Goal: Check status: Check status

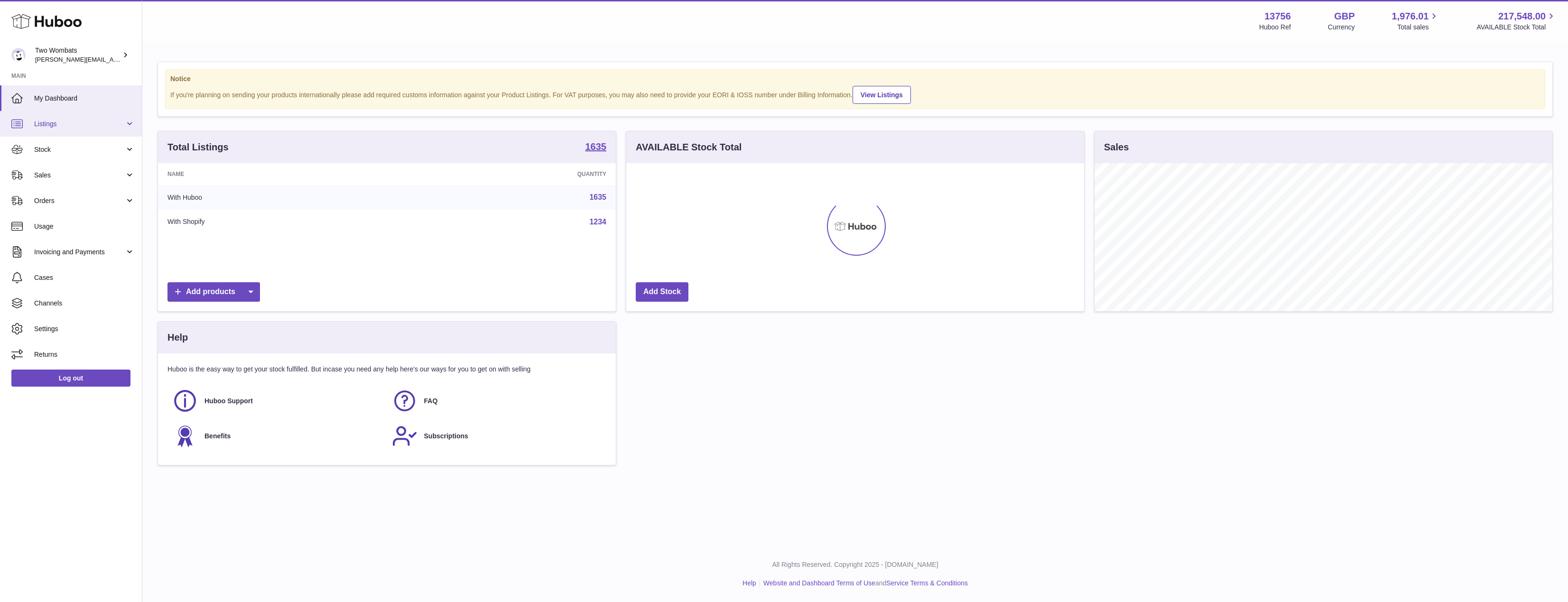
scroll to position [148, 458]
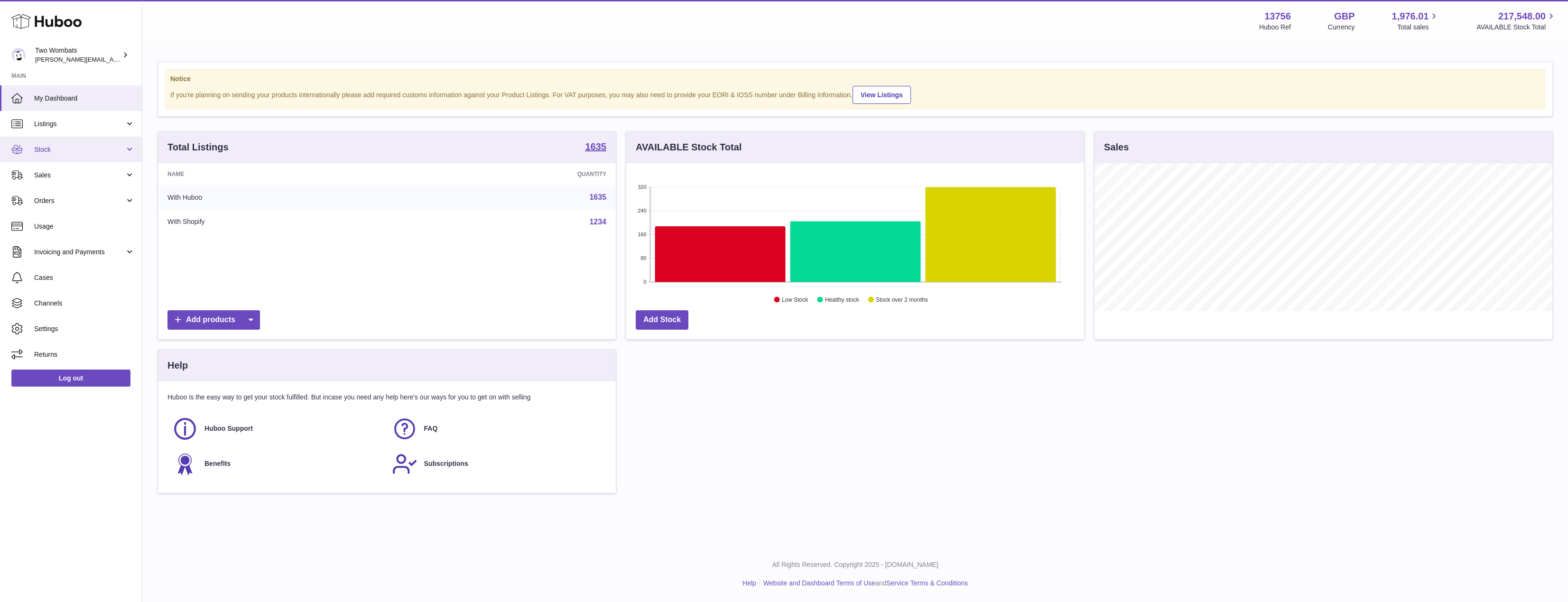
click at [70, 149] on span "Stock" at bounding box center [79, 149] width 91 height 9
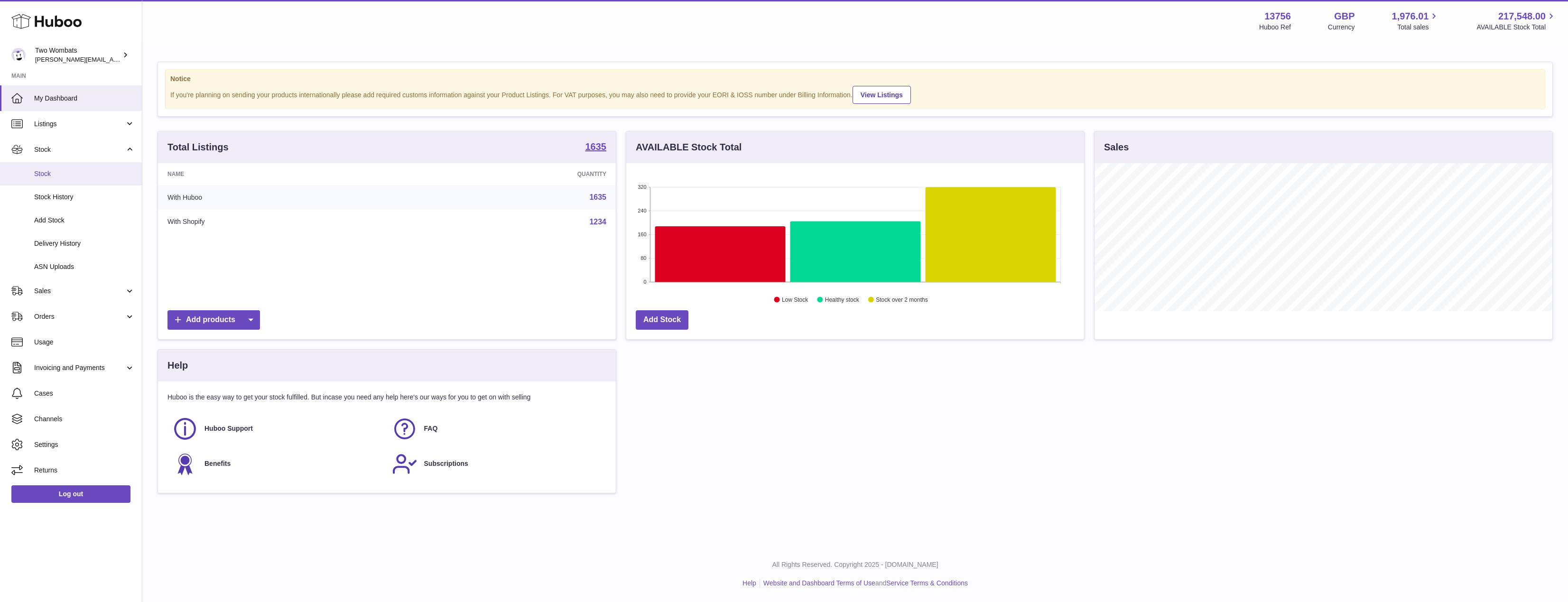
click at [82, 179] on link "Stock" at bounding box center [71, 174] width 142 height 23
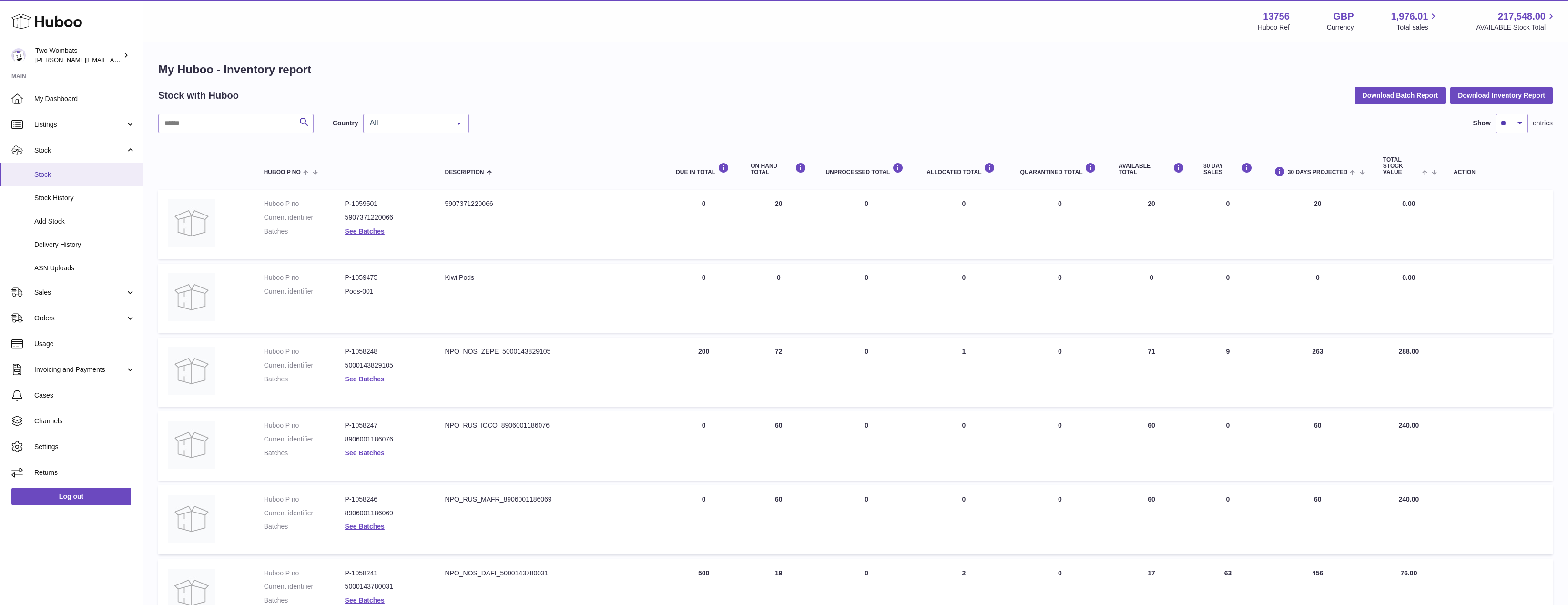
click at [90, 177] on span "Stock" at bounding box center [84, 174] width 101 height 9
click at [228, 120] on input "text" at bounding box center [236, 123] width 156 height 19
click at [228, 120] on input "text" at bounding box center [236, 123] width 156 height 19
type input "*********"
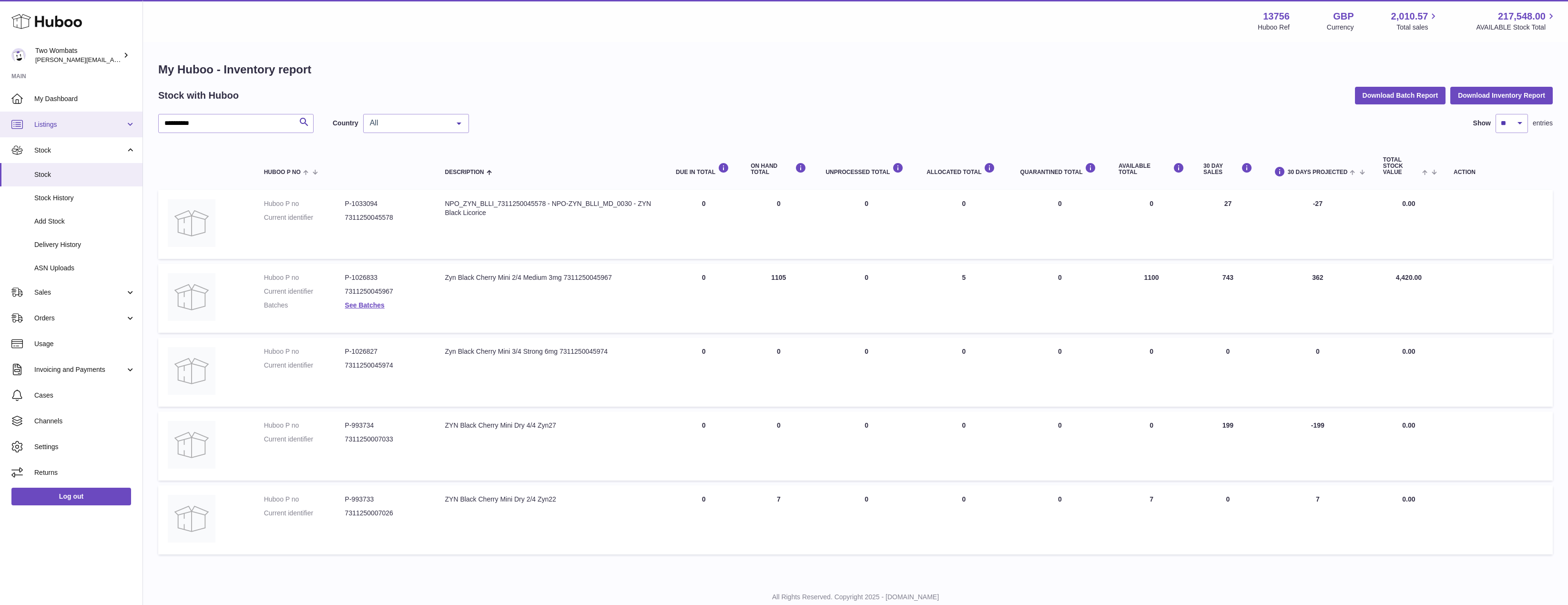
click at [63, 126] on span "Listings" at bounding box center [80, 124] width 91 height 9
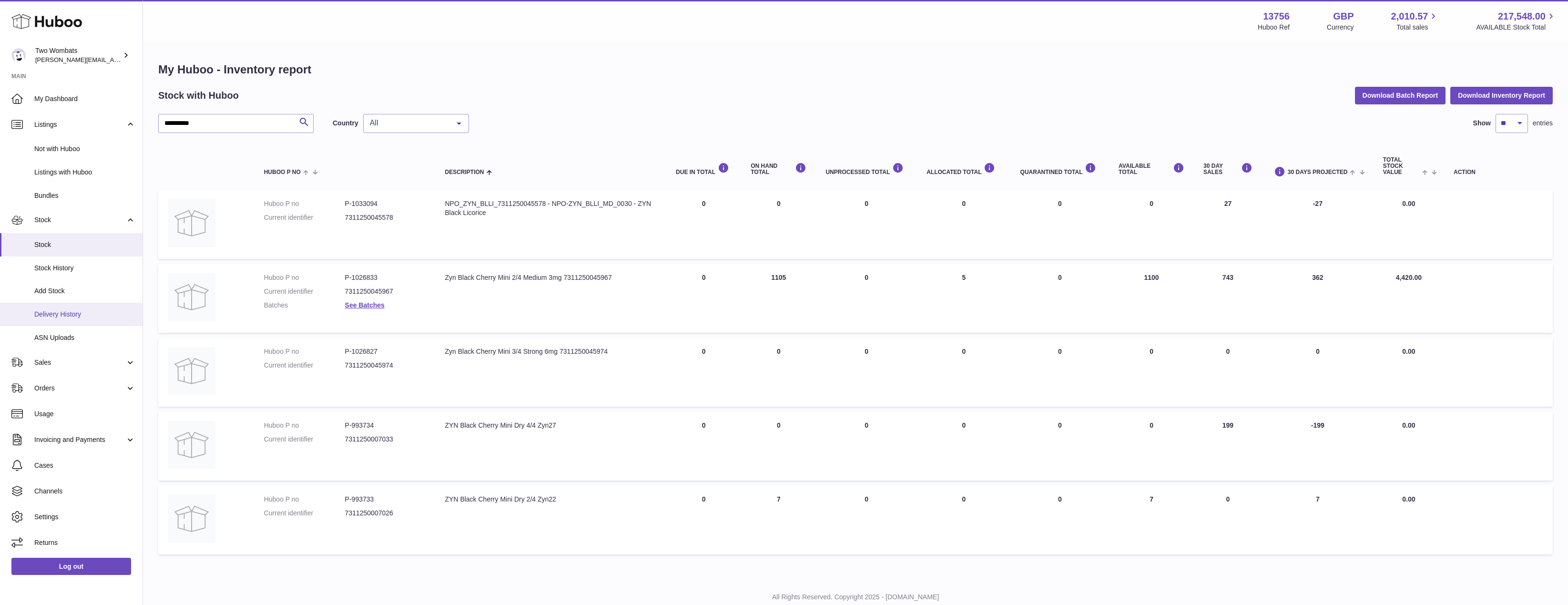
click at [81, 305] on link "Delivery History" at bounding box center [71, 314] width 143 height 23
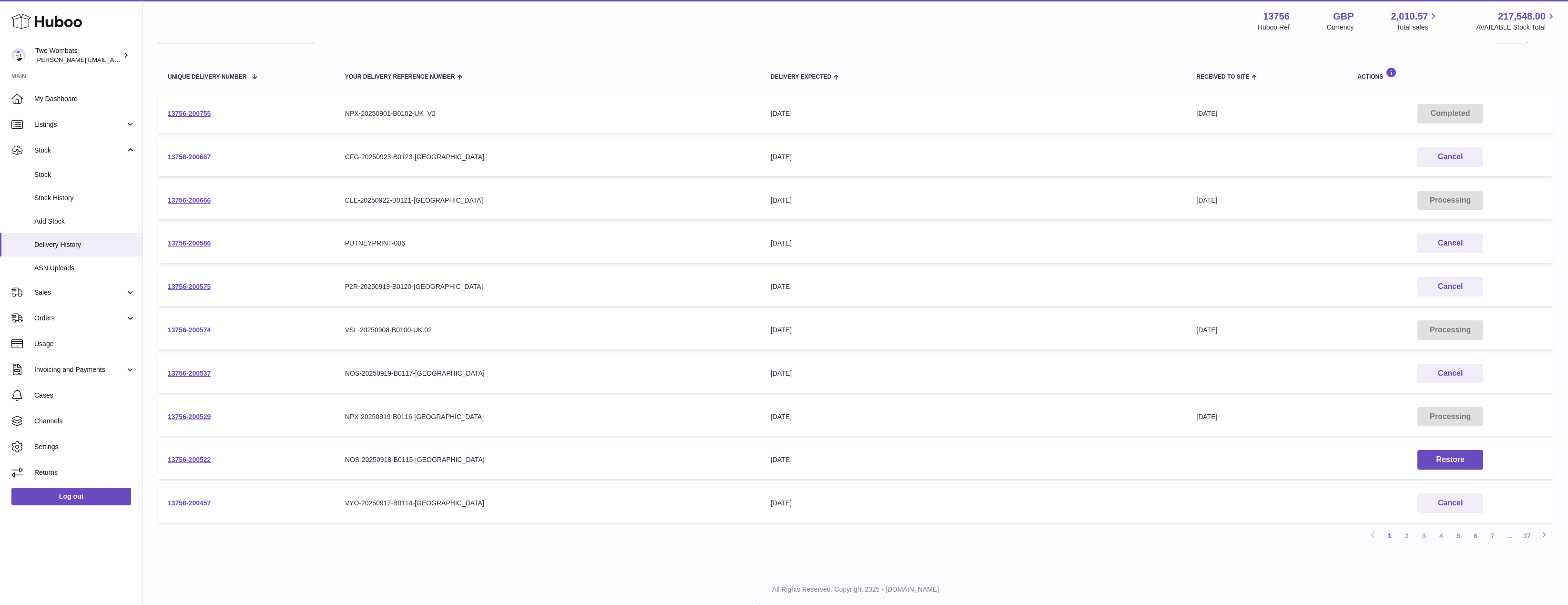
scroll to position [95, 0]
click at [190, 410] on td "13756-200529" at bounding box center [247, 416] width 178 height 38
click at [193, 417] on link "13756-200529" at bounding box center [189, 416] width 43 height 8
click at [1405, 535] on link "2" at bounding box center [1407, 534] width 17 height 17
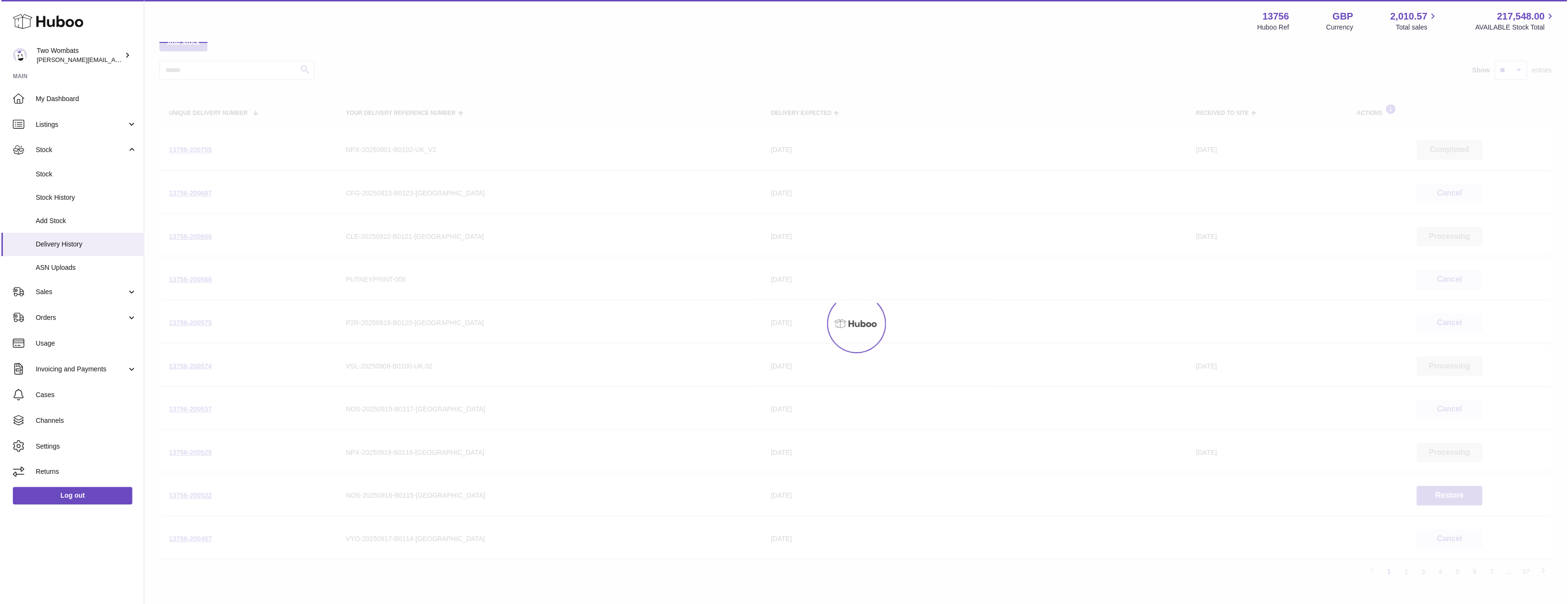
scroll to position [43, 0]
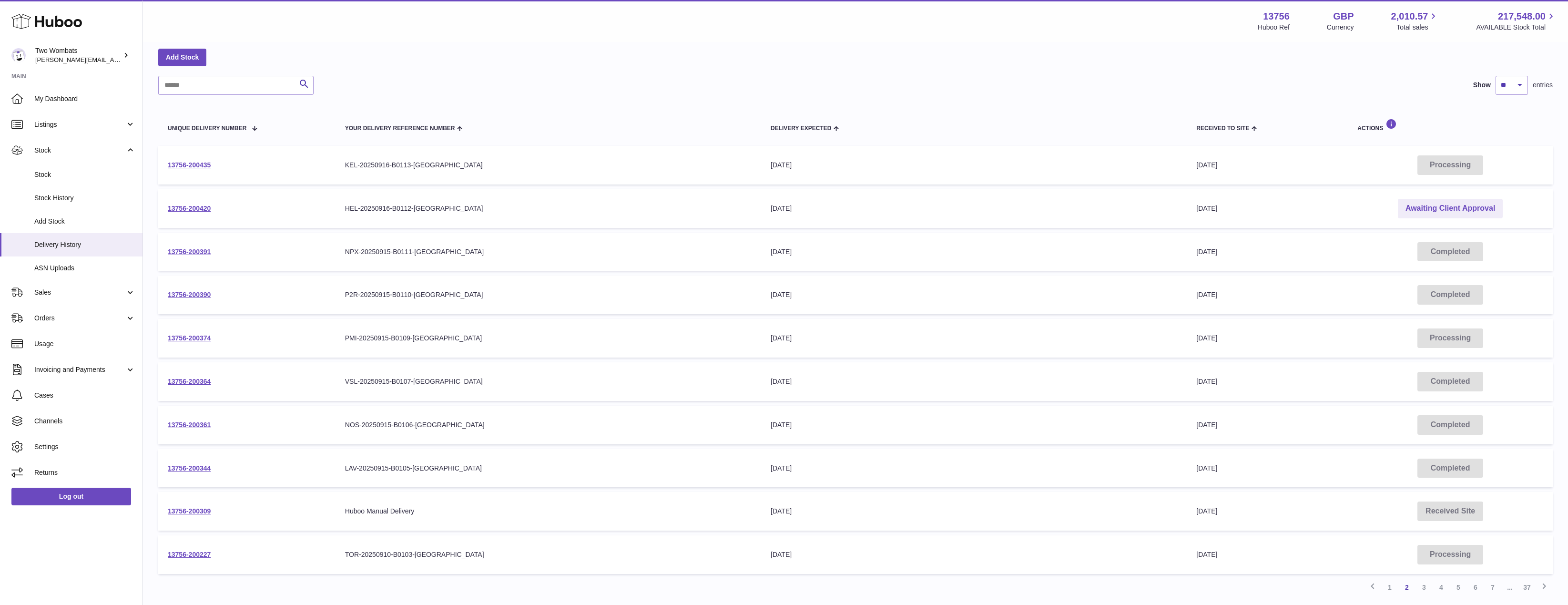
click at [173, 334] on td "13756-200374" at bounding box center [247, 338] width 178 height 38
click at [190, 334] on td "13756-200374" at bounding box center [247, 338] width 178 height 38
click at [191, 341] on link "13756-200374" at bounding box center [189, 337] width 43 height 8
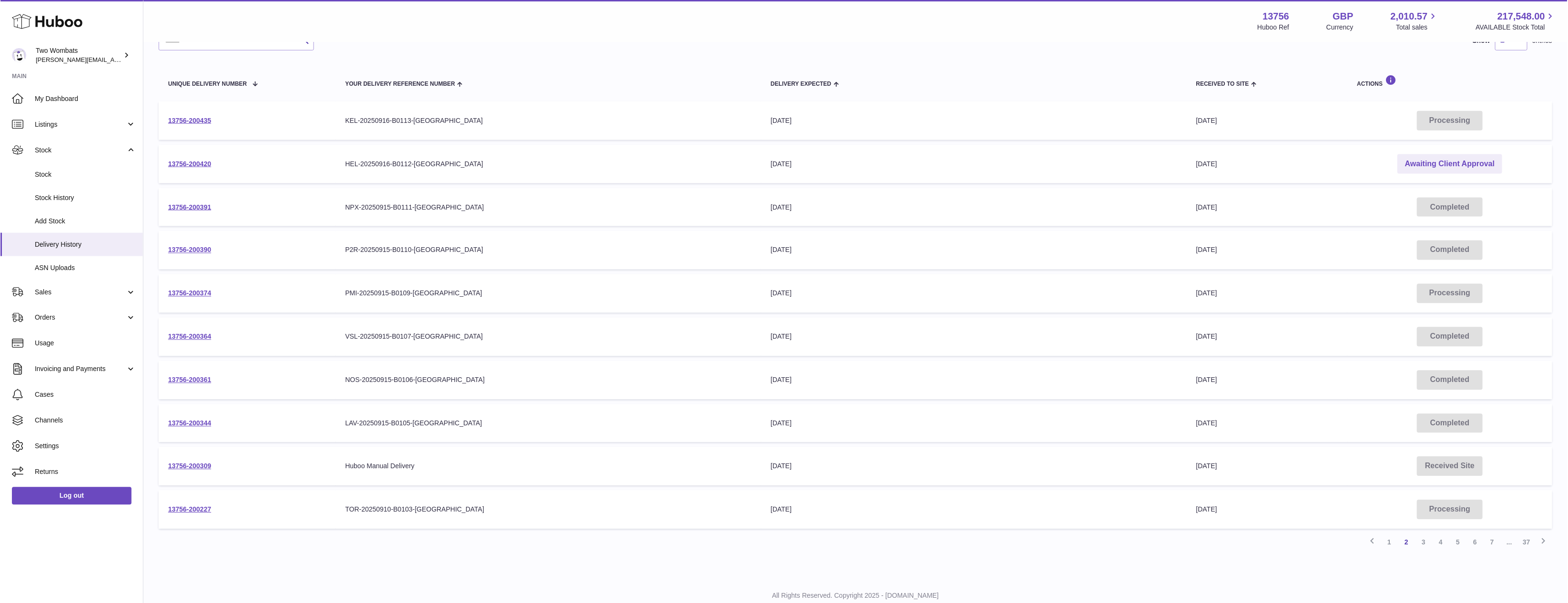
scroll to position [117, 0]
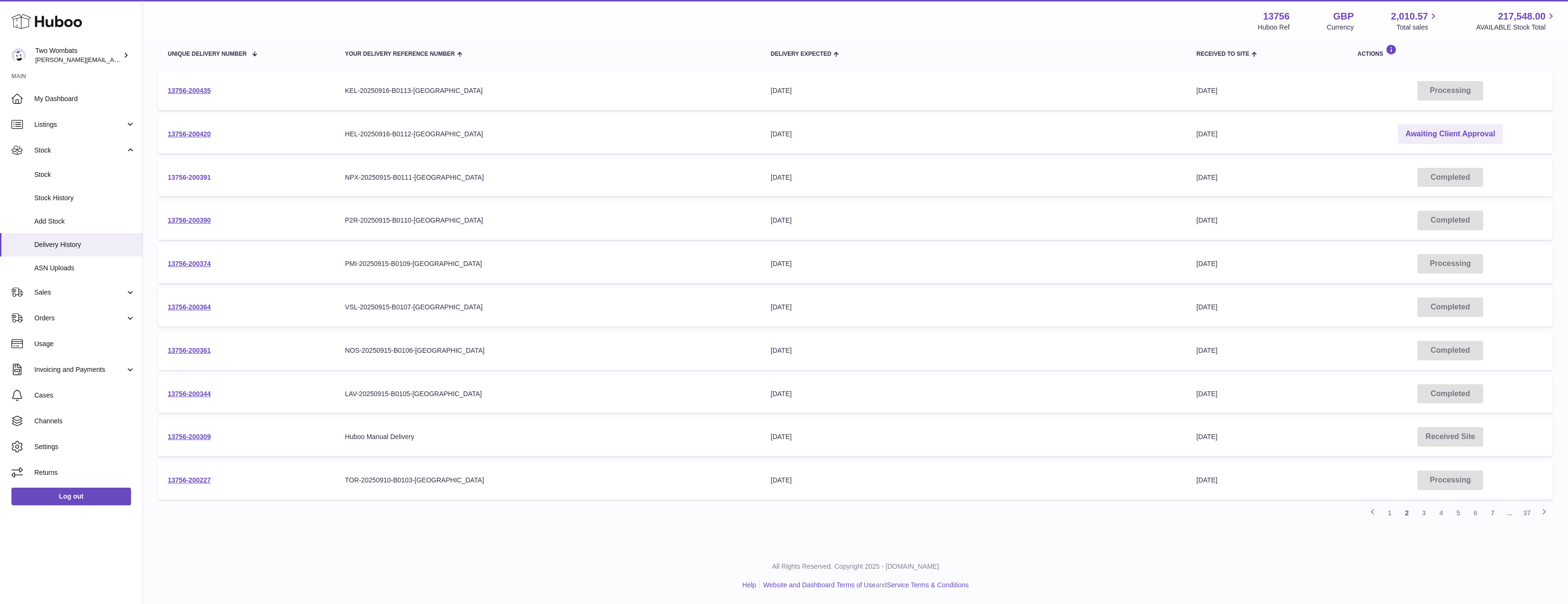
click at [202, 174] on link "13756-200391" at bounding box center [189, 177] width 43 height 8
click at [181, 267] on link "13756-200374" at bounding box center [189, 263] width 43 height 8
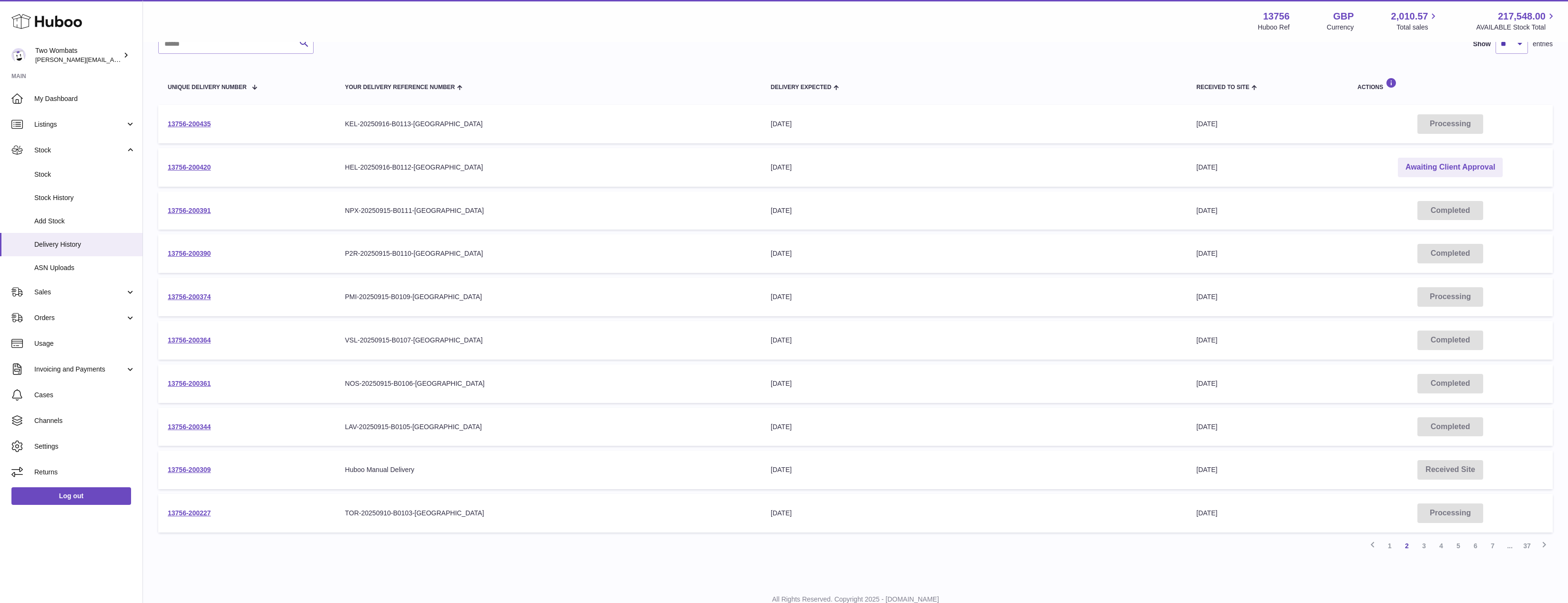
scroll to position [118, 0]
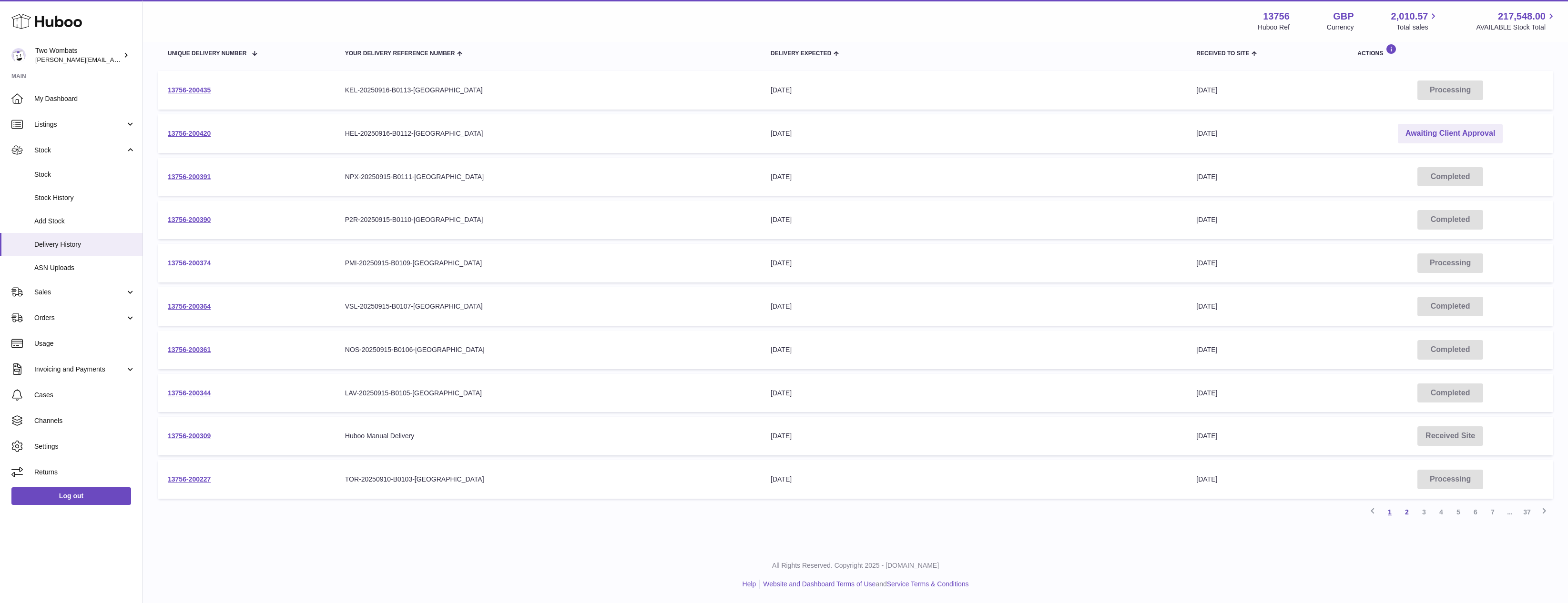
click at [1394, 508] on link "1" at bounding box center [1390, 512] width 17 height 17
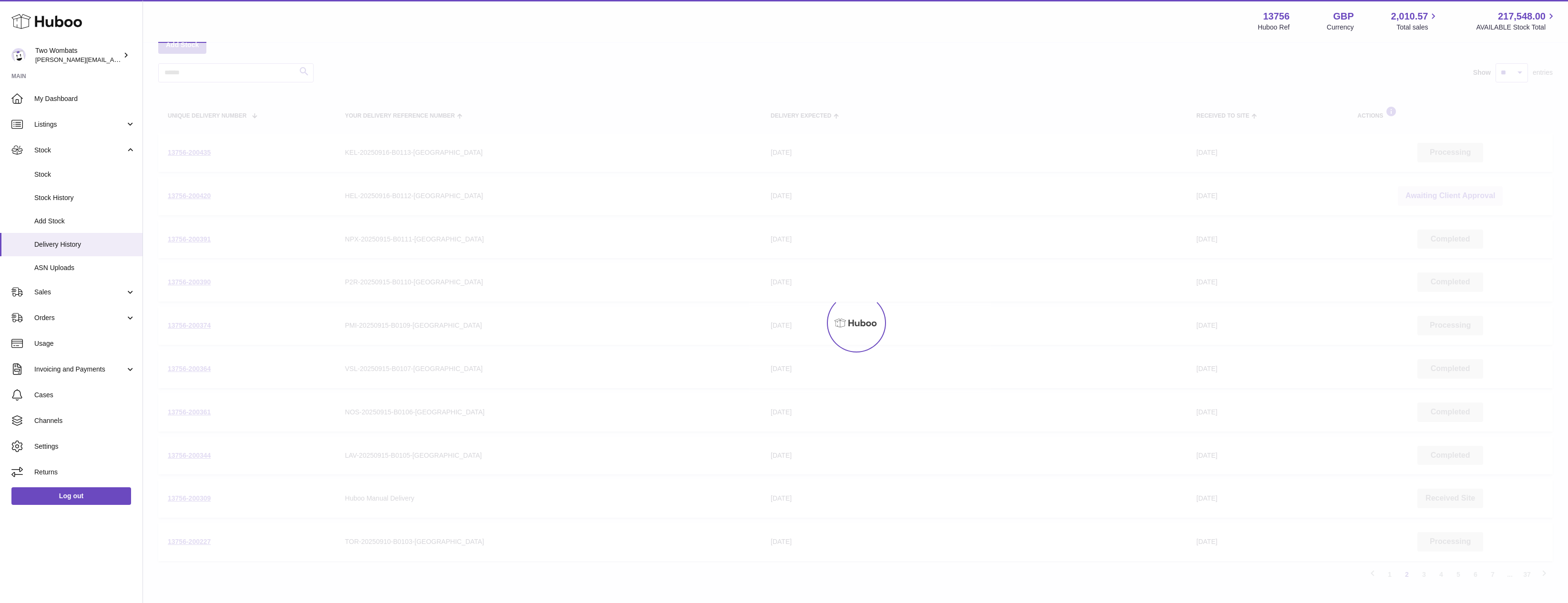
scroll to position [43, 0]
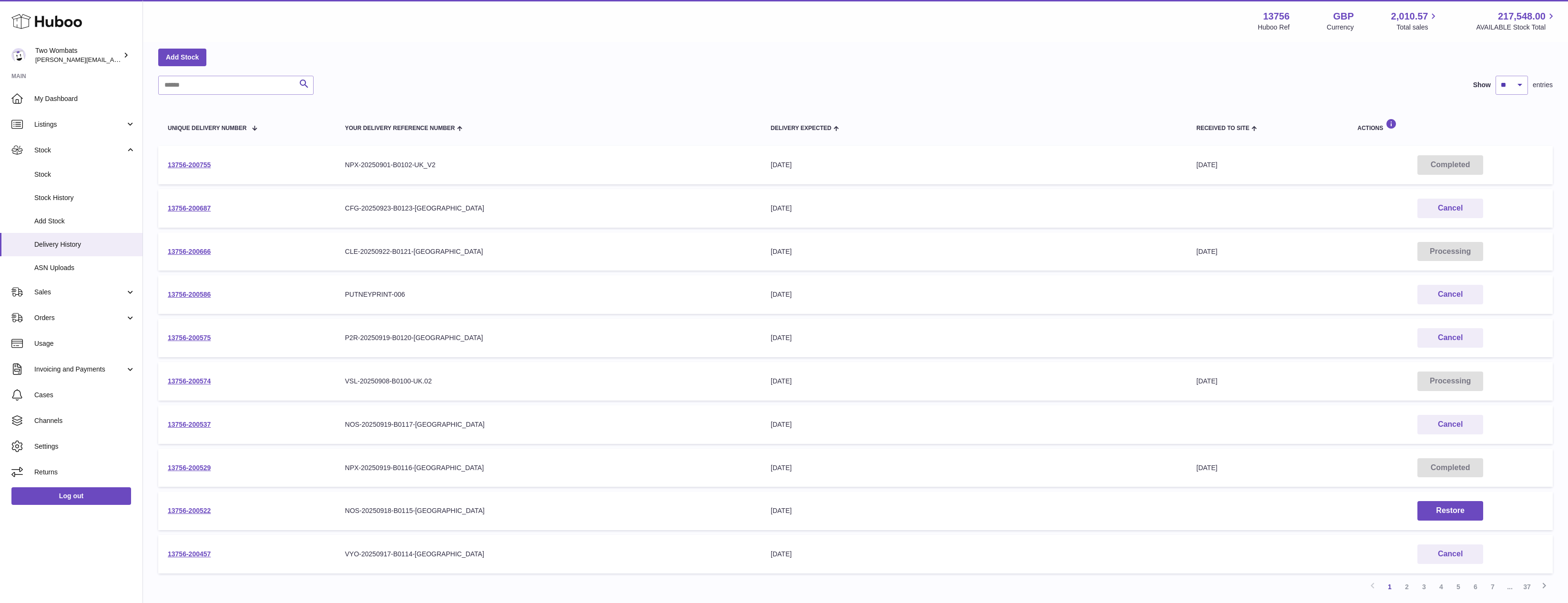
click at [412, 463] on div "NPX-20250919-B0116-[GEOGRAPHIC_DATA]" at bounding box center [548, 467] width 407 height 9
click at [158, 463] on td "13756-200529" at bounding box center [247, 468] width 178 height 38
click at [196, 467] on link "13756-200529" at bounding box center [189, 467] width 43 height 8
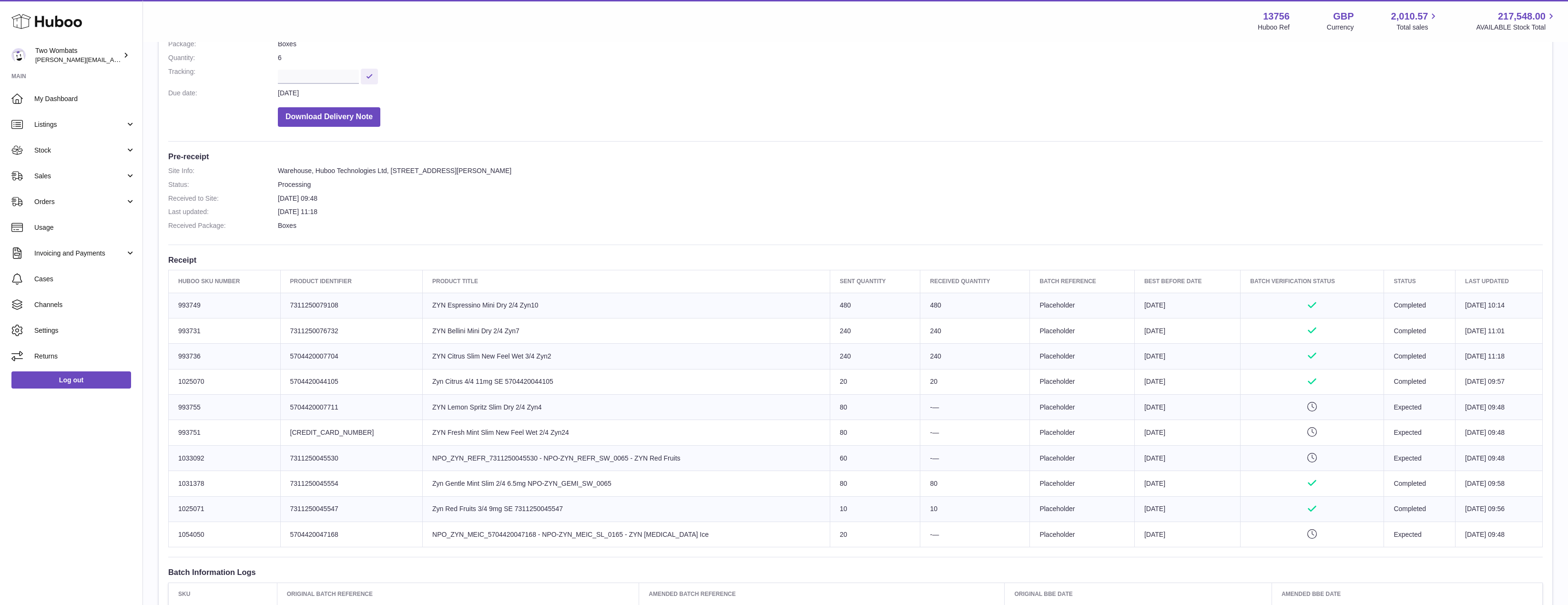
scroll to position [143, 0]
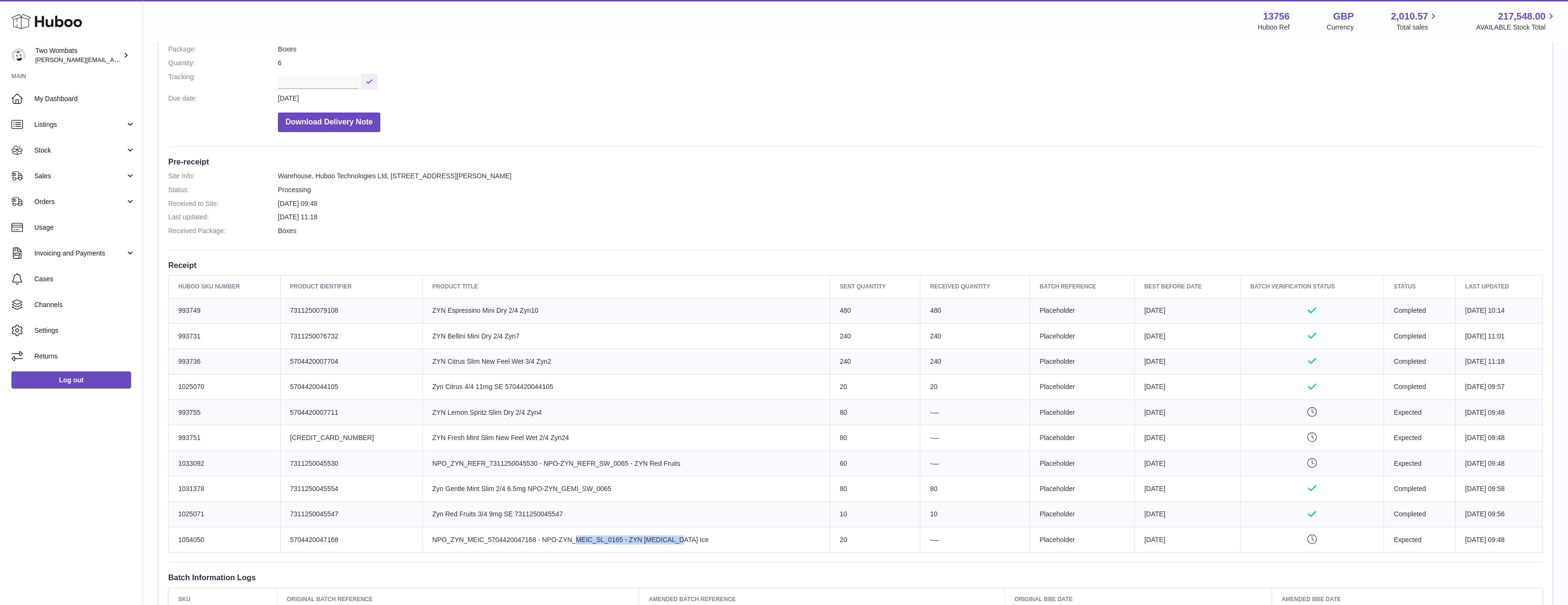
drag, startPoint x: 555, startPoint y: 536, endPoint x: 458, endPoint y: 528, distance: 97.3
click at [461, 528] on td "Product title NPO_ZYN_MEIC_5704420047168 - NPO-ZYN_MEIC_SL_0165 - ZYN Menthol I…" at bounding box center [627, 540] width 407 height 25
click at [454, 527] on td "Product title NPO_ZYN_MEIC_5704420047168 - NPO-ZYN_MEIC_SL_0165 - ZYN Menthol I…" at bounding box center [627, 540] width 407 height 25
drag, startPoint x: 457, startPoint y: 493, endPoint x: 500, endPoint y: 478, distance: 45.5
click at [500, 478] on td "Product title Zyn Gentle Mint Slim 2/4 6.5mg NPO-ZYN_GEMI_SW_0065" at bounding box center [627, 488] width 407 height 25
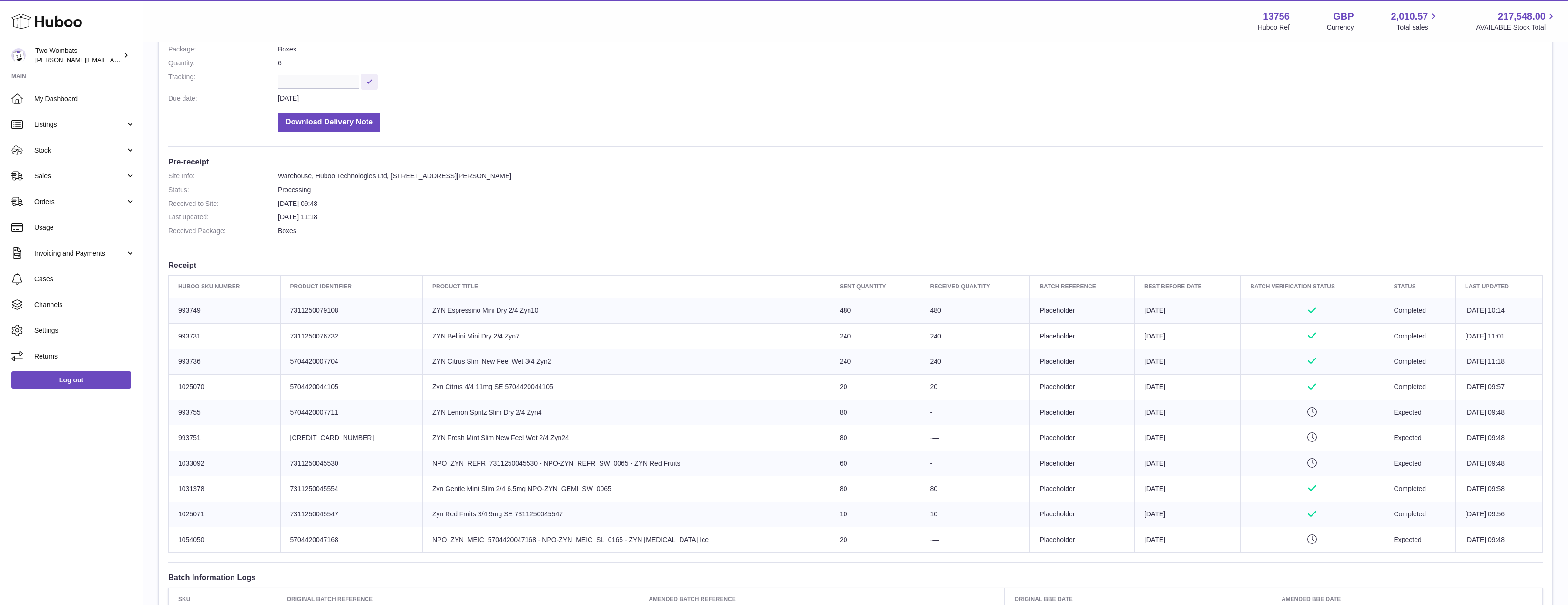
click at [500, 478] on td "Product title Zyn Gentle Mint Slim 2/4 6.5mg NPO-ZYN_GEMI_SW_0065" at bounding box center [627, 488] width 407 height 25
drag, startPoint x: 426, startPoint y: 415, endPoint x: 492, endPoint y: 417, distance: 66.0
click at [478, 416] on td "Product title ZYN Lemon Spritz Slim Dry 2/4 Zyn4" at bounding box center [627, 412] width 407 height 25
click at [495, 417] on td "Product title ZYN Lemon Spritz Slim Dry 2/4 Zyn4" at bounding box center [627, 412] width 407 height 25
click at [460, 430] on td "Product title ZYN Fresh Mint Slim New Feel Wet 2/4 Zyn24" at bounding box center [627, 438] width 407 height 25
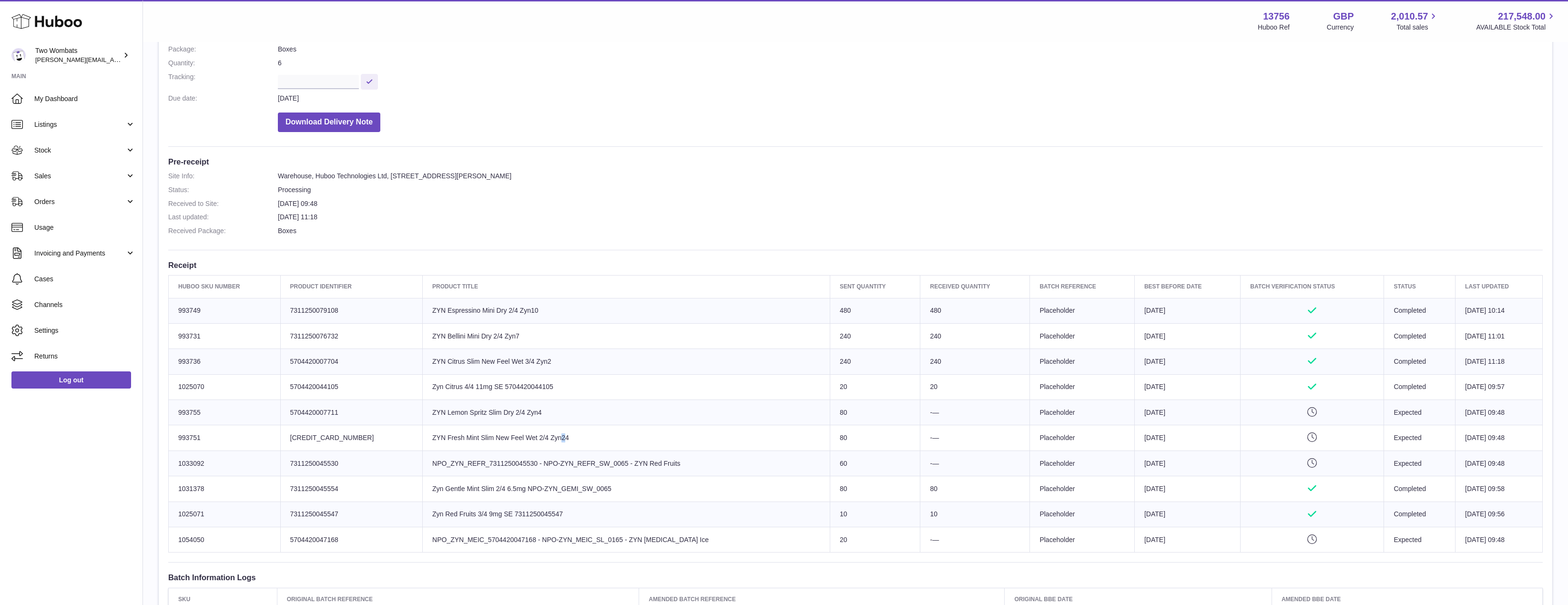
drag, startPoint x: 456, startPoint y: 313, endPoint x: 568, endPoint y: 432, distance: 163.4
click at [568, 432] on tbody "Huboo SKU Number 993749 Client Identifier 7311250079108 Product title ZYN Espre…" at bounding box center [856, 425] width 1374 height 254
click at [568, 432] on td "Product title ZYN Fresh Mint Slim New Feel Wet 2/4 Zyn24" at bounding box center [627, 438] width 407 height 25
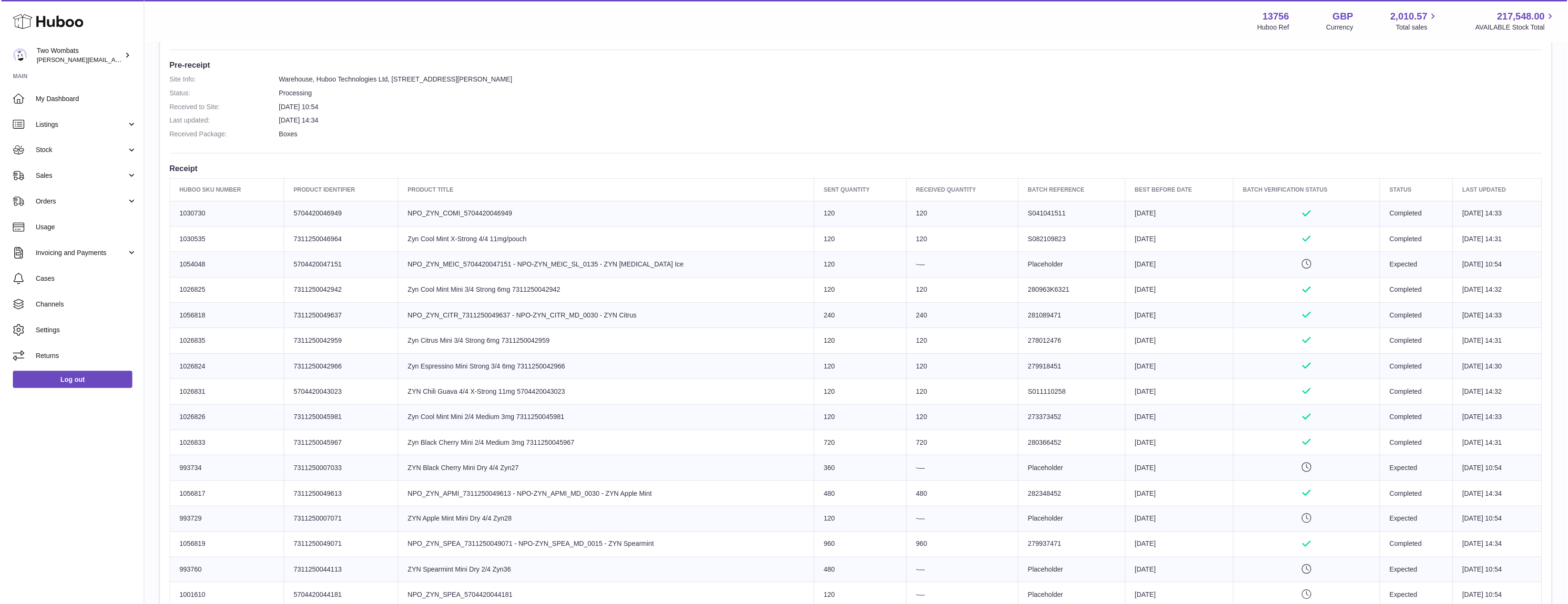
scroll to position [381, 0]
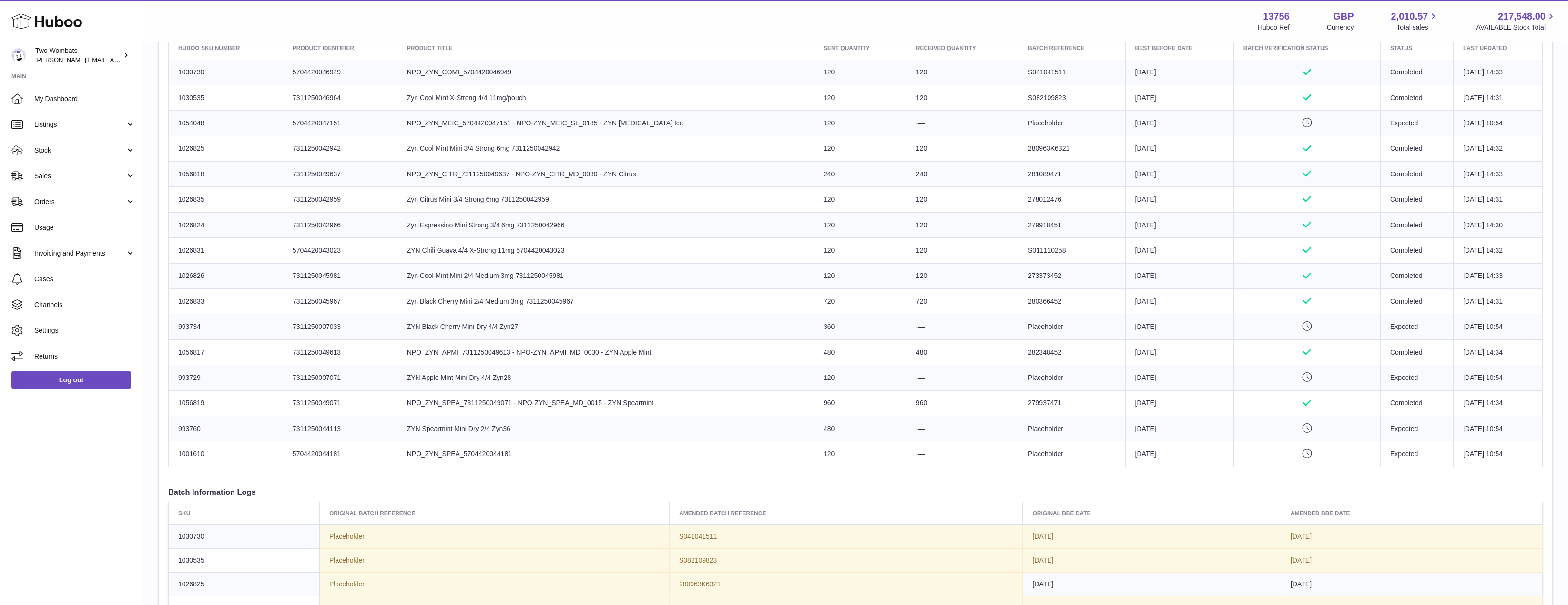
drag, startPoint x: 532, startPoint y: 329, endPoint x: 937, endPoint y: 330, distance: 405.0
click at [937, 330] on tr "Huboo SKU Number 993734 Client Identifier 7311250007033 Product title ZYN Black…" at bounding box center [856, 327] width 1374 height 25
click at [937, 330] on td "-—" at bounding box center [961, 327] width 112 height 25
drag, startPoint x: 937, startPoint y: 330, endPoint x: 171, endPoint y: 325, distance: 766.0
click at [171, 325] on tr "Huboo SKU Number 993734 Client Identifier 7311250007033 Product title ZYN Black…" at bounding box center [856, 327] width 1374 height 25
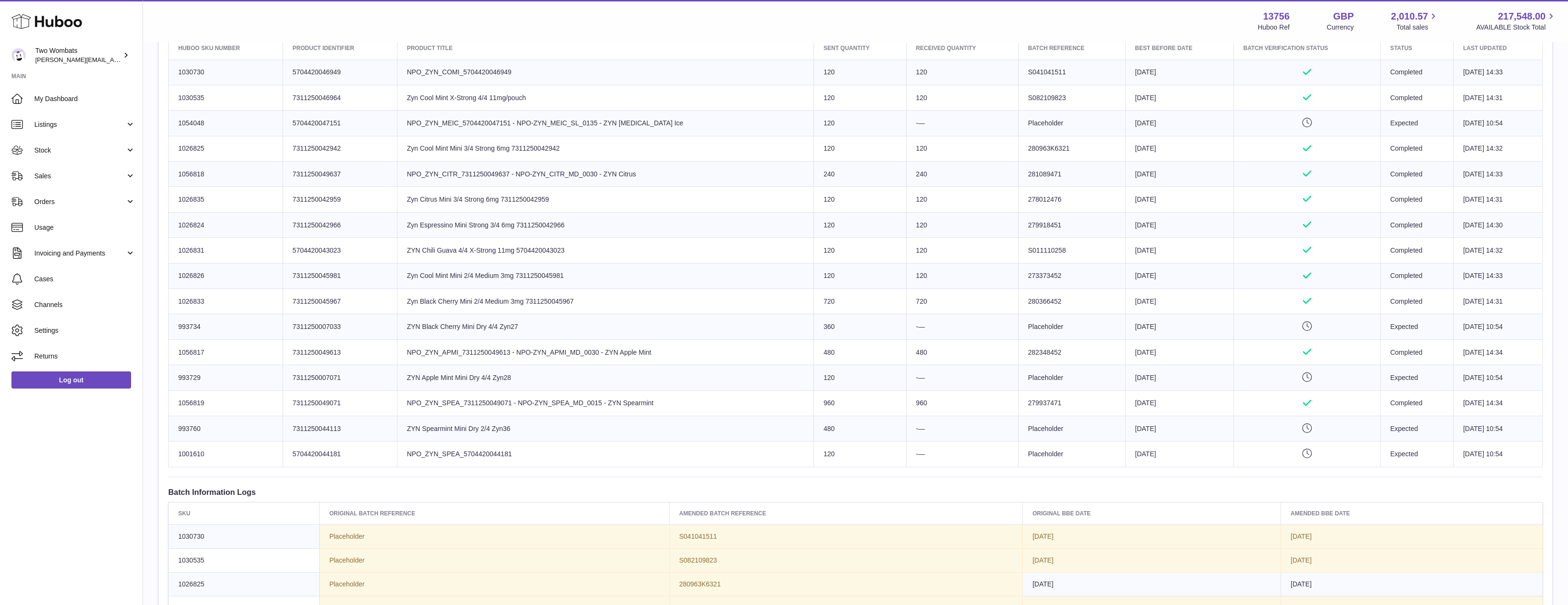
click at [171, 325] on td "Huboo SKU Number 993734" at bounding box center [226, 327] width 114 height 25
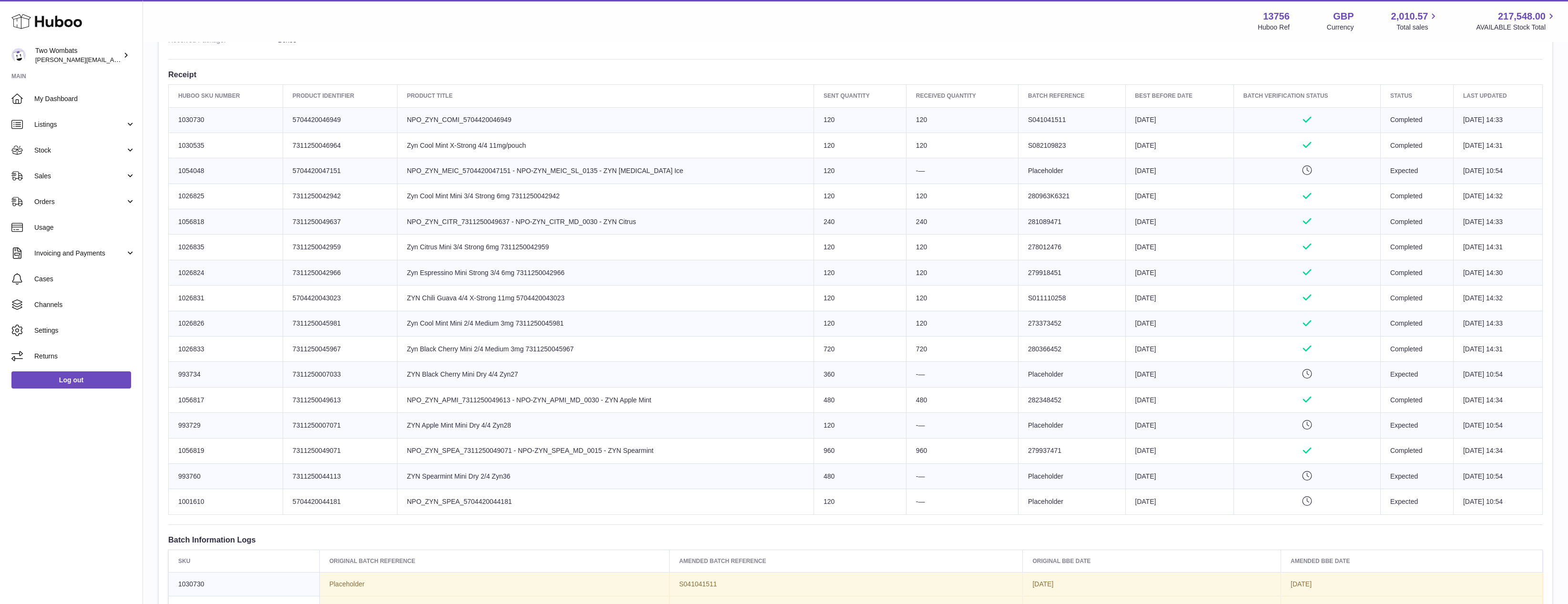
drag, startPoint x: 178, startPoint y: 270, endPoint x: 1235, endPoint y: 263, distance: 1057.0
click at [1235, 263] on tr "Huboo SKU Number 1026824 Client Identifier 7311250042966 Product title Zyn Espr…" at bounding box center [856, 272] width 1374 height 25
click at [1235, 263] on td "Approved" at bounding box center [1307, 272] width 147 height 25
drag, startPoint x: 1499, startPoint y: 267, endPoint x: 1013, endPoint y: 280, distance: 486.2
click at [1013, 280] on tr "Huboo SKU Number 1026824 Client Identifier 7311250042966 Product title Zyn Espr…" at bounding box center [856, 272] width 1374 height 25
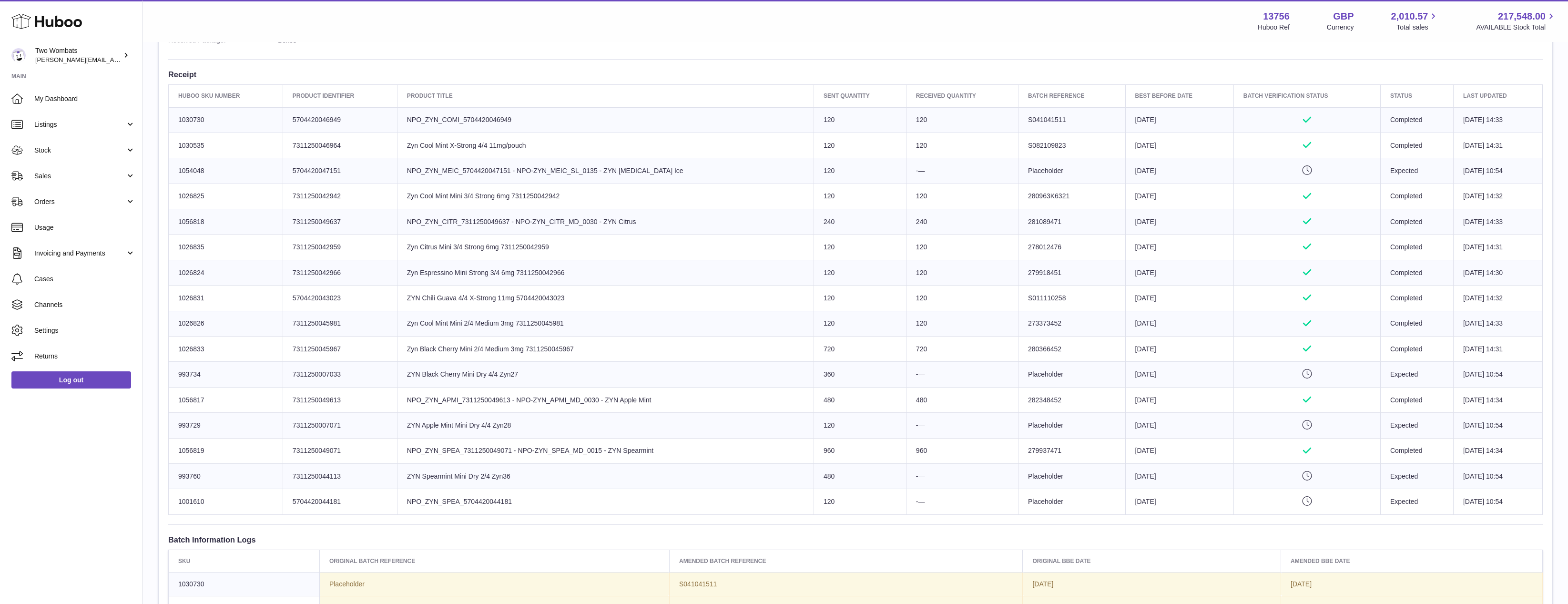
click at [1019, 280] on td "Batch Reference 279918451" at bounding box center [1072, 272] width 107 height 25
drag, startPoint x: 1512, startPoint y: 269, endPoint x: 176, endPoint y: 267, distance: 1336.0
click at [176, 267] on tr "Huboo SKU Number 1026824 Client Identifier 7311250042966 Product title Zyn Espr…" at bounding box center [856, 272] width 1374 height 25
click at [176, 267] on td "Huboo SKU Number 1026824" at bounding box center [226, 272] width 114 height 25
drag, startPoint x: 176, startPoint y: 267, endPoint x: 1489, endPoint y: 275, distance: 1313.0
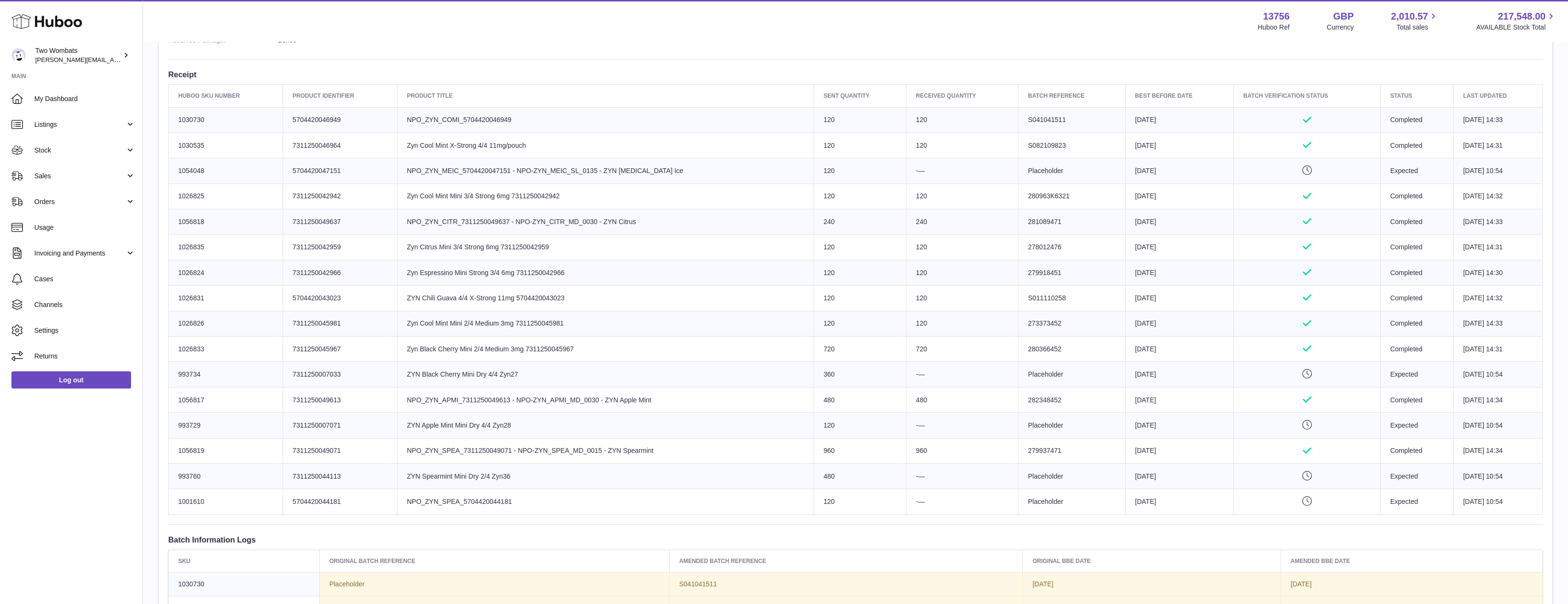
click at [1489, 275] on tr "Huboo SKU Number 1026824 Client Identifier 7311250042966 Product title Zyn Espr…" at bounding box center [856, 272] width 1374 height 25
click at [1493, 275] on td "[DATE] 14:30" at bounding box center [1498, 272] width 89 height 25
drag, startPoint x: 1499, startPoint y: 276, endPoint x: 175, endPoint y: 274, distance: 1324.0
click at [175, 274] on tr "Huboo SKU Number 1026824 Client Identifier 7311250042966 Product title Zyn Espr…" at bounding box center [856, 272] width 1374 height 25
click at [175, 274] on td "Huboo SKU Number 1026824" at bounding box center [226, 272] width 114 height 25
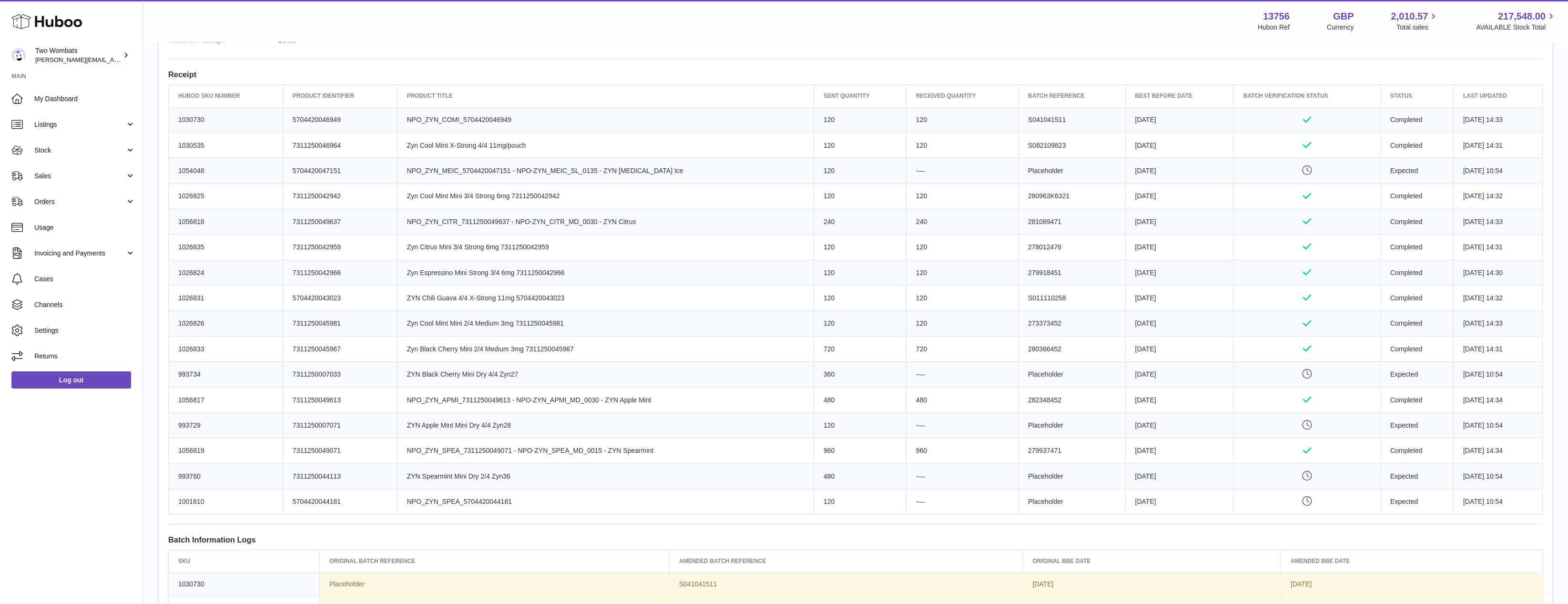
drag, startPoint x: 490, startPoint y: 271, endPoint x: 703, endPoint y: 273, distance: 213.0
click at [703, 273] on tr "Huboo SKU Number 1026824 Client Identifier 7311250042966 Product title Zyn Espr…" at bounding box center [856, 272] width 1374 height 25
click at [703, 273] on td "Product title Zyn Espressino Mini Strong 3/4 6mg 7311250042966" at bounding box center [605, 272] width 417 height 25
drag, startPoint x: 703, startPoint y: 273, endPoint x: 345, endPoint y: 275, distance: 358.0
click at [345, 275] on tr "Huboo SKU Number 1026824 Client Identifier 7311250042966 Product title Zyn Espr…" at bounding box center [856, 272] width 1374 height 25
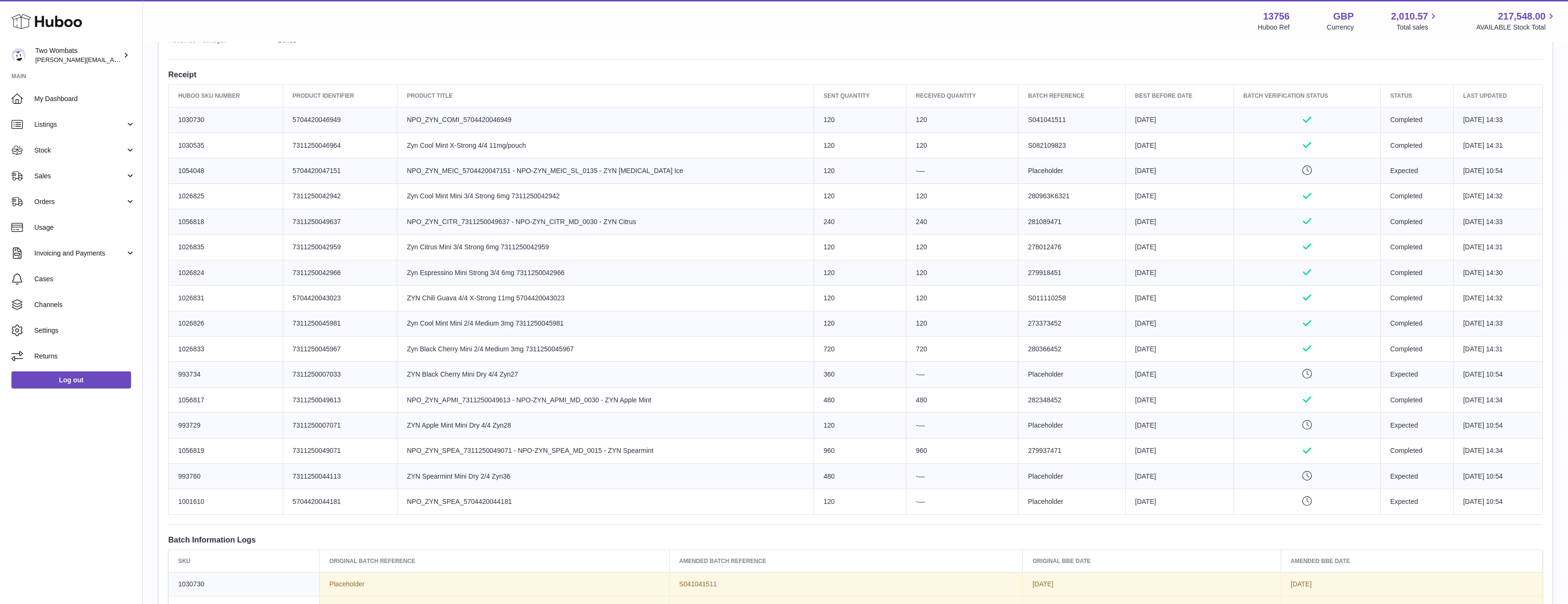
click at [345, 275] on td "Client Identifier 7311250042966" at bounding box center [339, 272] width 114 height 25
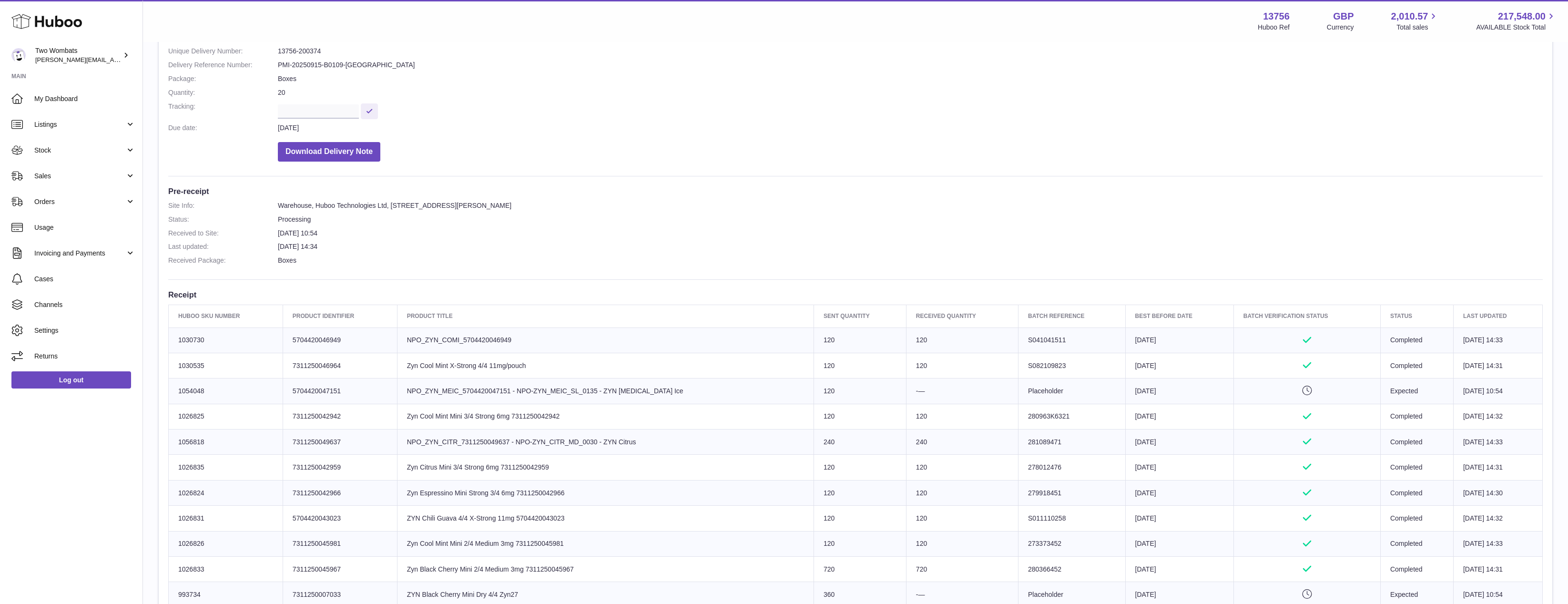
scroll to position [143, 0]
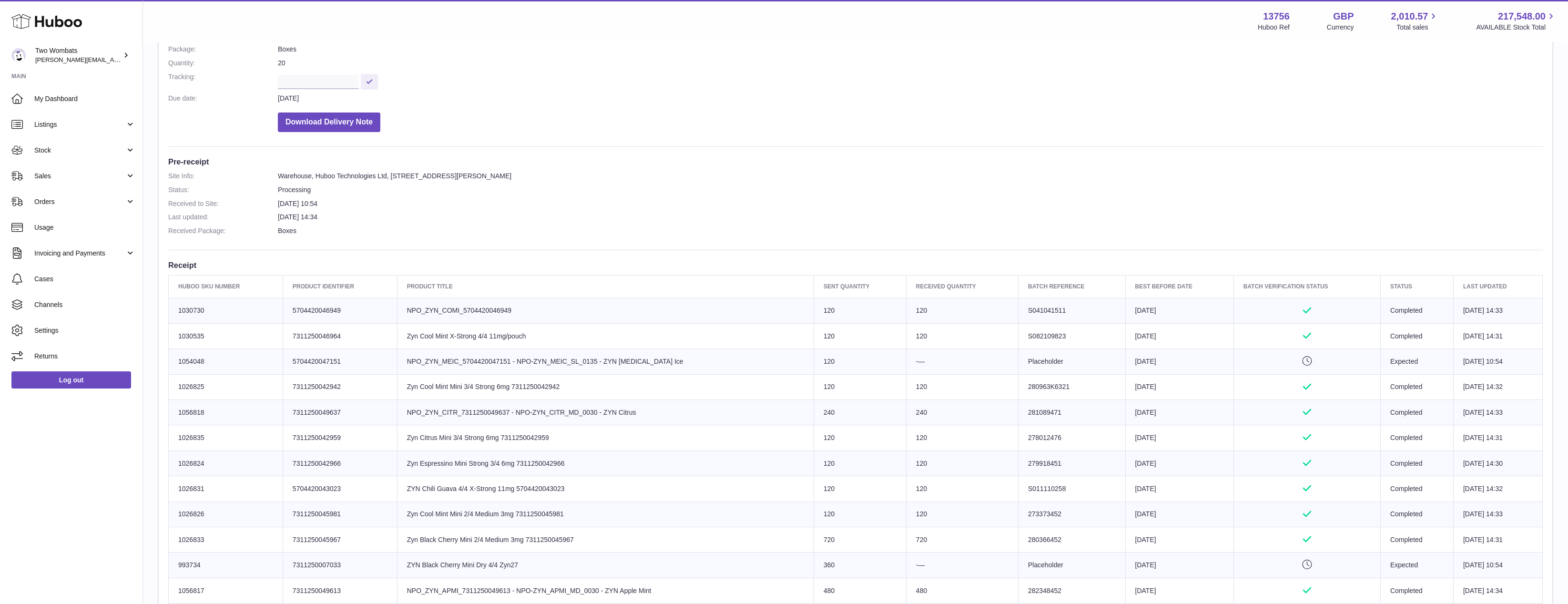
drag, startPoint x: 428, startPoint y: 269, endPoint x: 425, endPoint y: 265, distance: 5.0
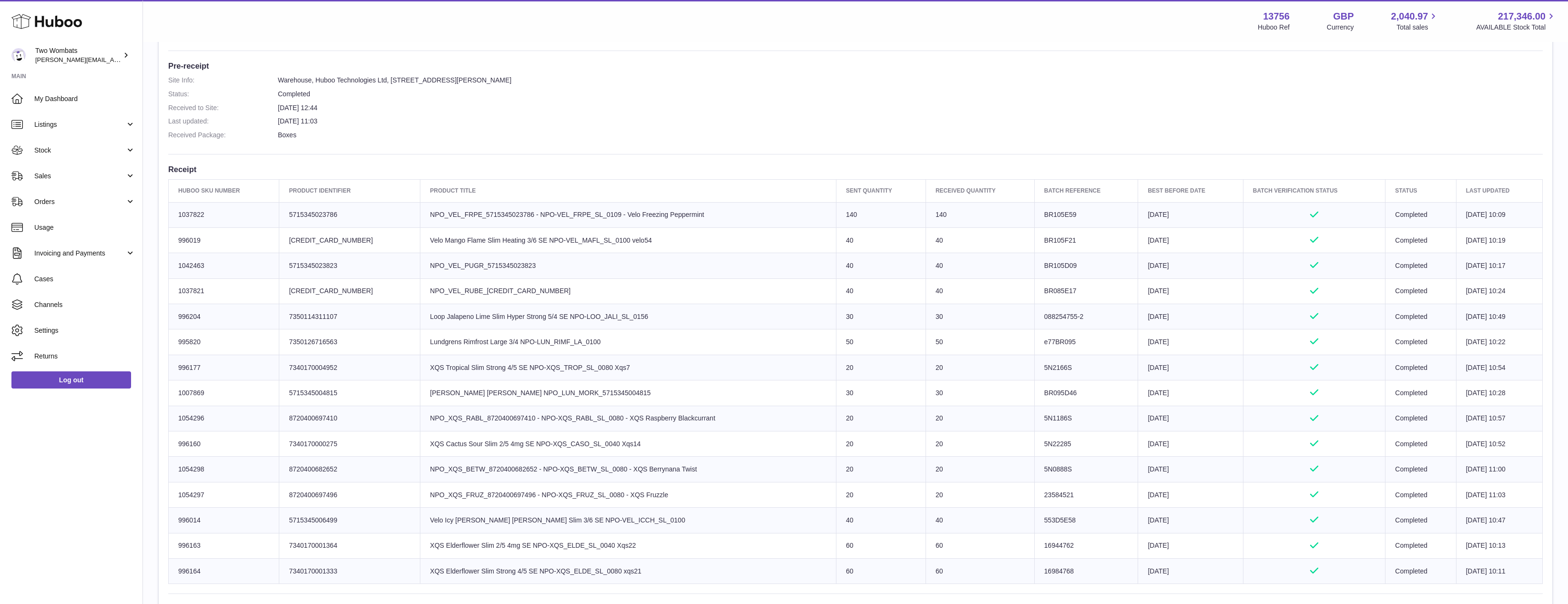
scroll to position [239, 0]
drag, startPoint x: 623, startPoint y: 579, endPoint x: 391, endPoint y: 213, distance: 433.3
click at [391, 213] on tbody "Huboo SKU Number 1037822 Client Identifier 5715345023786 Product title NPO_VEL_…" at bounding box center [856, 393] width 1374 height 382
click at [420, 217] on td "Product title NPO_VEL_FRPE_5715345023786 - NPO-VEL_FRPE_SL_0109 - Velo Freezing…" at bounding box center [628, 215] width 416 height 25
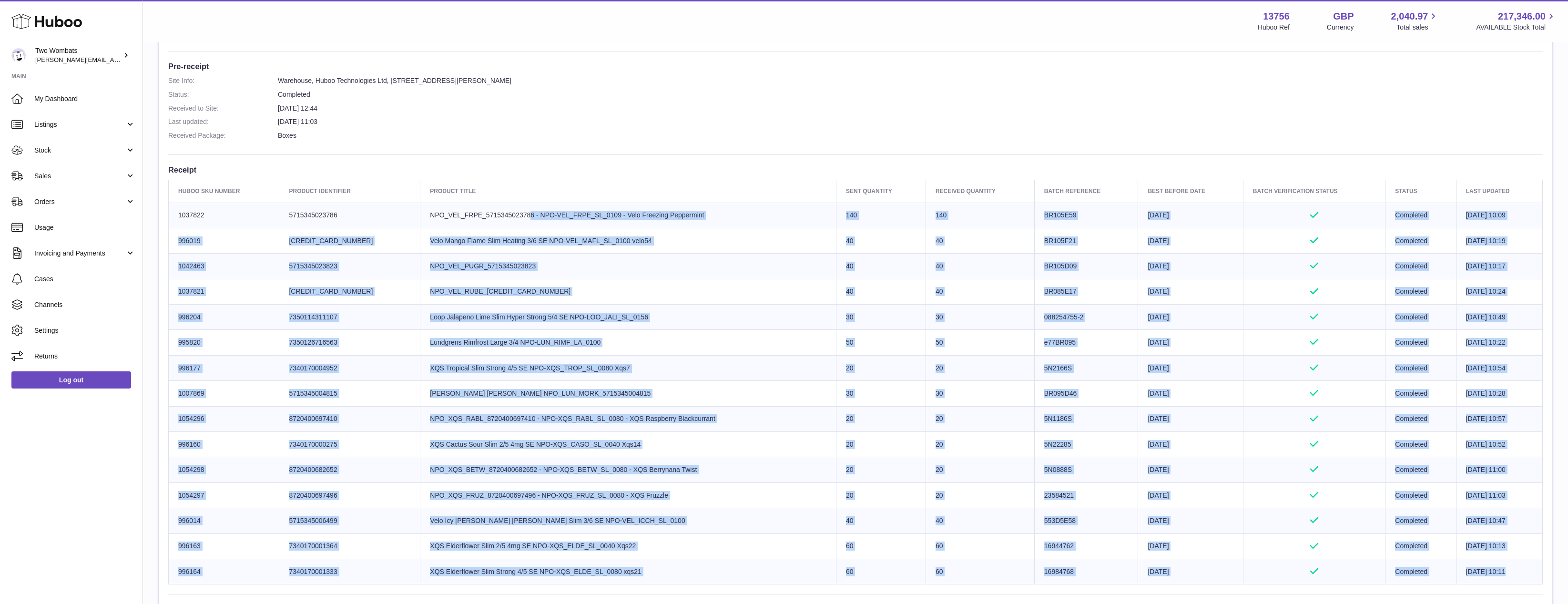
drag, startPoint x: 391, startPoint y: 217, endPoint x: 676, endPoint y: 570, distance: 453.7
click at [684, 584] on div "Site Info: 13756-200391 Unit 2 More Plus Central Park Hudson Ave Severn Beach B…" at bounding box center [855, 462] width 1394 height 1212
click at [676, 570] on td "Product title XQS Elderflower Slim Strong 4/5 SE NPO-XQS_ELDE_SL_0080 xqs21" at bounding box center [628, 571] width 416 height 25
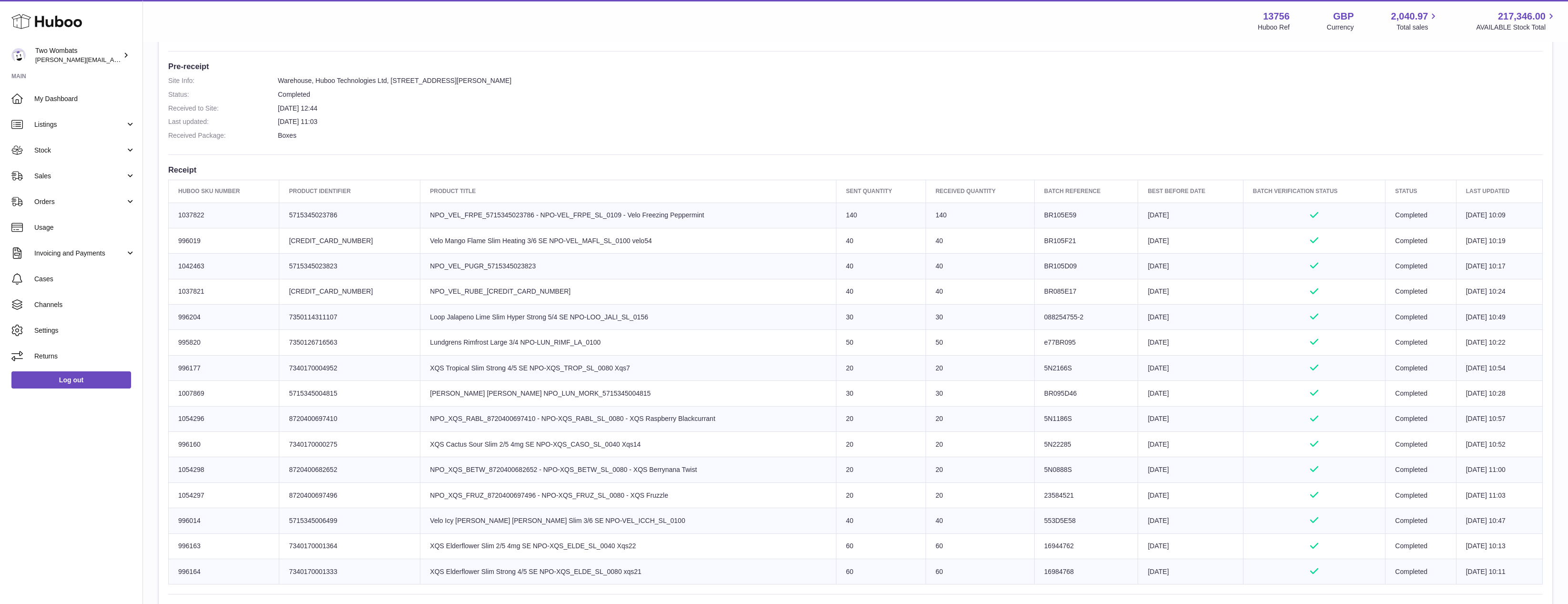
drag, startPoint x: 676, startPoint y: 570, endPoint x: 393, endPoint y: 212, distance: 456.3
click at [393, 212] on tbody "Huboo SKU Number 1037822 Client Identifier 5715345023786 Product title NPO_VEL_…" at bounding box center [856, 393] width 1374 height 382
click at [420, 212] on td "Product title NPO_VEL_FRPE_5715345023786 - NPO-VEL_FRPE_SL_0109 - Velo Freezing…" at bounding box center [628, 215] width 416 height 25
drag, startPoint x: 393, startPoint y: 212, endPoint x: 715, endPoint y: 533, distance: 454.7
click at [715, 533] on tbody "Huboo SKU Number 1037822 Client Identifier 5715345023786 Product title NPO_VEL_…" at bounding box center [856, 393] width 1374 height 382
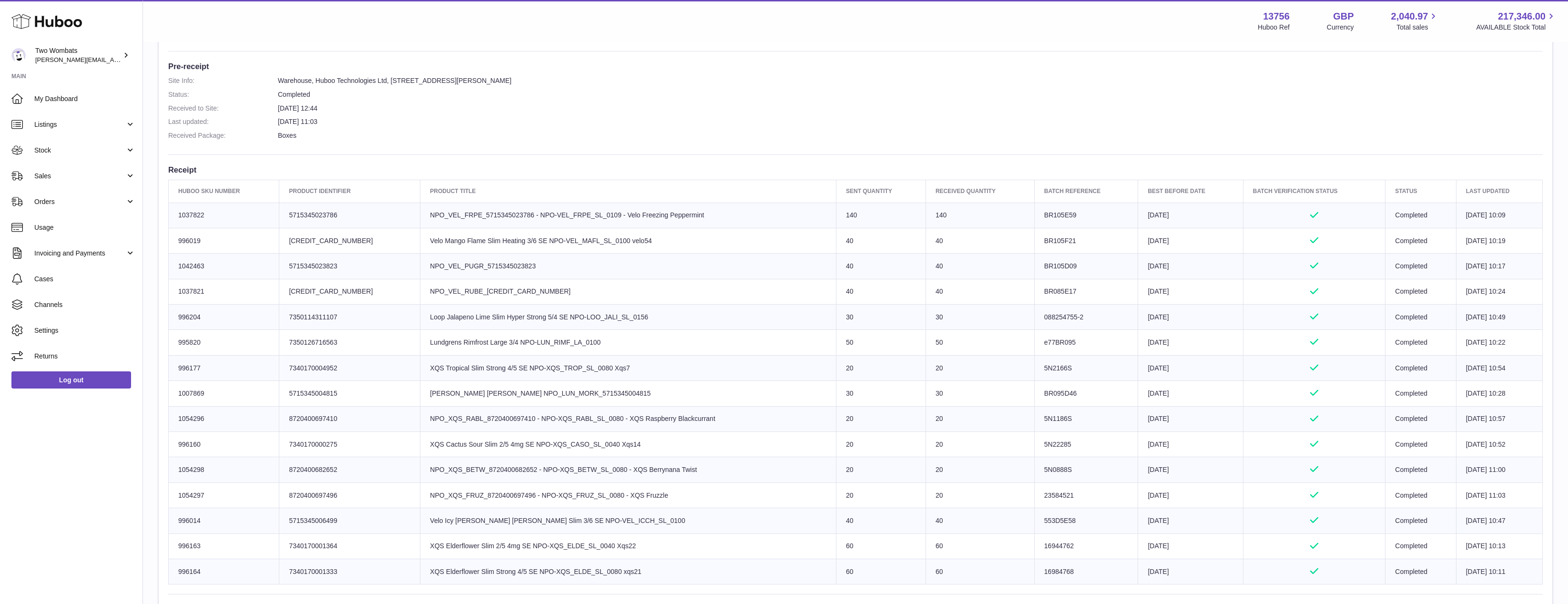
click at [715, 533] on td "Product title XQS Elderflower Slim 2/5 4mg SE NPO-XQS_ELDE_SL_0040 Xqs22" at bounding box center [628, 546] width 416 height 25
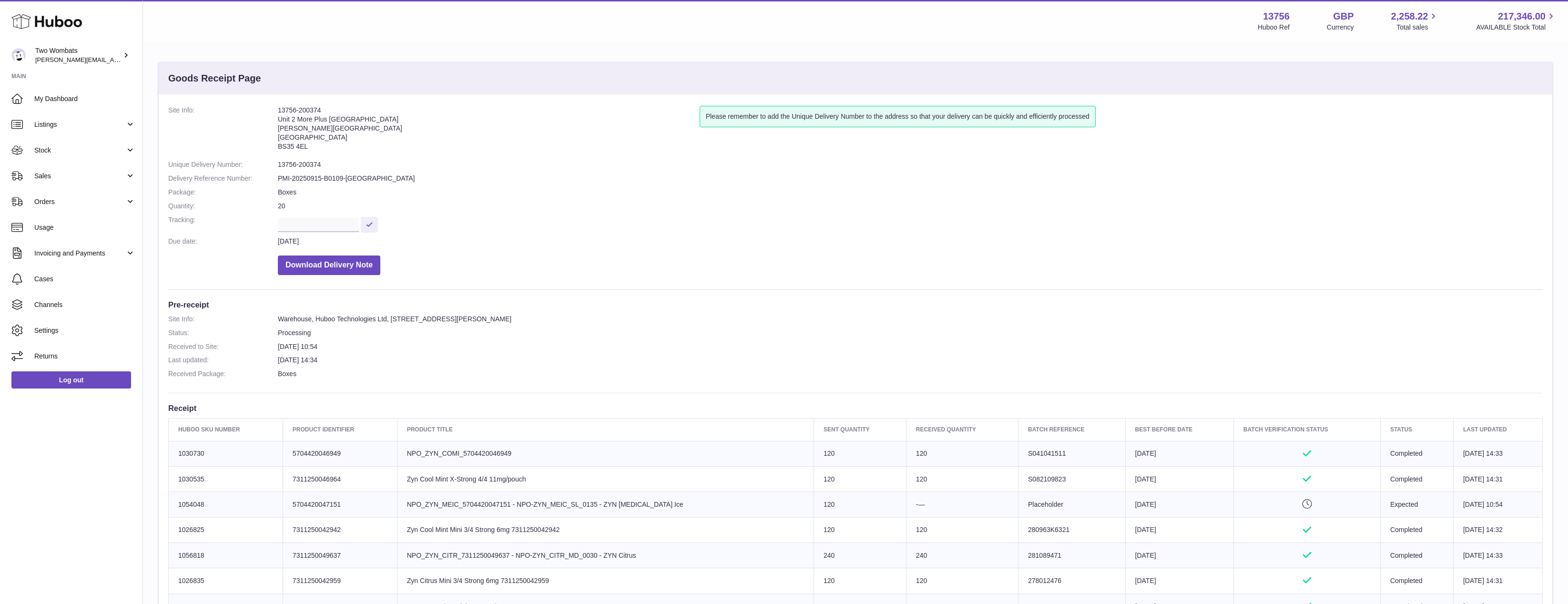
scroll to position [380, 0]
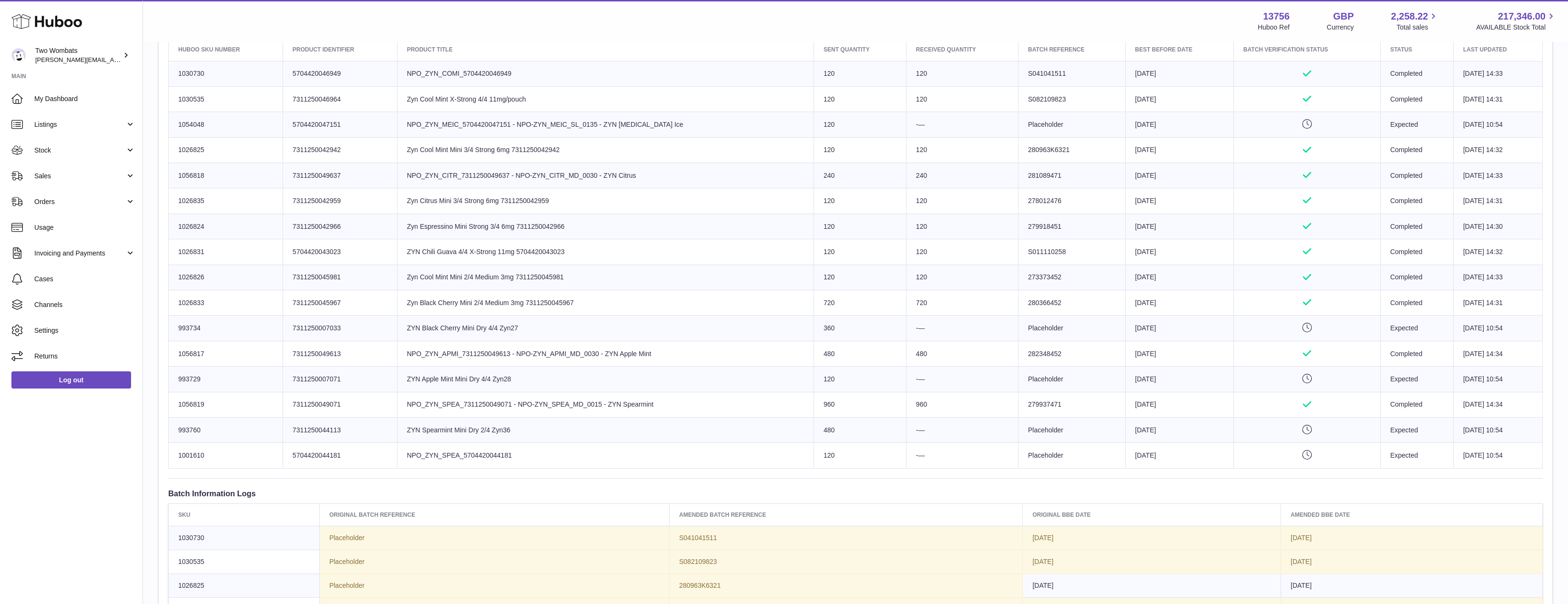
drag, startPoint x: 535, startPoint y: 329, endPoint x: 391, endPoint y: 326, distance: 144.0
click at [391, 326] on tr "Huboo SKU Number 993734 Client Identifier 7311250007033 Product title ZYN Black…" at bounding box center [856, 328] width 1374 height 25
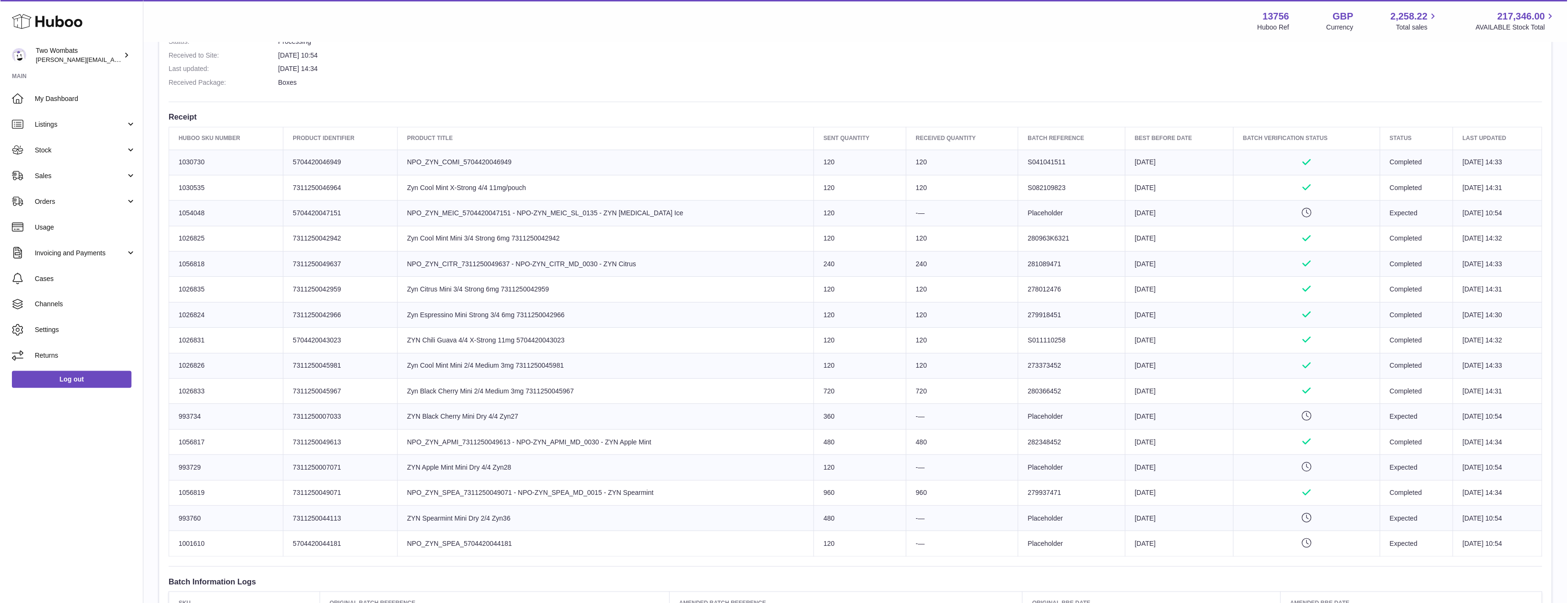
scroll to position [0, 0]
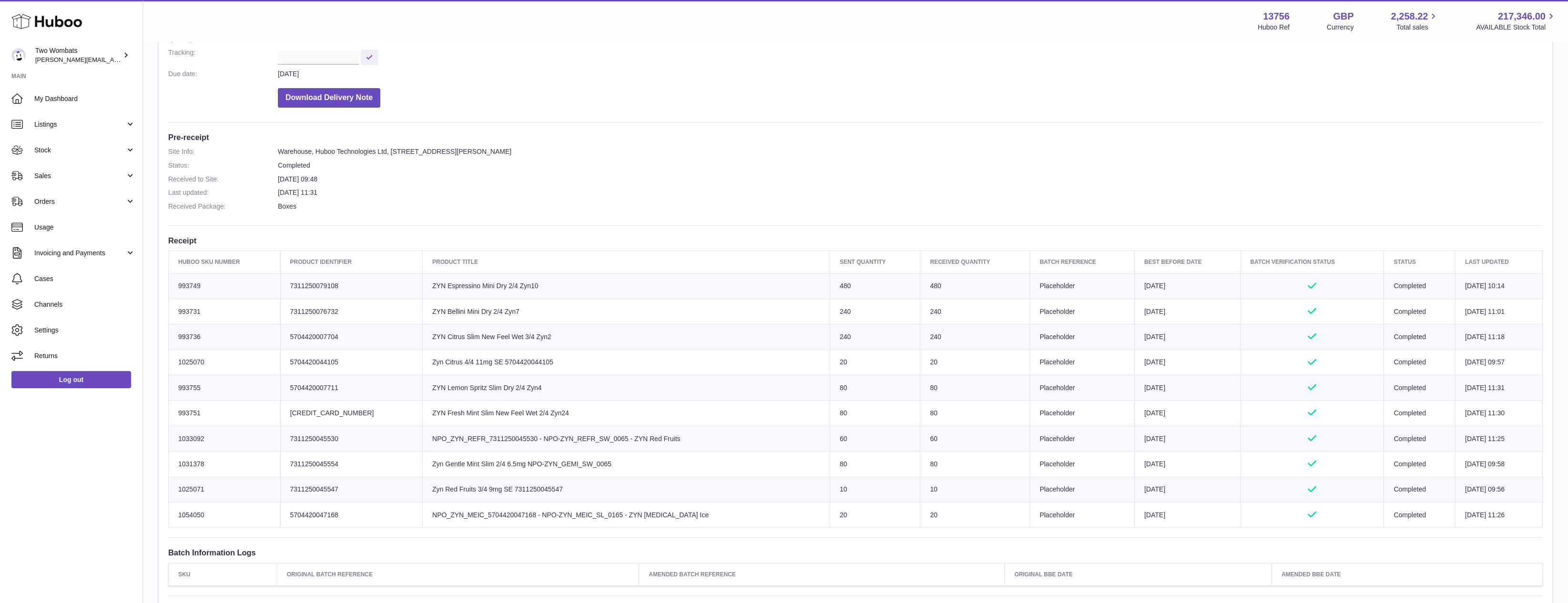
scroll to position [190, 0]
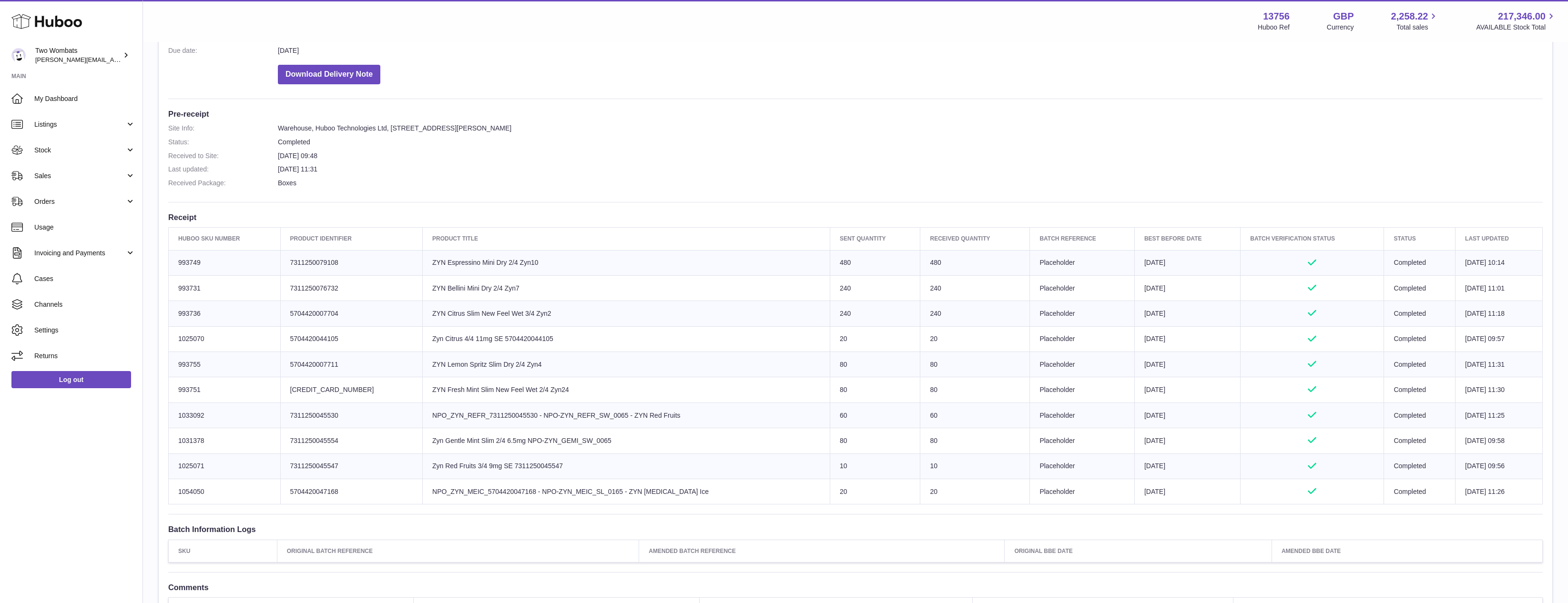
drag, startPoint x: 499, startPoint y: 485, endPoint x: 640, endPoint y: 490, distance: 141.1
click at [639, 490] on td "Product title NPO_ZYN_MEIC_5704420047168 - NPO-ZYN_MEIC_SL_0165 - ZYN Menthol I…" at bounding box center [627, 491] width 407 height 25
click at [642, 489] on td "Product title NPO_ZYN_MEIC_5704420047168 - NPO-ZYN_MEIC_SL_0165 - ZYN Menthol I…" at bounding box center [627, 491] width 407 height 25
drag, startPoint x: 623, startPoint y: 251, endPoint x: 324, endPoint y: 257, distance: 299.1
click at [324, 257] on tr "Huboo SKU Number 993749 Client Identifier 7311250079108 Product title ZYN Espre…" at bounding box center [856, 262] width 1374 height 25
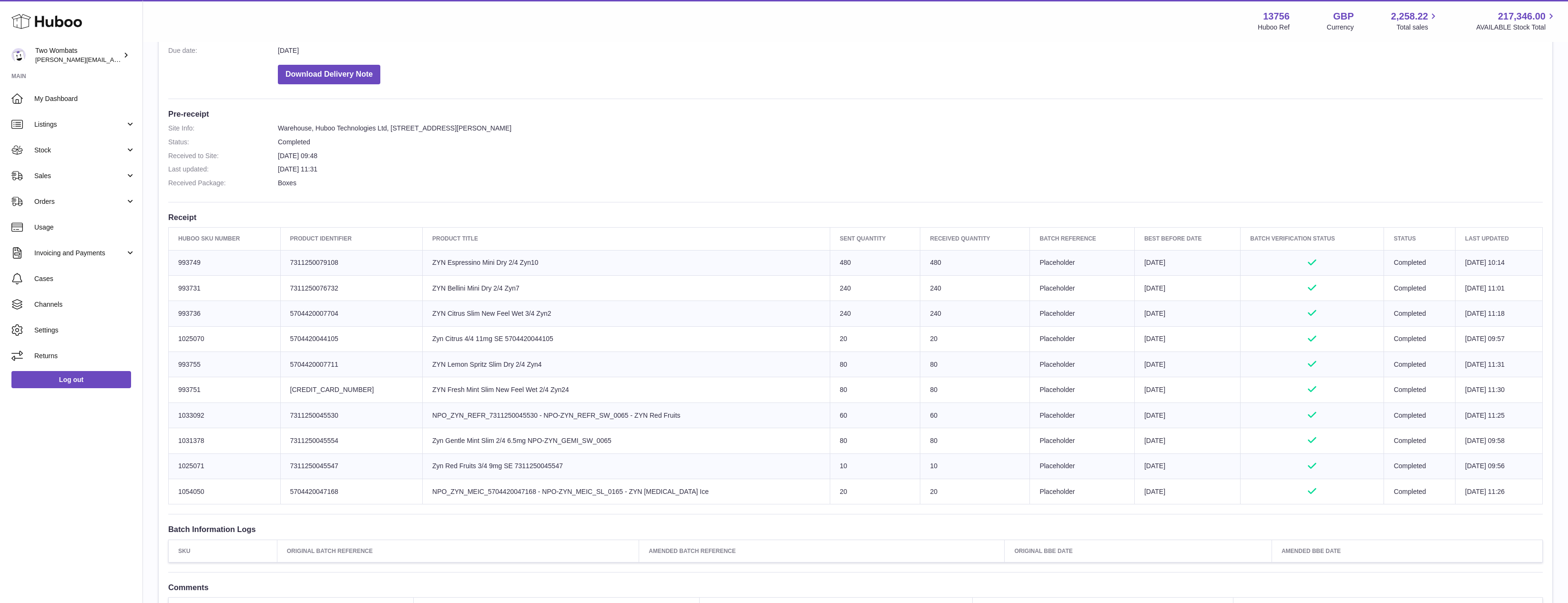
drag, startPoint x: 301, startPoint y: 261, endPoint x: 226, endPoint y: 259, distance: 75.0
click at [298, 262] on td "Client Identifier 7311250079108" at bounding box center [352, 262] width 143 height 25
drag, startPoint x: 206, startPoint y: 262, endPoint x: 170, endPoint y: 262, distance: 36.0
click at [170, 262] on td "Huboo SKU Number 993749" at bounding box center [224, 262] width 112 height 25
copy td "993749"
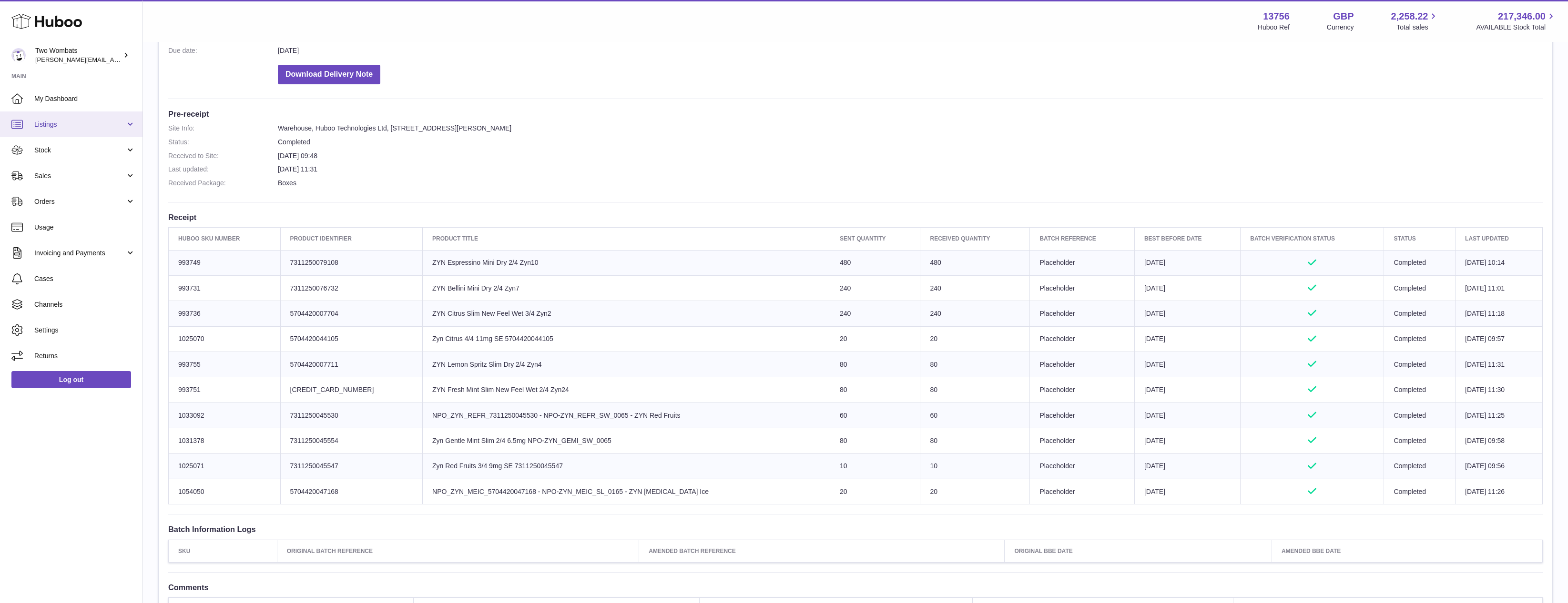
click at [62, 136] on link "Listings" at bounding box center [71, 125] width 143 height 26
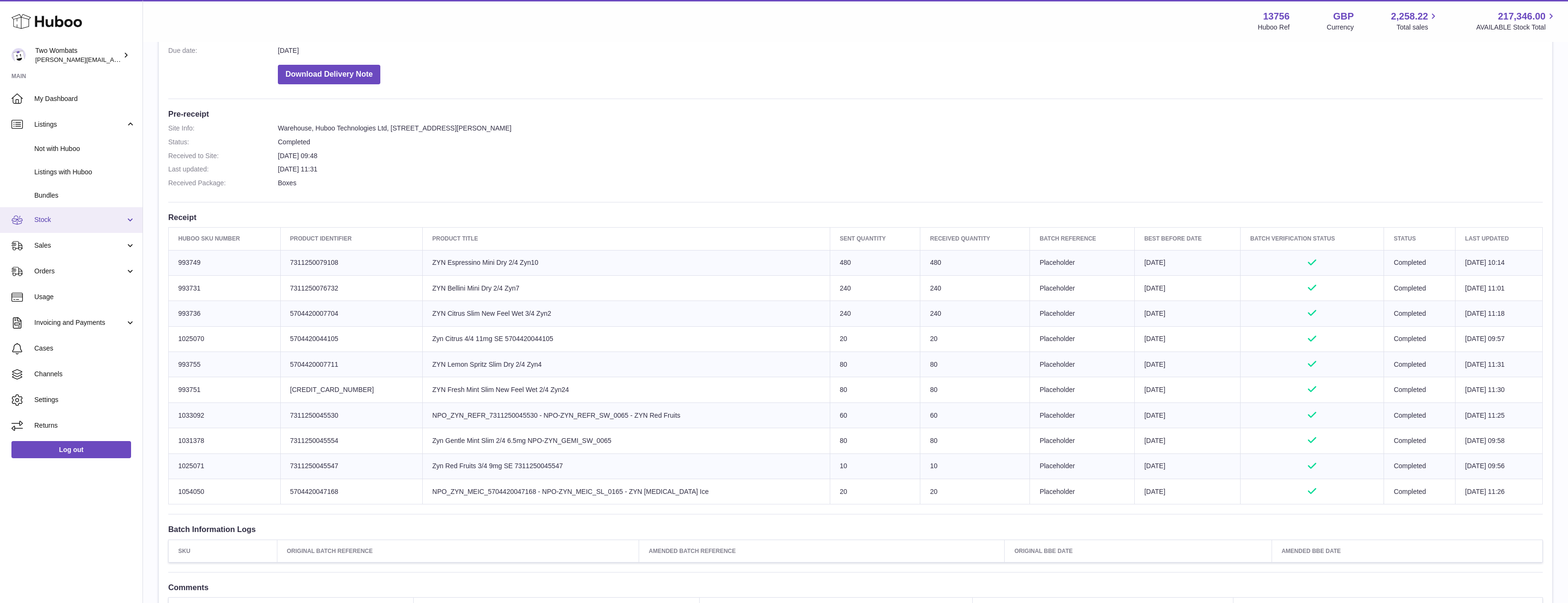
click at [67, 212] on link "Stock" at bounding box center [71, 220] width 143 height 26
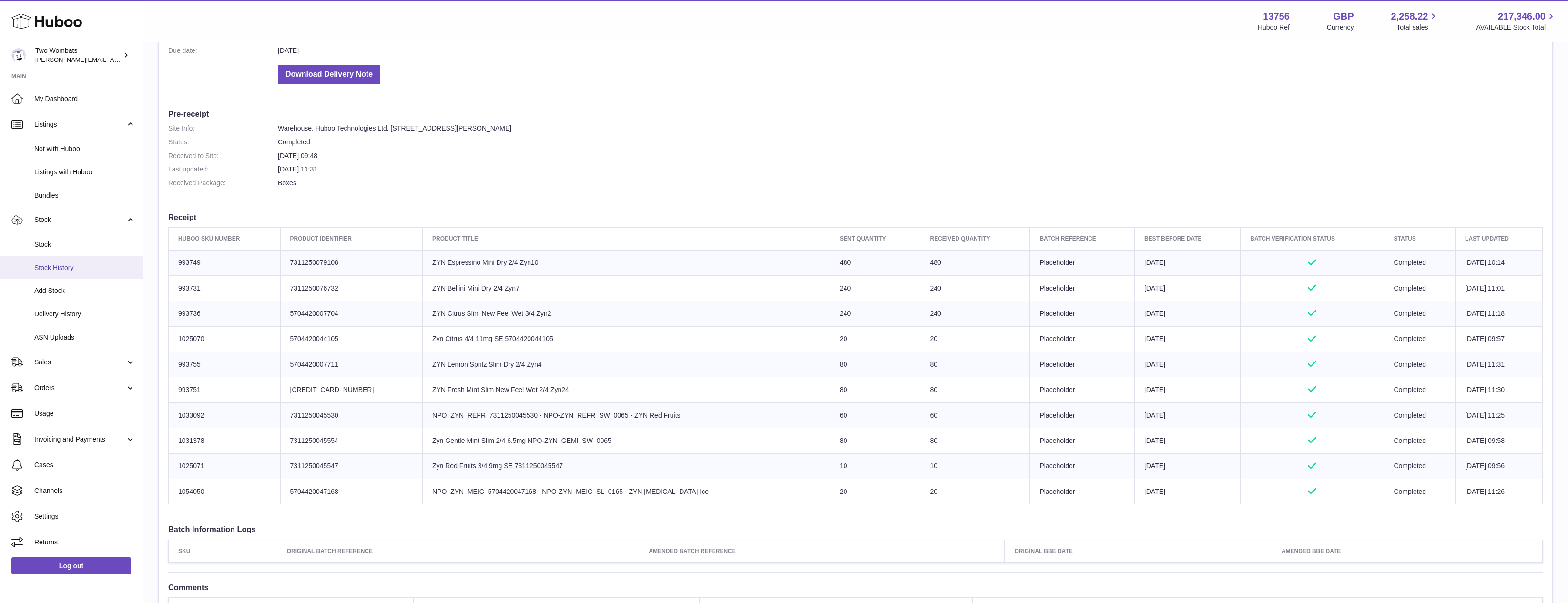
click at [71, 263] on span "Stock History" at bounding box center [84, 267] width 101 height 9
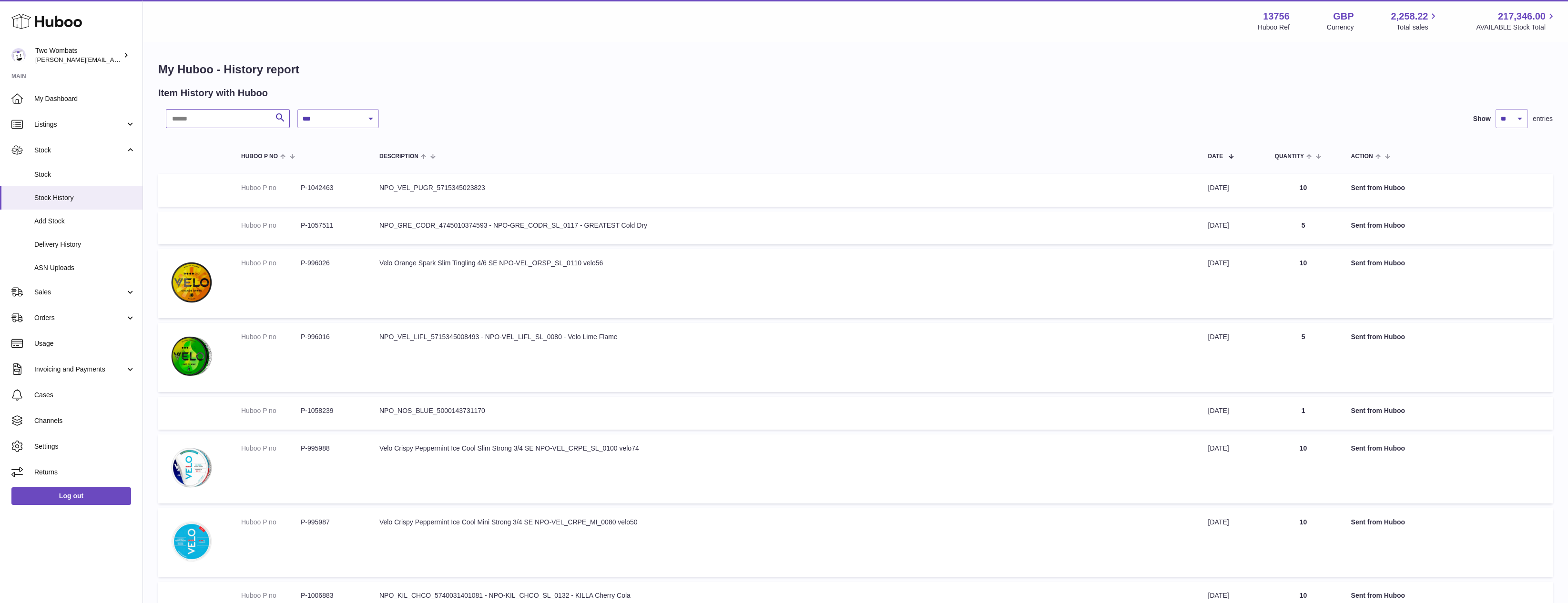
click at [261, 119] on input "text" at bounding box center [228, 119] width 124 height 19
paste input "******"
type input "******"
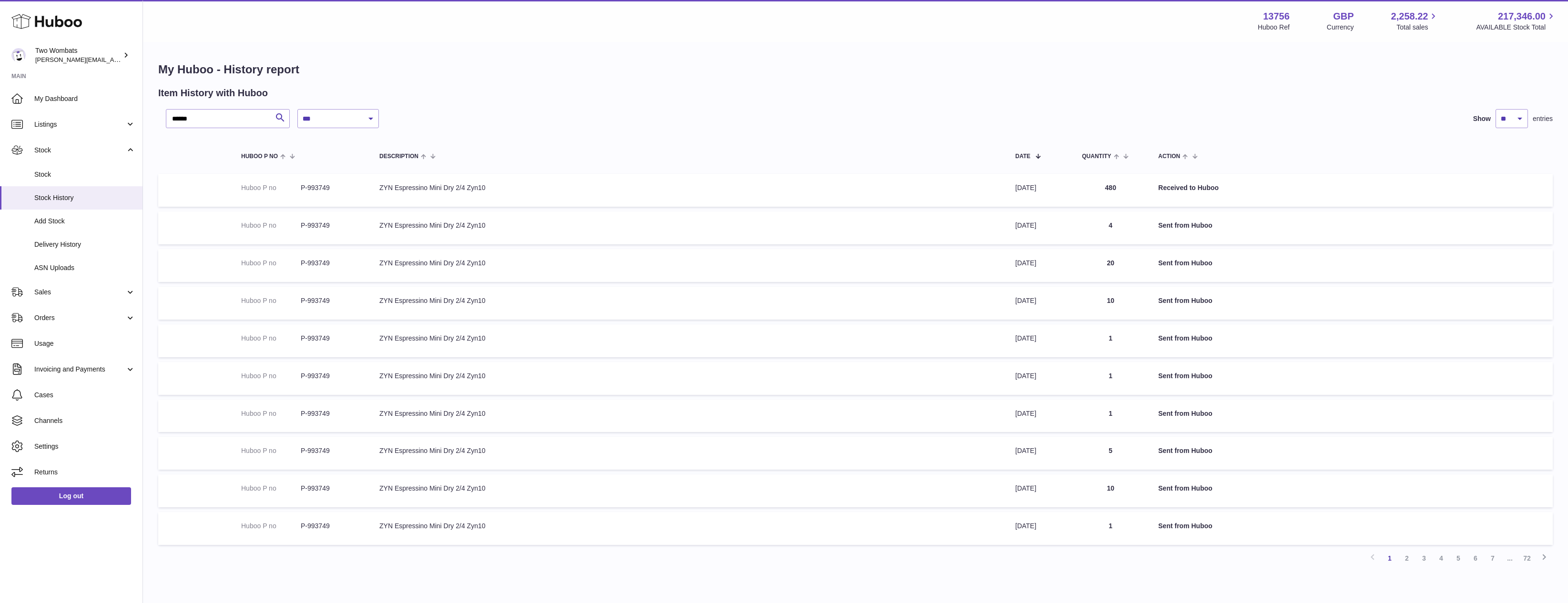
drag, startPoint x: 1002, startPoint y: 224, endPoint x: 1061, endPoint y: 262, distance: 70.2
click at [1061, 262] on tbody "Huboo P no P-993749 Description ZYN Espressino Mini Dry 2/4 Zyn10 Date [DATE] Q…" at bounding box center [856, 360] width 1395 height 371
click at [1061, 262] on td "Date 13th Sep 2025" at bounding box center [1039, 266] width 67 height 33
click at [1405, 561] on link "2" at bounding box center [1407, 558] width 17 height 17
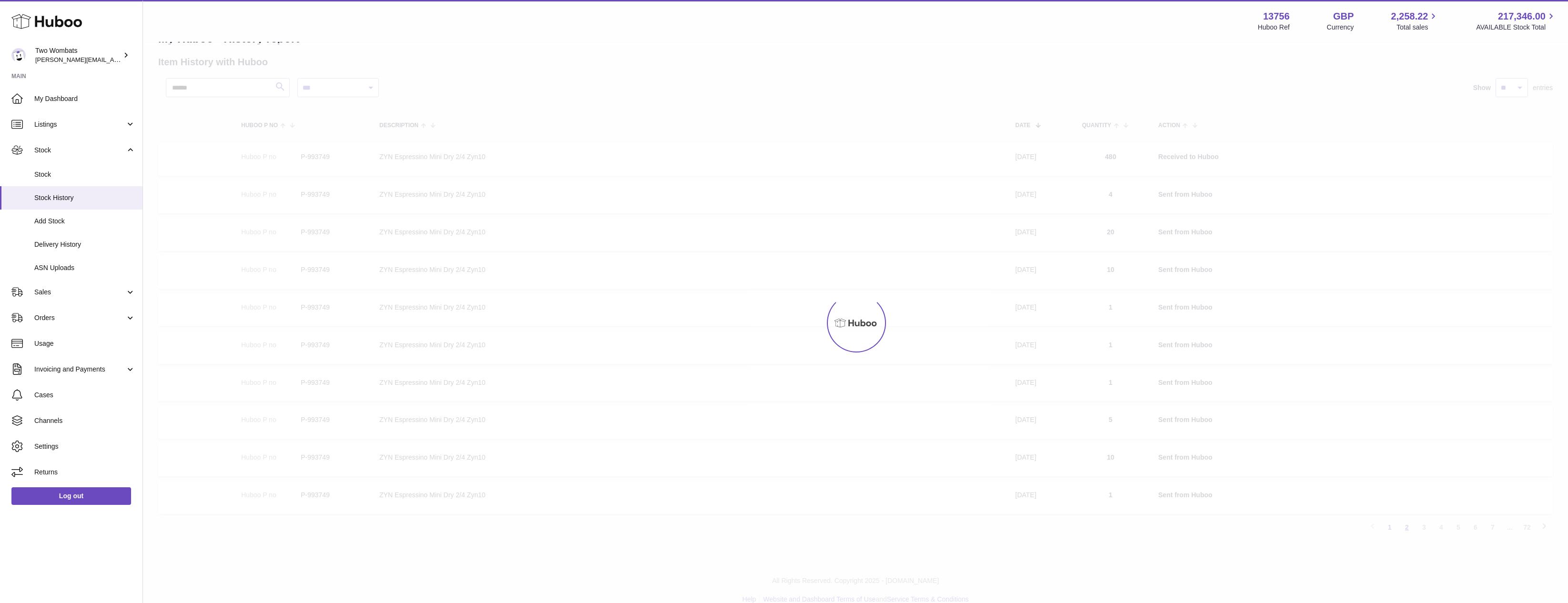
scroll to position [43, 0]
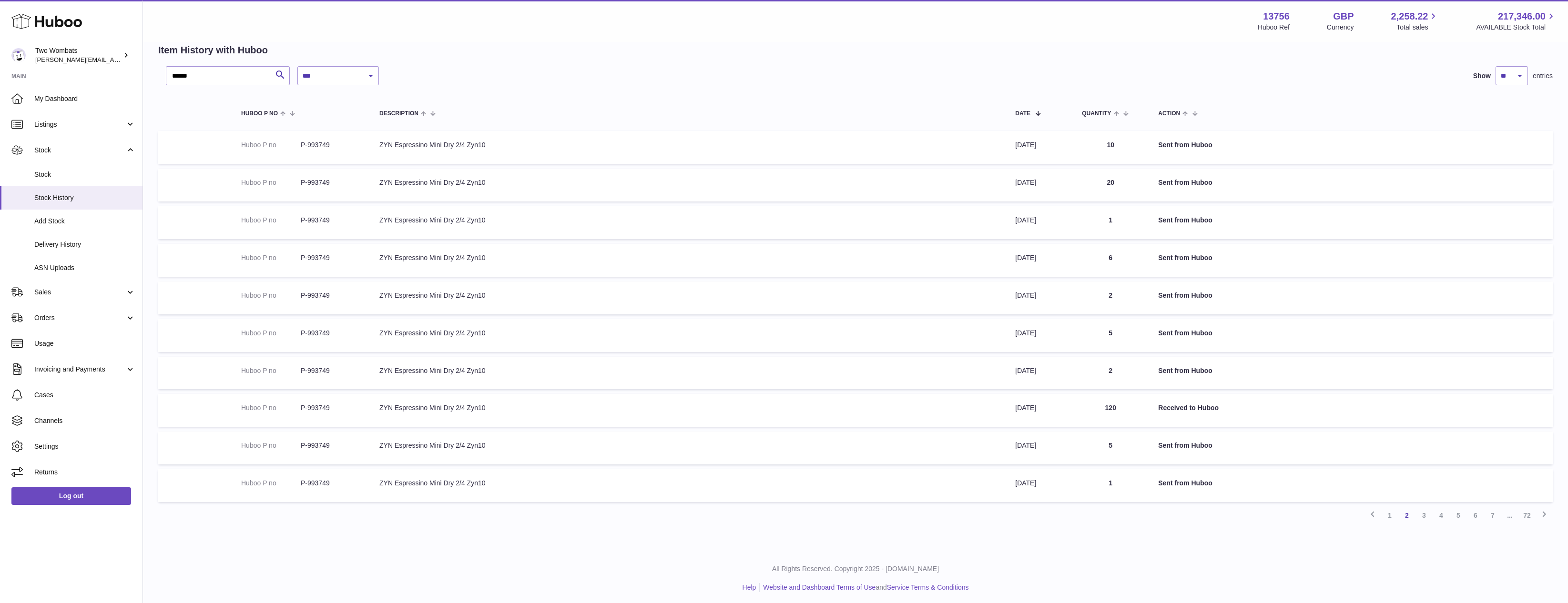
drag, startPoint x: 1097, startPoint y: 412, endPoint x: 1276, endPoint y: 419, distance: 179.1
click at [1278, 421] on tr "Huboo P no P-993749 Description ZYN Espressino Mini Dry 2/4 Zyn10 Date 1st Sep …" at bounding box center [856, 410] width 1395 height 33
click at [1248, 411] on td "Action Received to Huboo" at bounding box center [1350, 410] width 404 height 33
drag, startPoint x: 1248, startPoint y: 411, endPoint x: 847, endPoint y: 420, distance: 401.1
click at [847, 420] on tr "Huboo P no P-993749 Description ZYN Espressino Mini Dry 2/4 Zyn10 Date 1st Sep …" at bounding box center [856, 410] width 1395 height 33
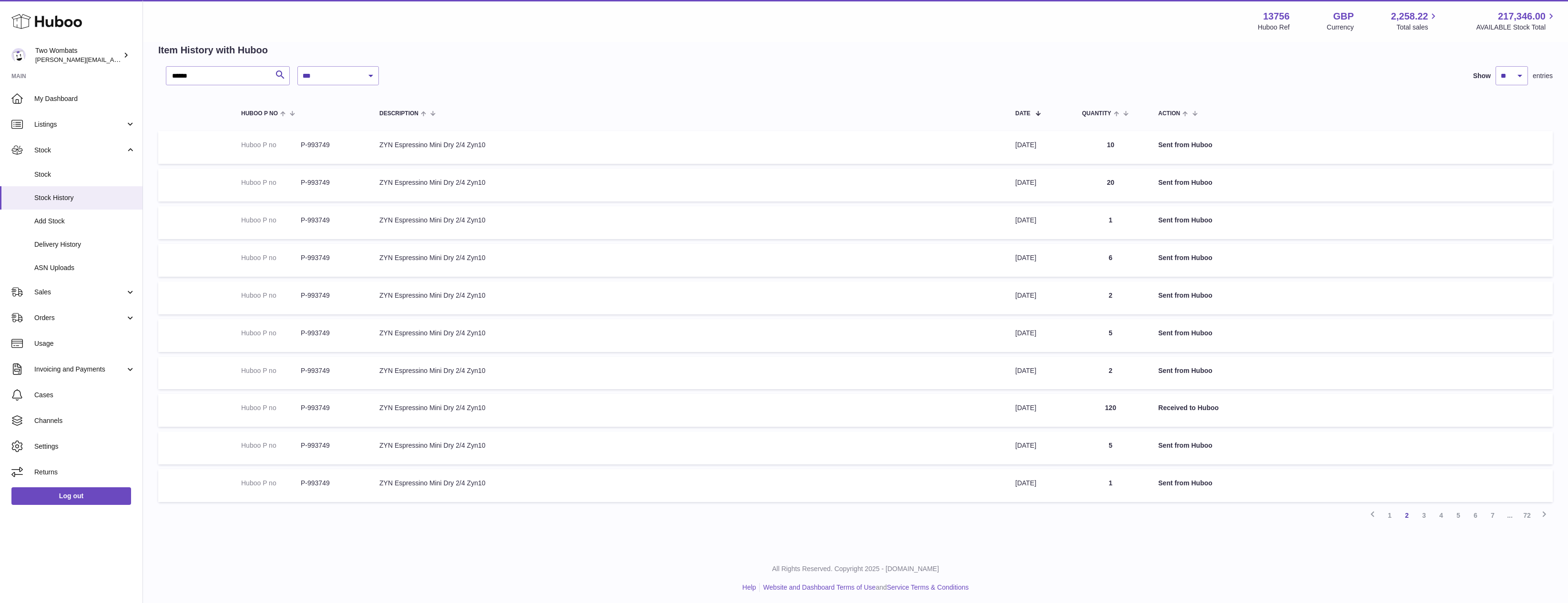
click at [847, 420] on td "Description ZYN Espressino Mini Dry 2/4 Zyn10" at bounding box center [687, 410] width 636 height 33
click at [1396, 522] on link "1" at bounding box center [1390, 515] width 17 height 17
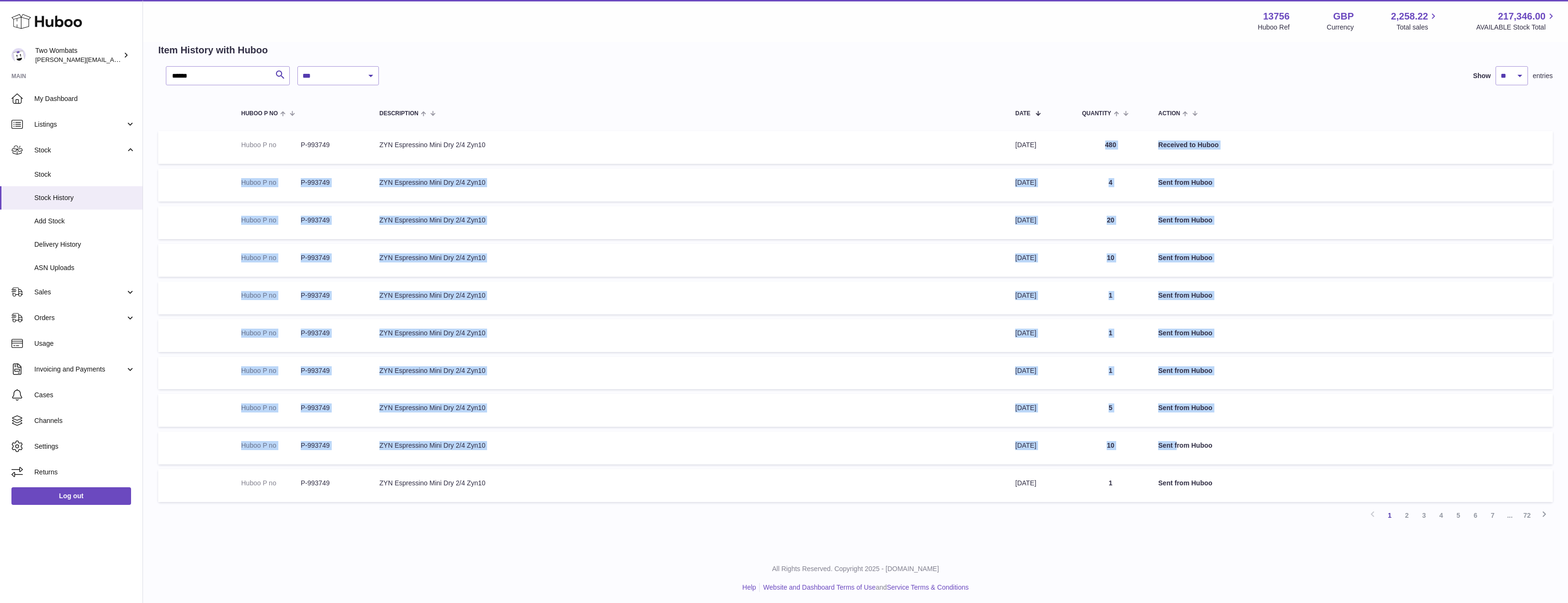
drag, startPoint x: 1081, startPoint y: 143, endPoint x: 1190, endPoint y: 550, distance: 421.3
click at [1177, 449] on tbody "Huboo P no P-993749 Description ZYN Espressino Mini Dry 2/4 Zyn10 Date 25th Sep…" at bounding box center [856, 317] width 1395 height 371
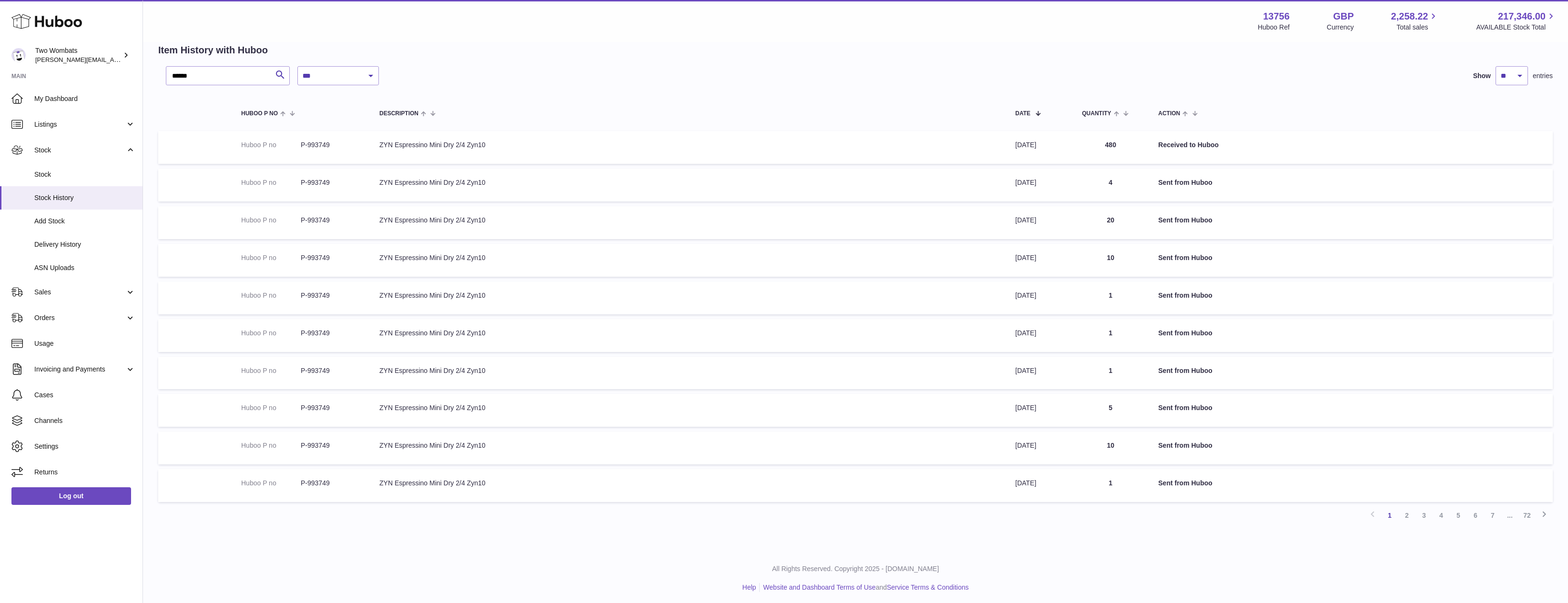
click at [1190, 551] on div "All Rights Reserved. Copyright 2025 - Huboo.co.uk Help Website and Dashboard Te…" at bounding box center [856, 578] width 1425 height 56
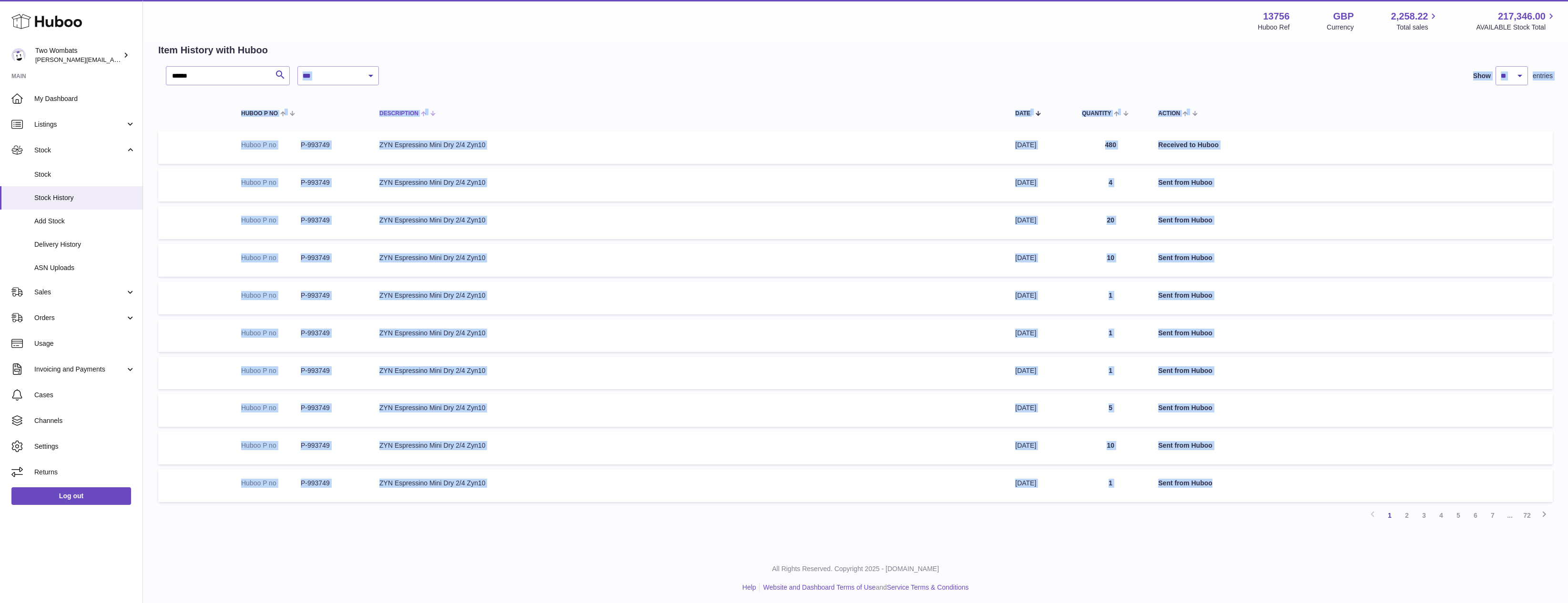
drag, startPoint x: 1250, startPoint y: 501, endPoint x: 740, endPoint y: 101, distance: 648.2
click at [745, 74] on div "**********" at bounding box center [856, 295] width 1395 height 458
click at [415, 146] on td "Description ZYN Espressino Mini Dry 2/4 Zyn10" at bounding box center [687, 147] width 636 height 33
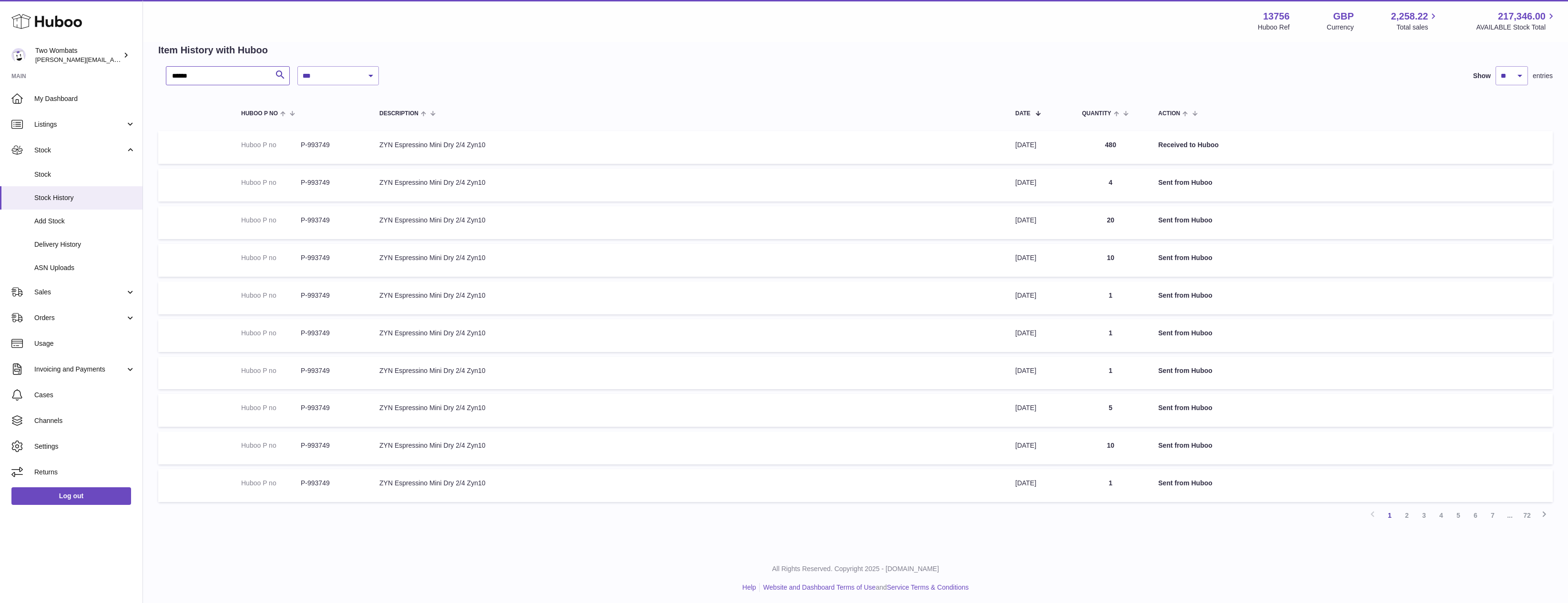
drag, startPoint x: 198, startPoint y: 82, endPoint x: 71, endPoint y: 82, distance: 127.0
click at [54, 82] on div "**********" at bounding box center [784, 281] width 1568 height 649
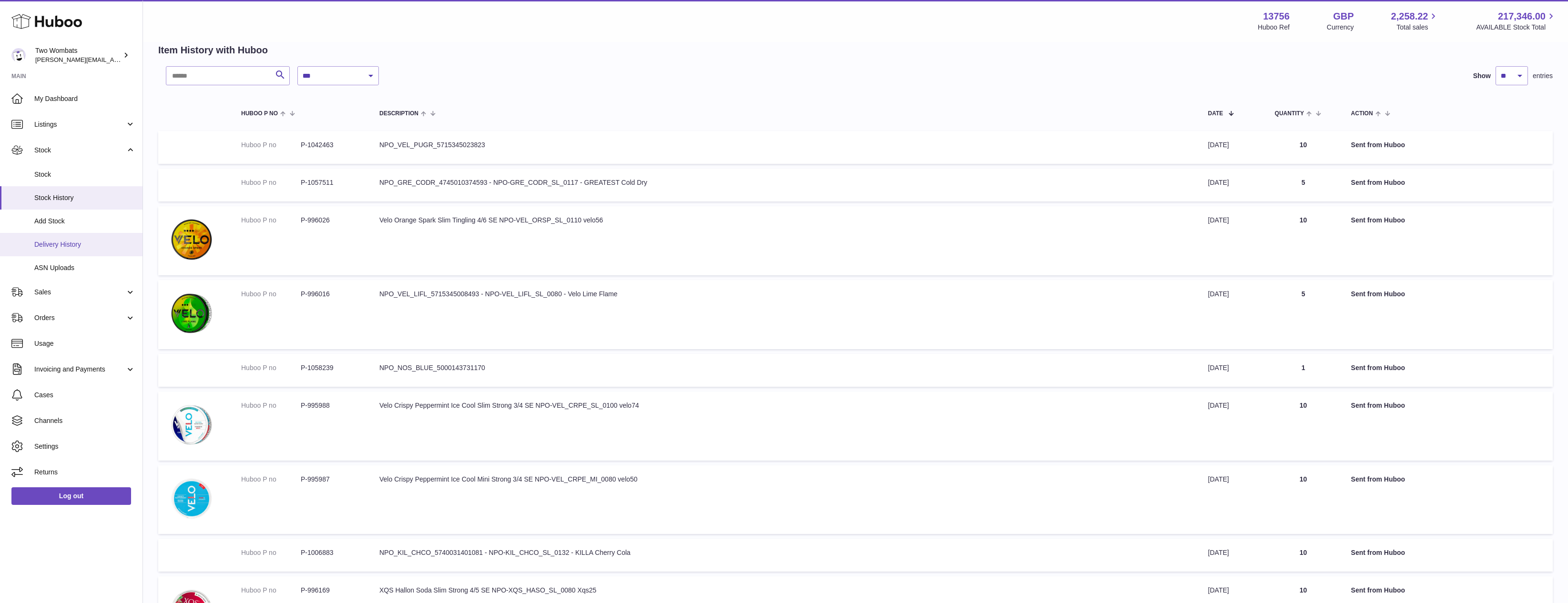
click at [84, 236] on link "Delivery History" at bounding box center [71, 245] width 143 height 23
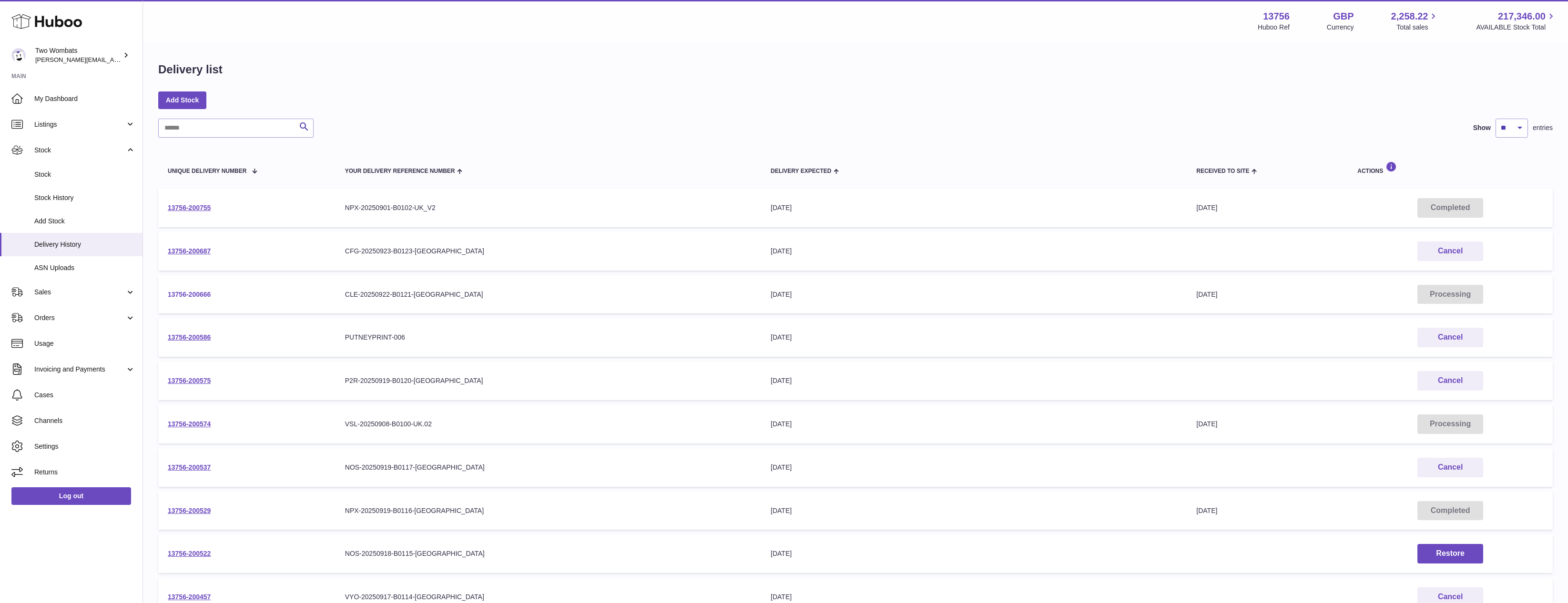
click at [175, 296] on link "13756-200666" at bounding box center [189, 294] width 43 height 8
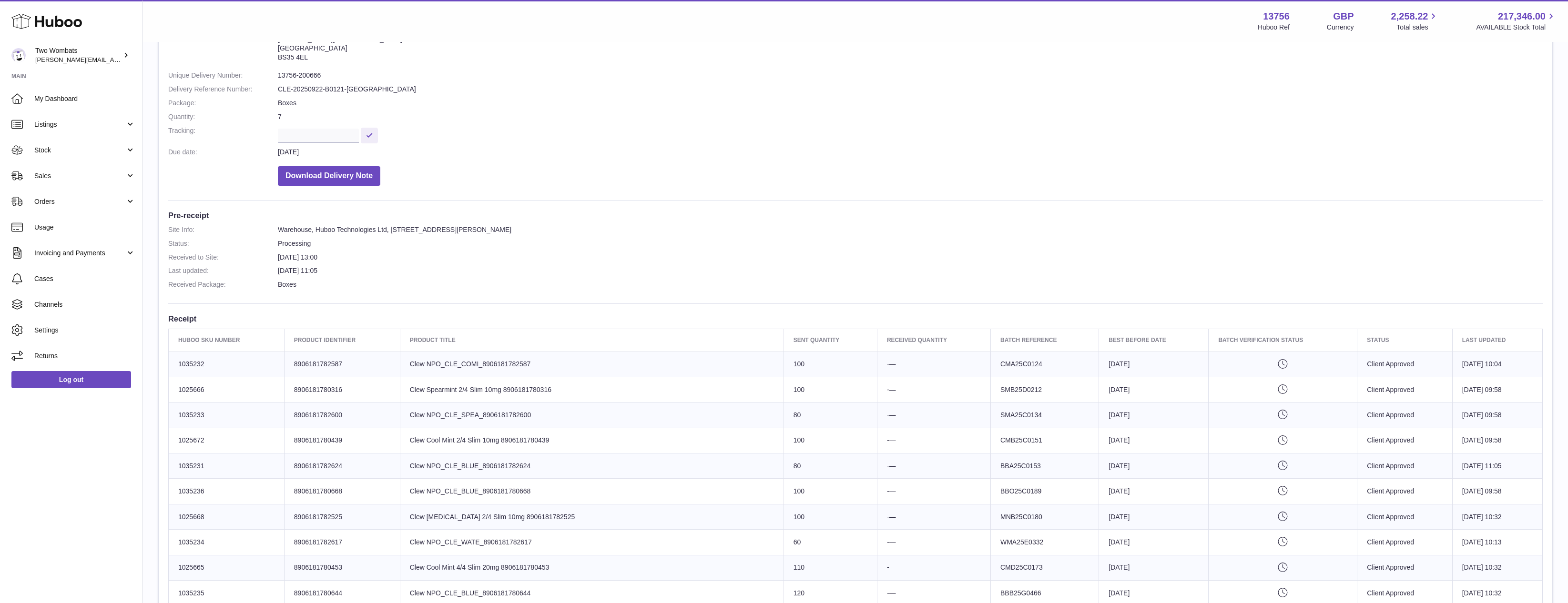
scroll to position [48, 0]
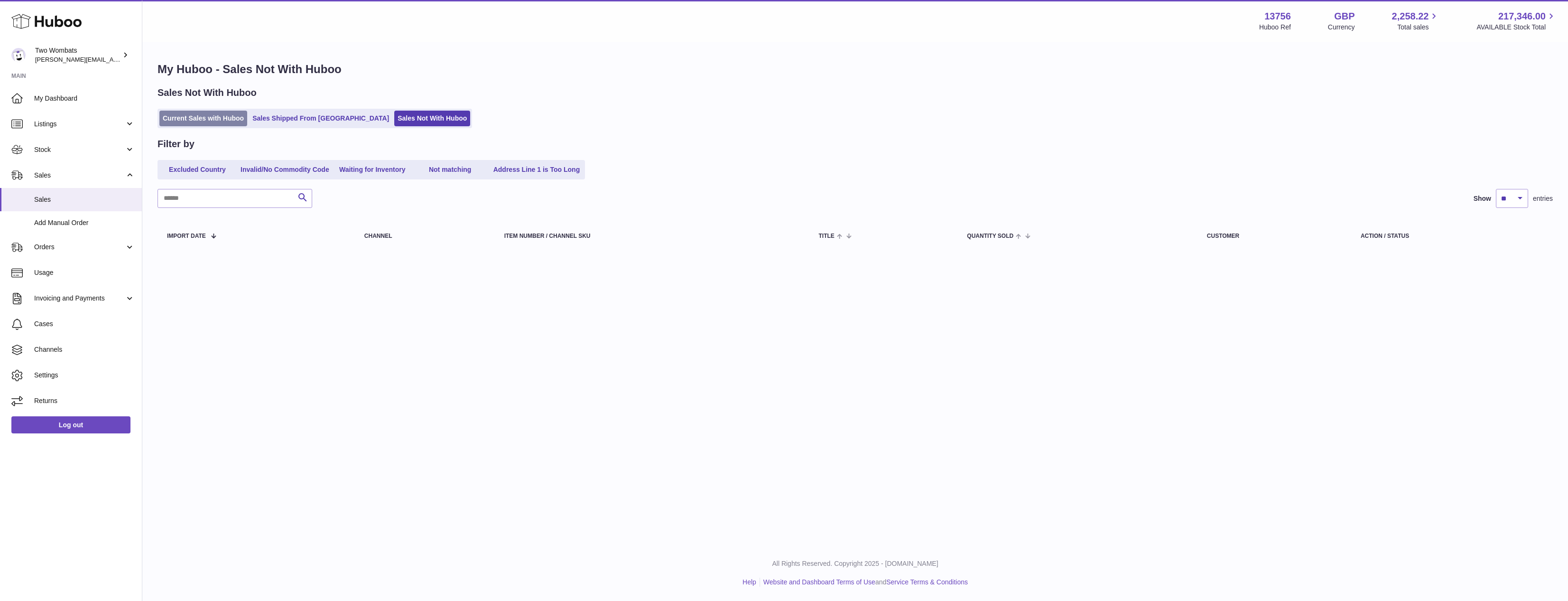
click at [183, 120] on link "Current Sales with Huboo" at bounding box center [203, 118] width 88 height 16
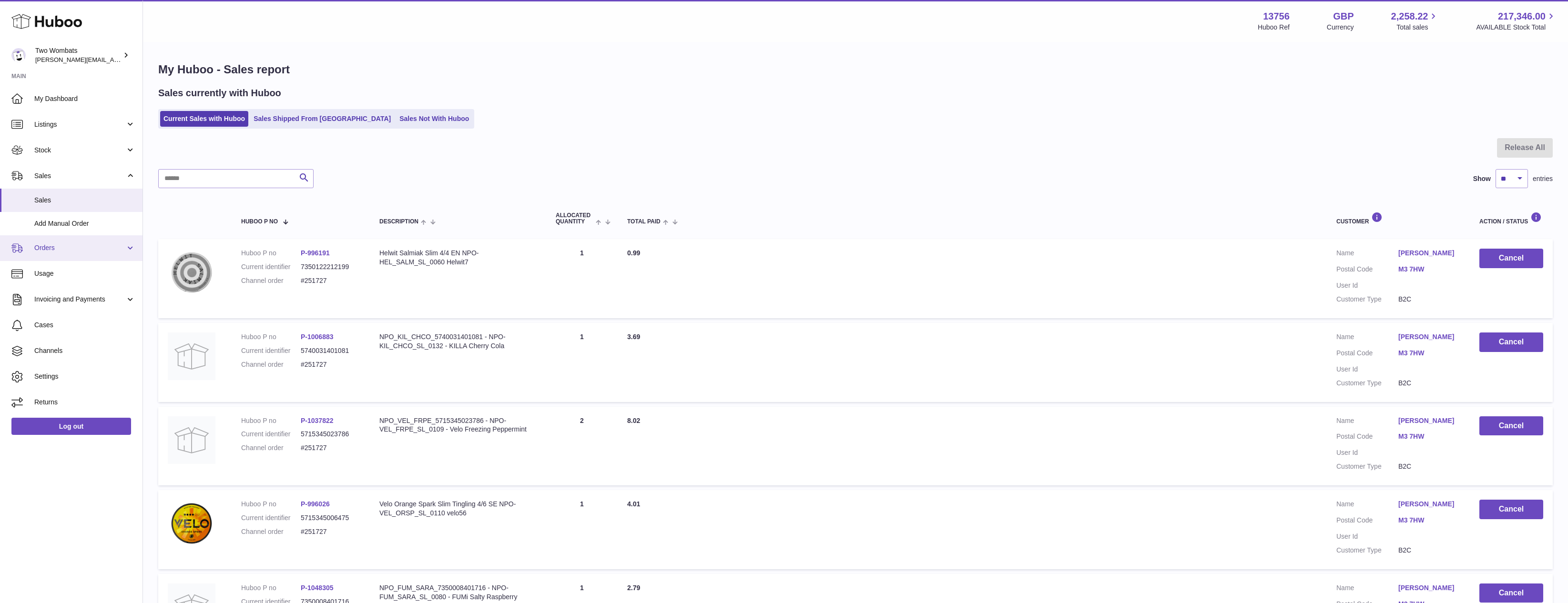
click at [79, 250] on span "Orders" at bounding box center [80, 247] width 91 height 9
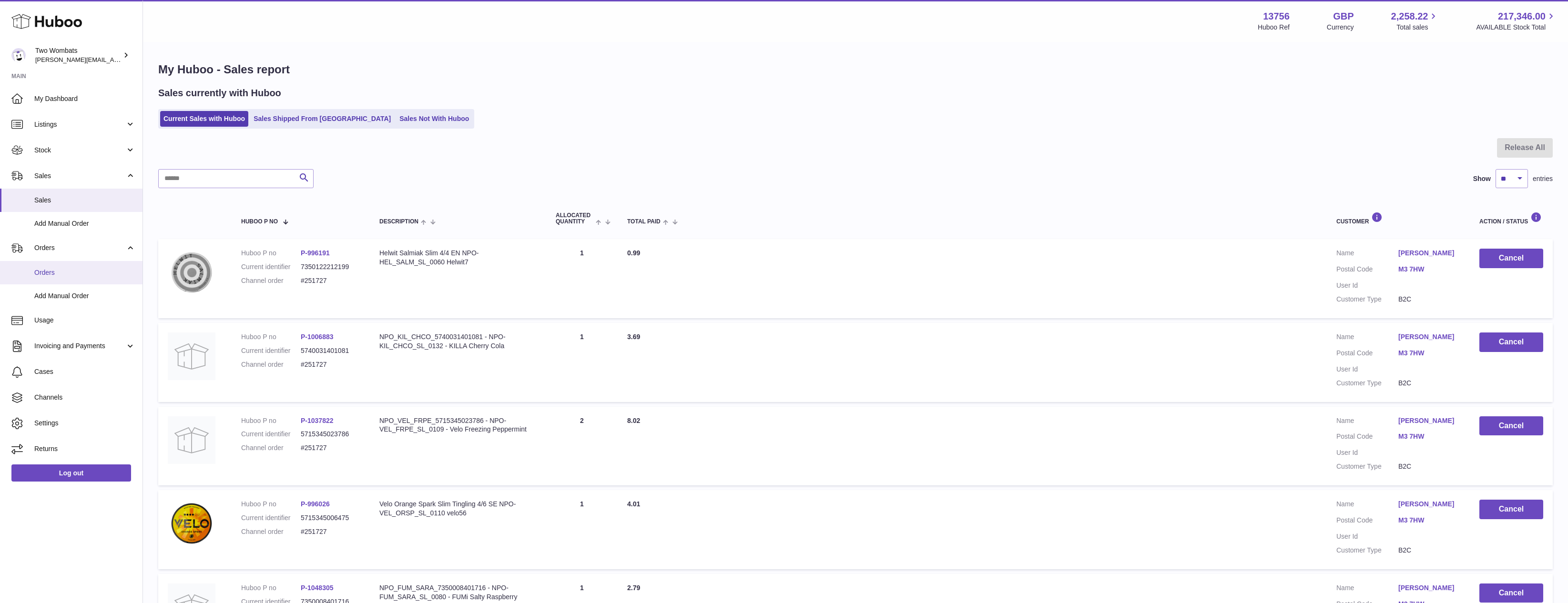
click at [84, 278] on link "Orders" at bounding box center [71, 273] width 143 height 23
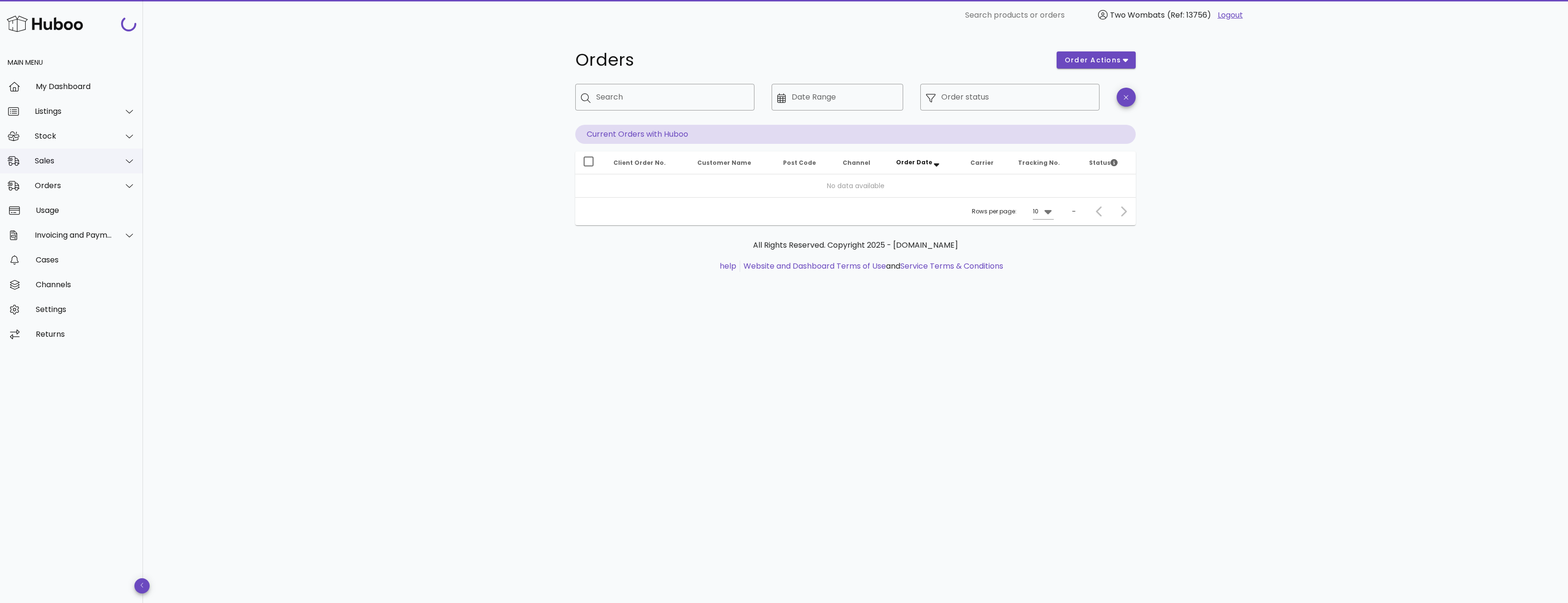
click at [63, 160] on div "Sales" at bounding box center [73, 160] width 77 height 9
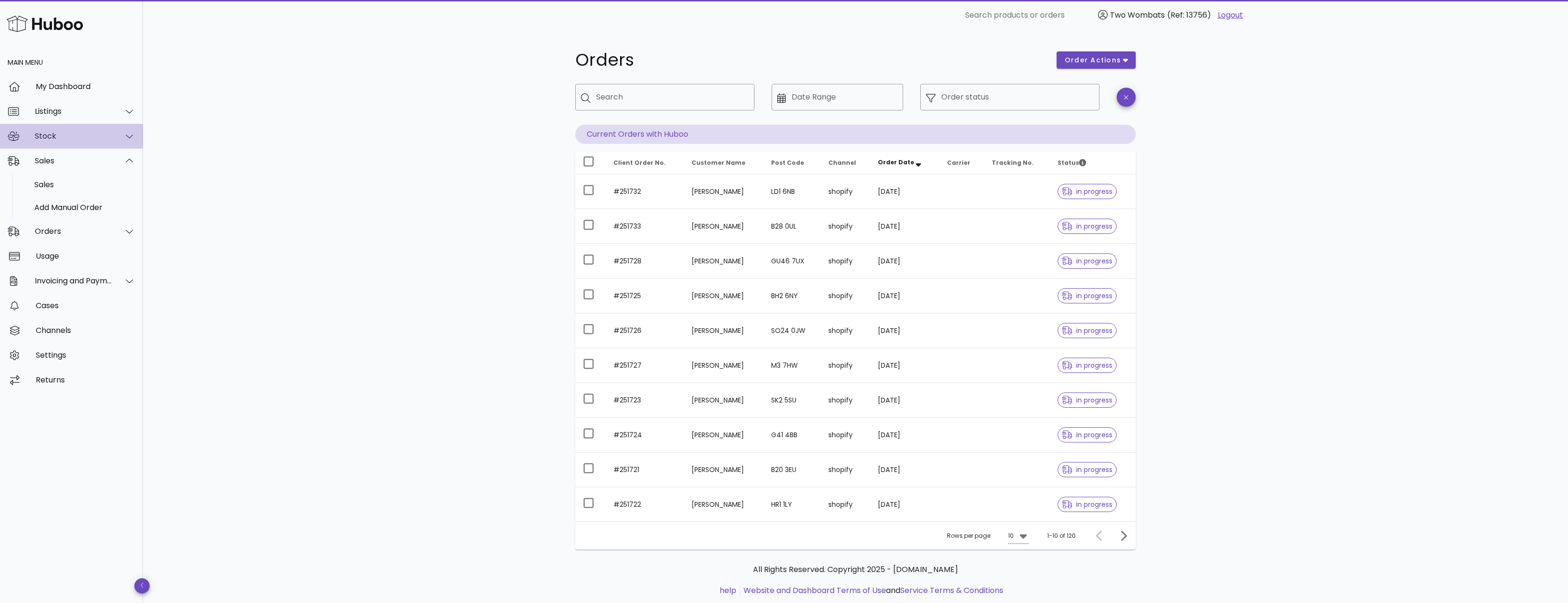
click at [75, 132] on div "Stock" at bounding box center [73, 136] width 77 height 9
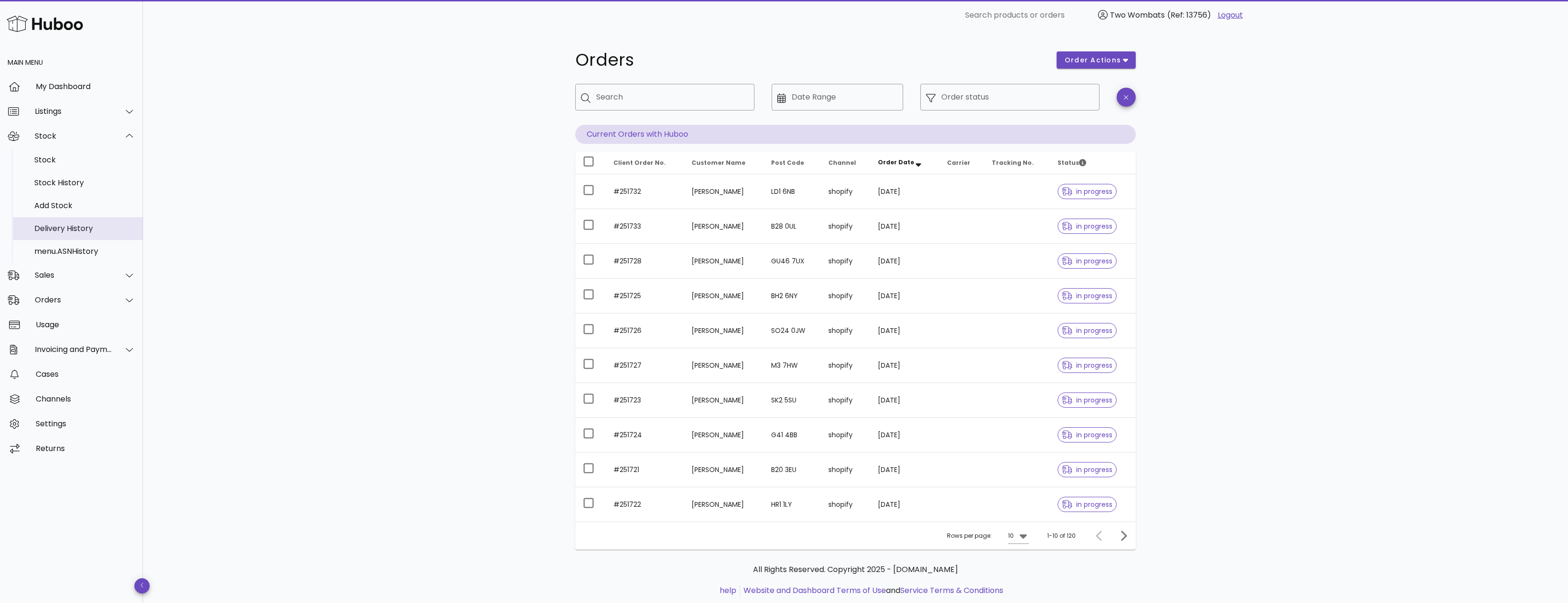
click at [69, 225] on div "Delivery History" at bounding box center [84, 228] width 101 height 9
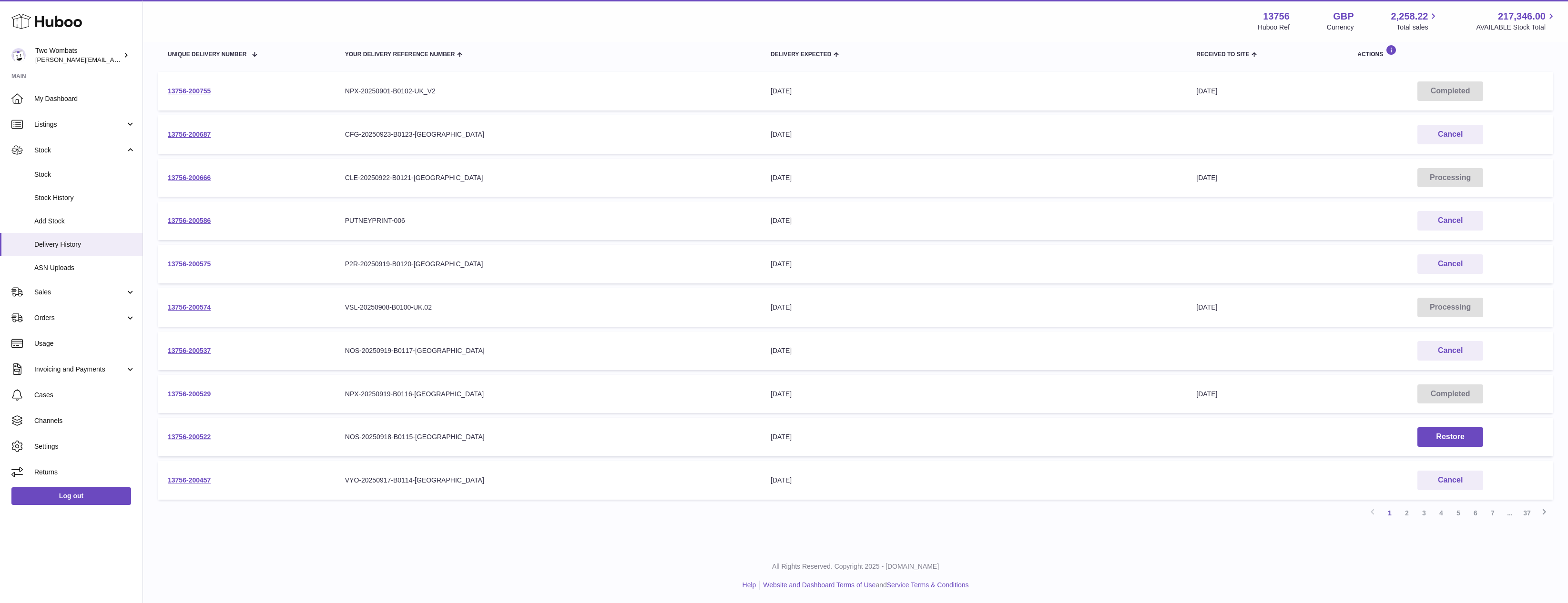
scroll to position [118, 0]
click at [206, 351] on link "13756-200537" at bounding box center [189, 349] width 43 height 8
click at [1401, 513] on link "2" at bounding box center [1407, 512] width 17 height 17
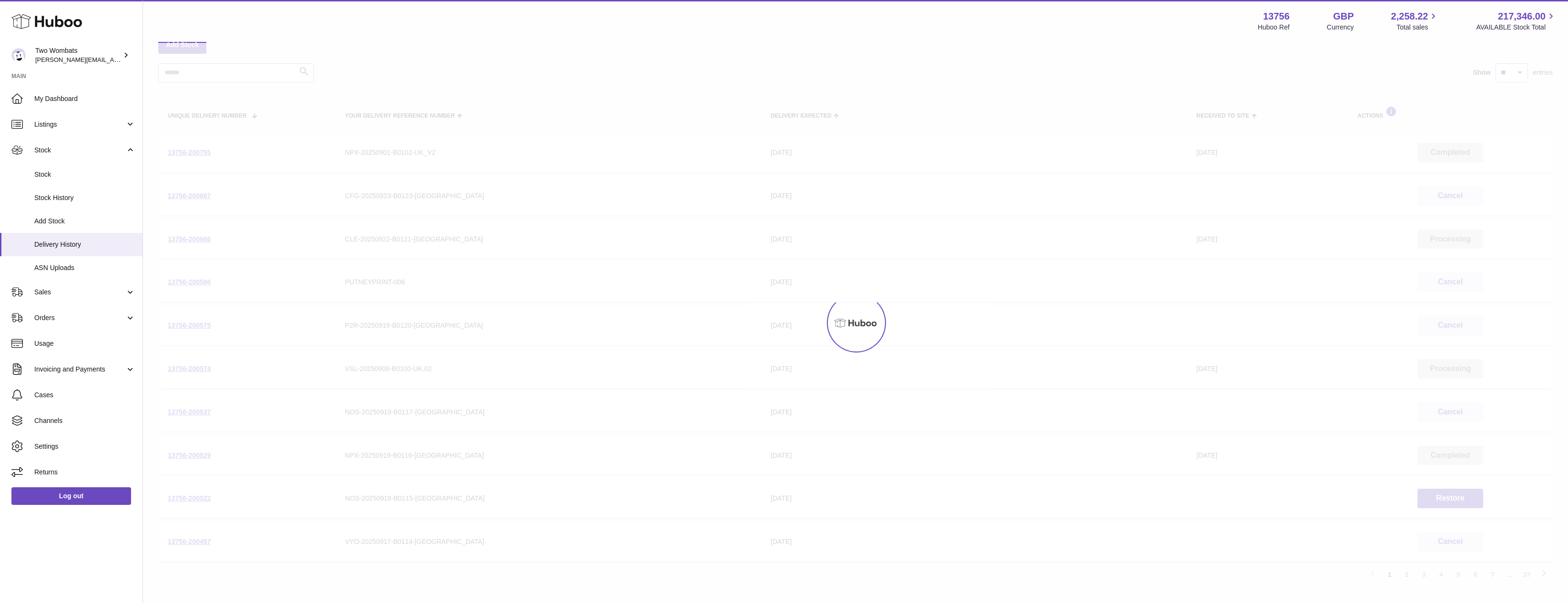
scroll to position [43, 0]
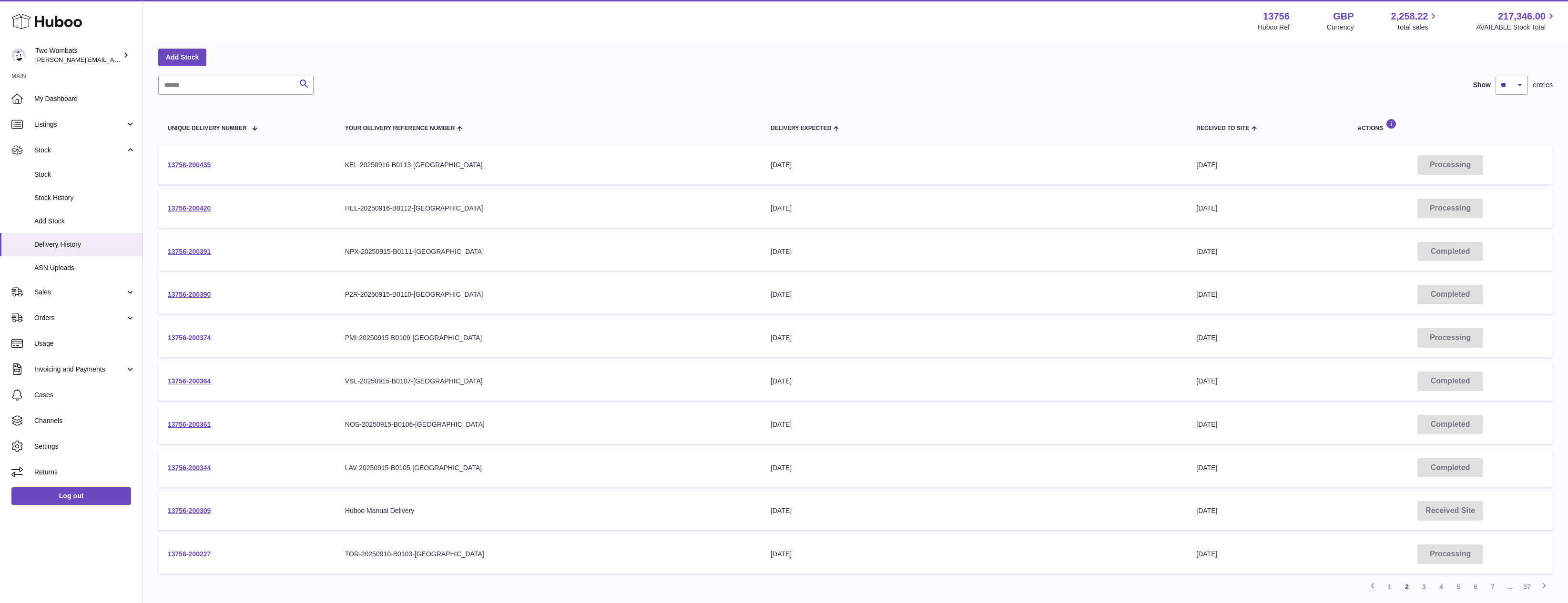
click at [178, 338] on link "13756-200374" at bounding box center [189, 337] width 43 height 8
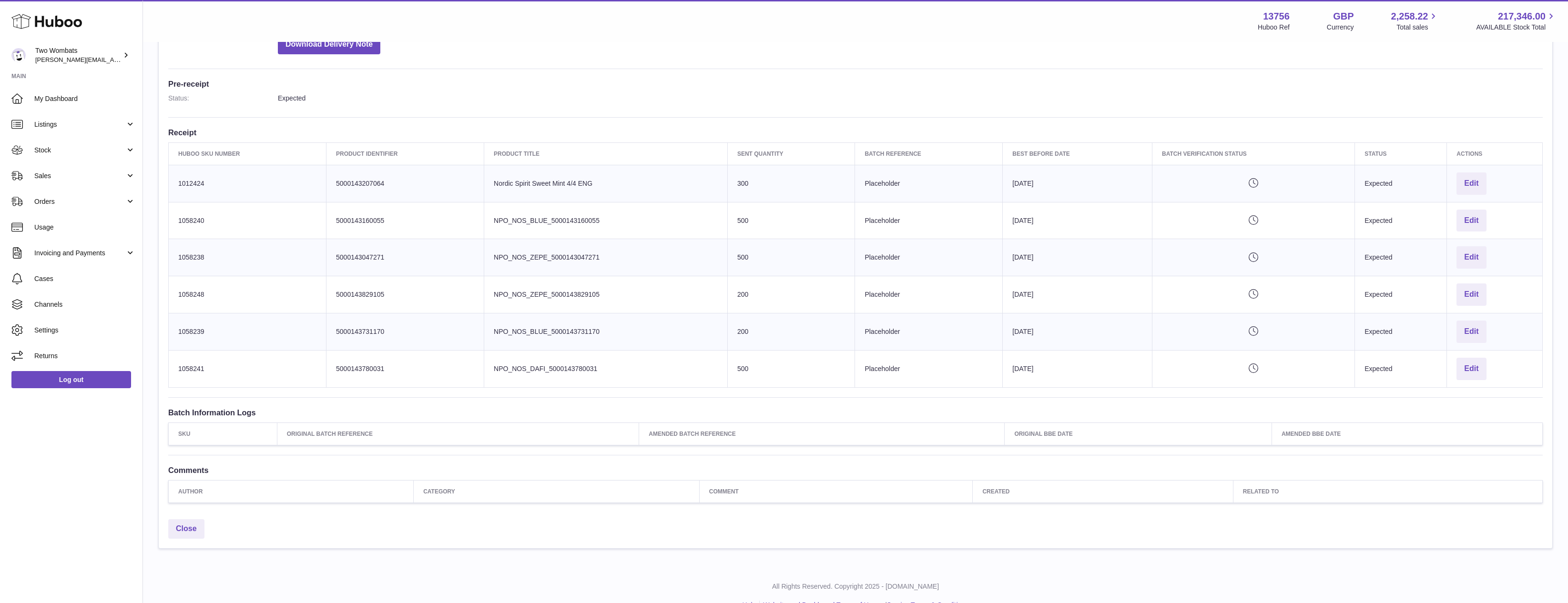
scroll to position [247, 0]
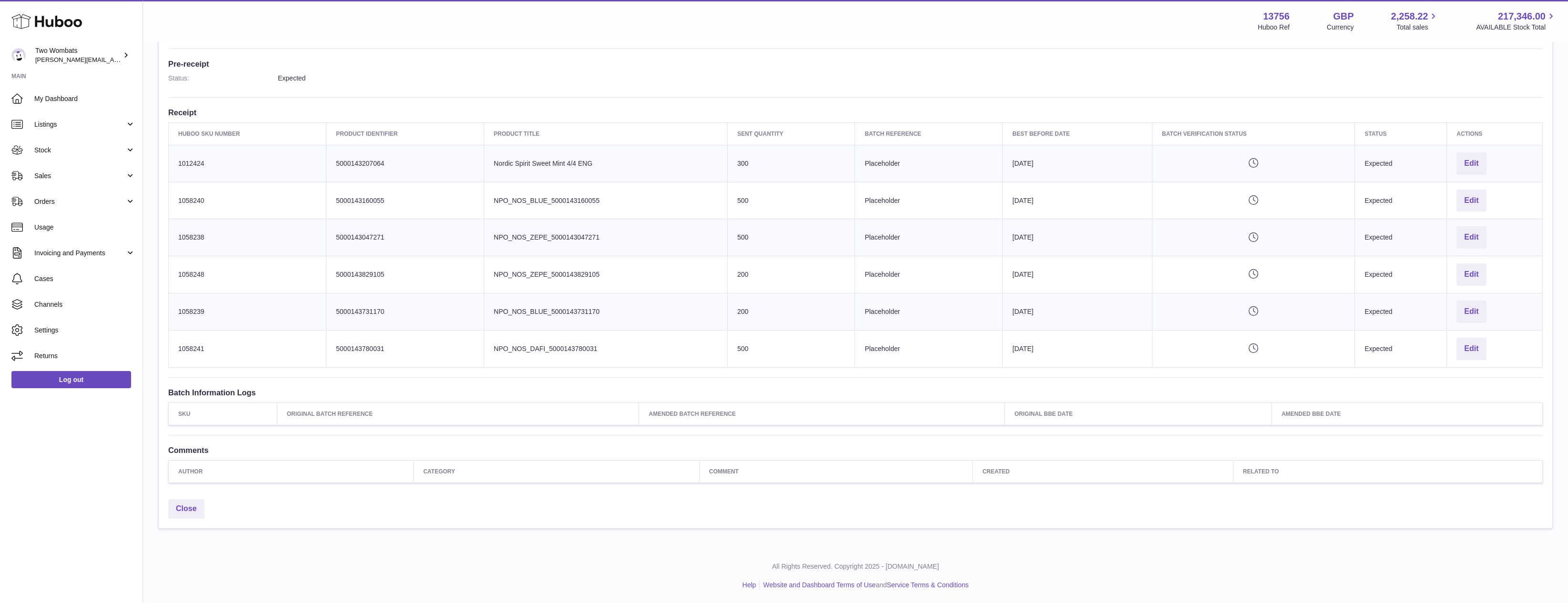
drag, startPoint x: 919, startPoint y: 380, endPoint x: 767, endPoint y: 282, distance: 180.9
click at [670, 278] on div "**********" at bounding box center [855, 171] width 1394 height 648
click at [791, 280] on td "Sent Quantity 200" at bounding box center [791, 275] width 128 height 37
drag, startPoint x: 712, startPoint y: 166, endPoint x: 1039, endPoint y: 362, distance: 381.2
click at [1036, 362] on tbody "Huboo SKU Number 1012424 Client Identifier 5000143207064 Product title Nordic S…" at bounding box center [856, 256] width 1374 height 223
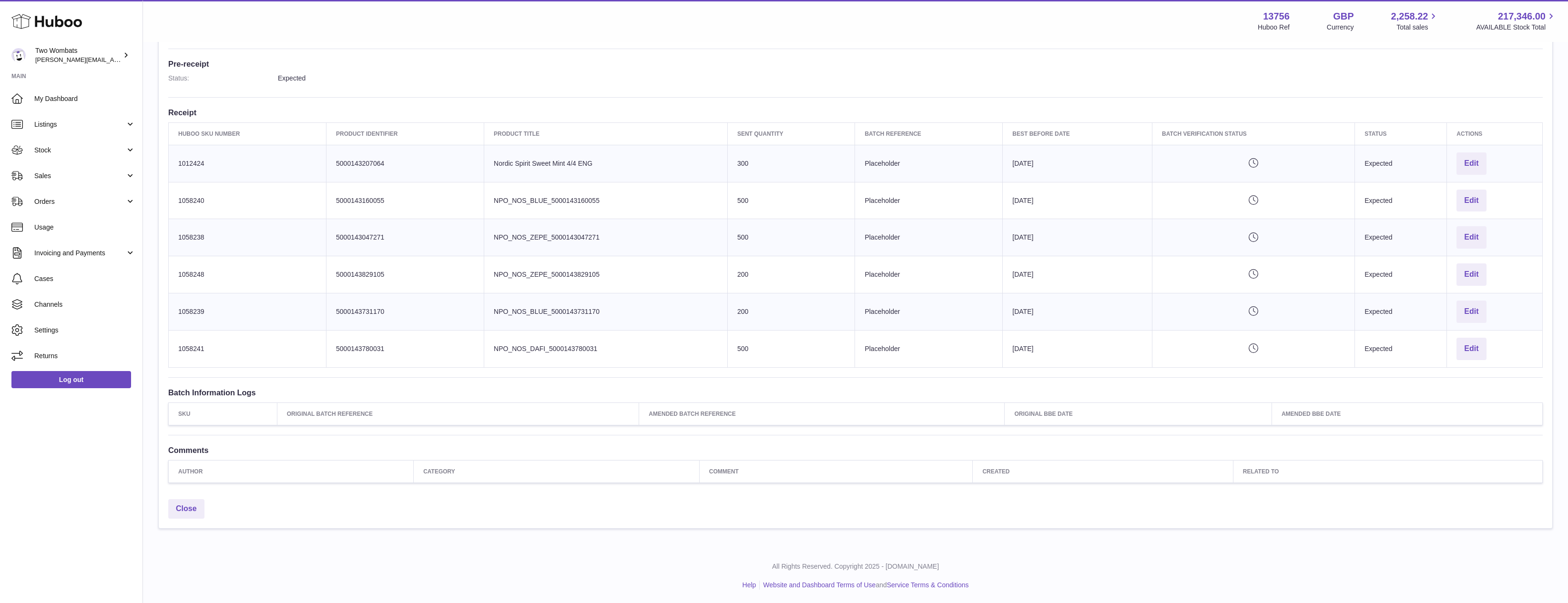
click at [1039, 362] on td "Best Before Date 2026-09-15" at bounding box center [1078, 349] width 149 height 37
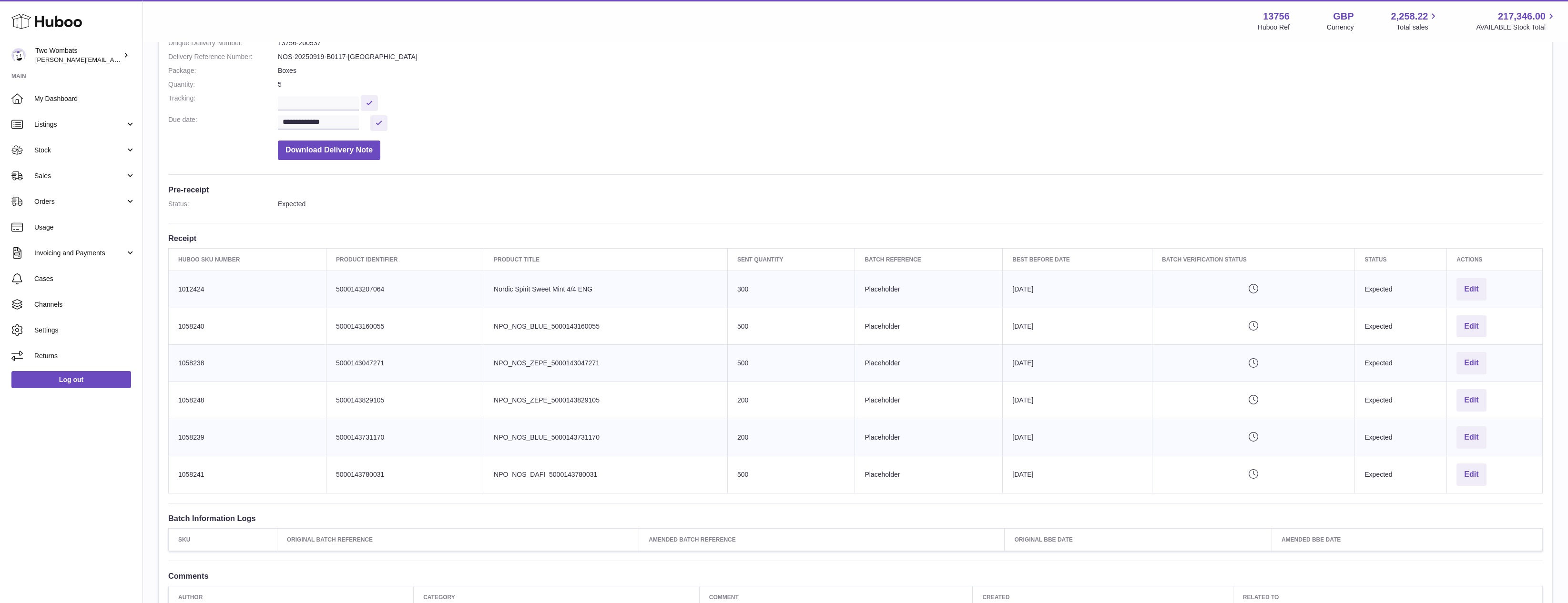
scroll to position [199, 0]
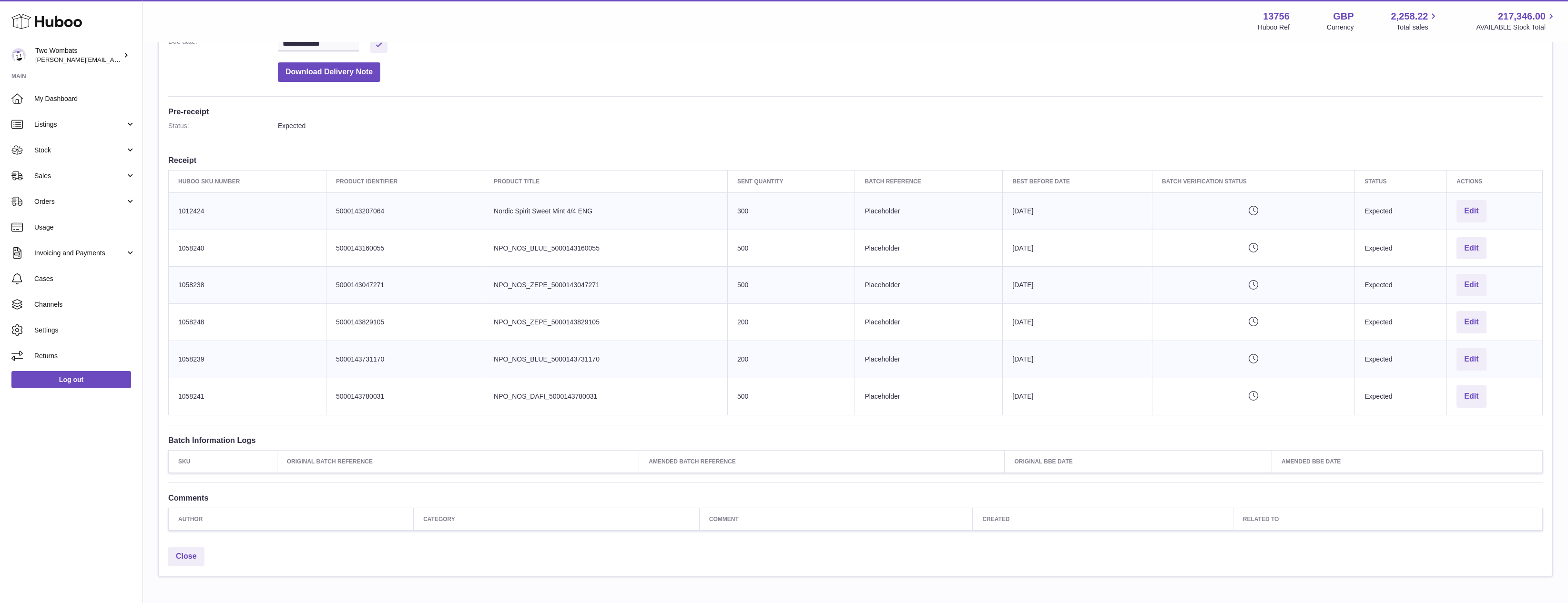
drag, startPoint x: 629, startPoint y: 404, endPoint x: 477, endPoint y: 212, distance: 244.9
click at [471, 213] on tbody "Huboo SKU Number 1012424 Client Identifier 5000143207064 Product title Nordic S…" at bounding box center [856, 304] width 1374 height 223
click at [485, 210] on td "Product title Nordic Spirit Sweet Mint 4/4 ENG" at bounding box center [605, 211] width 243 height 37
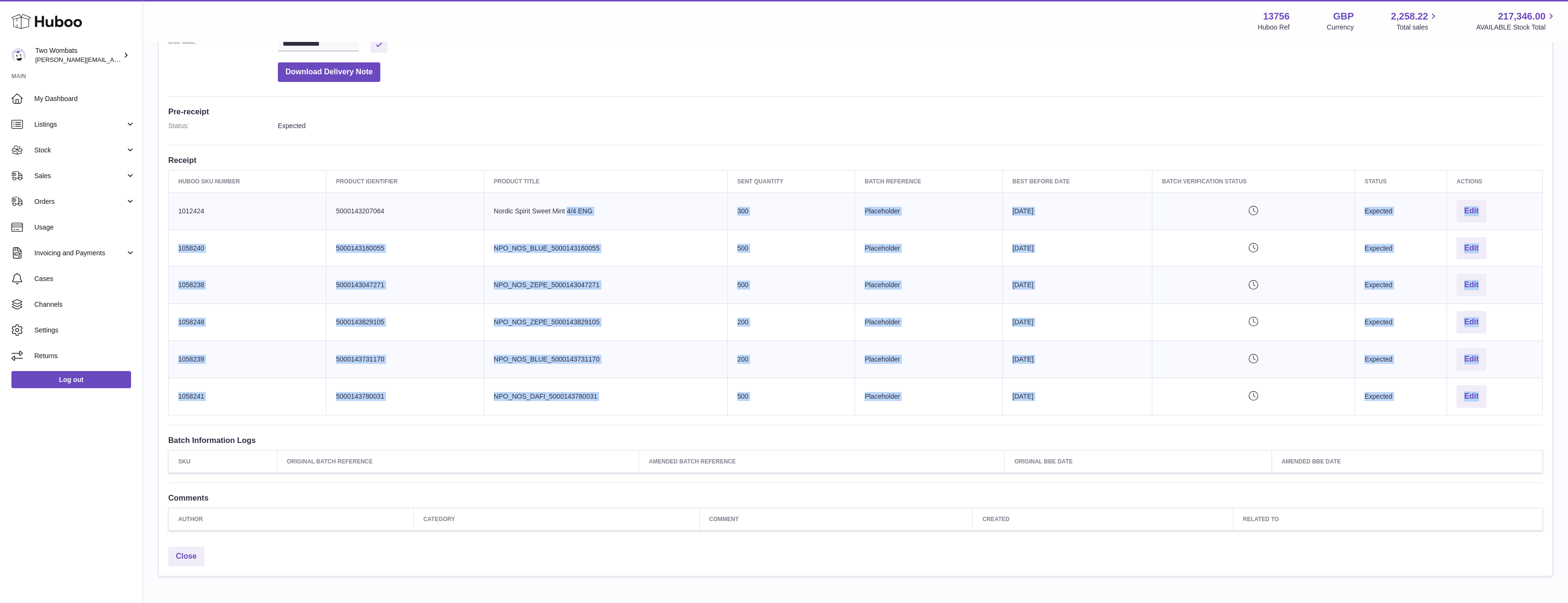
drag, startPoint x: 485, startPoint y: 210, endPoint x: 745, endPoint y: 423, distance: 336.1
click at [745, 423] on div "**********" at bounding box center [855, 218] width 1394 height 648
click at [729, 402] on td "Sent Quantity 500" at bounding box center [791, 396] width 128 height 37
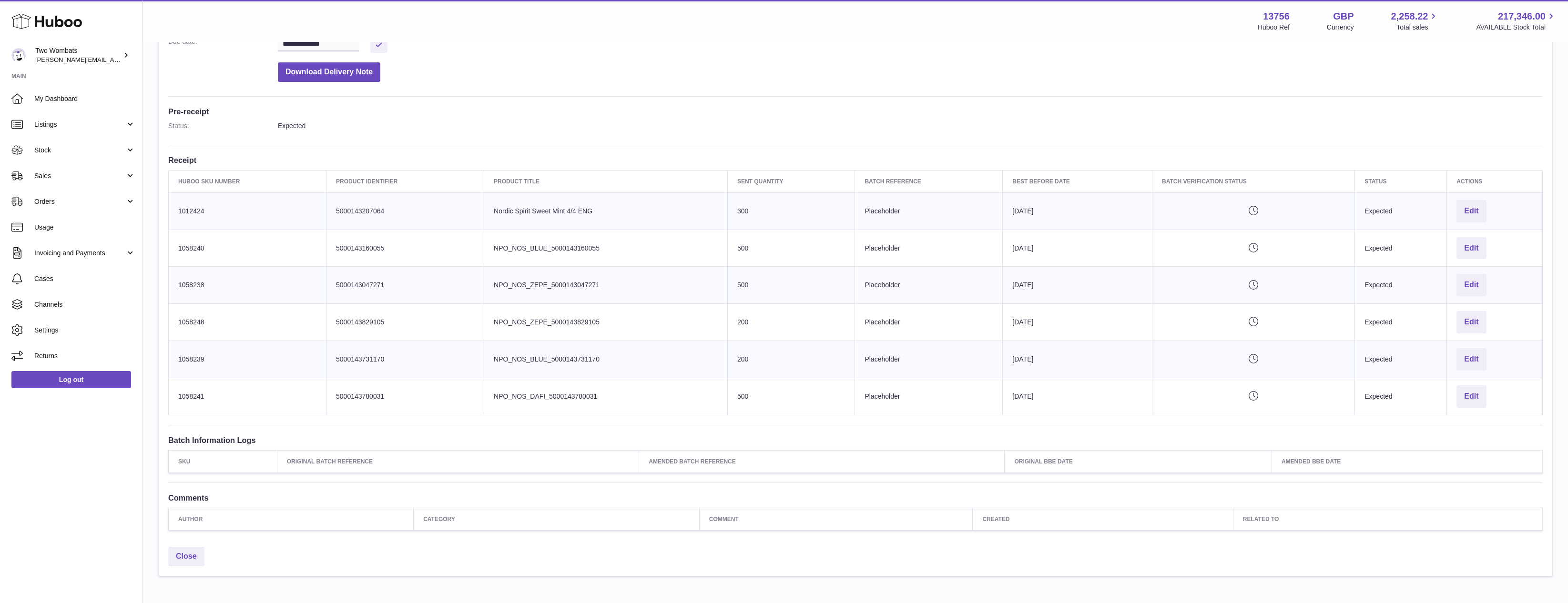
drag, startPoint x: 695, startPoint y: 393, endPoint x: 479, endPoint y: 209, distance: 283.7
click at [479, 209] on tbody "Huboo SKU Number 1012424 Client Identifier 5000143207064 Product title Nordic S…" at bounding box center [856, 304] width 1374 height 223
click at [479, 209] on td "Client Identifier 5000143207064" at bounding box center [405, 211] width 158 height 37
drag, startPoint x: 479, startPoint y: 209, endPoint x: 758, endPoint y: 385, distance: 329.9
click at [758, 385] on tbody "Huboo SKU Number 1012424 Client Identifier 5000143207064 Product title Nordic S…" at bounding box center [856, 304] width 1374 height 223
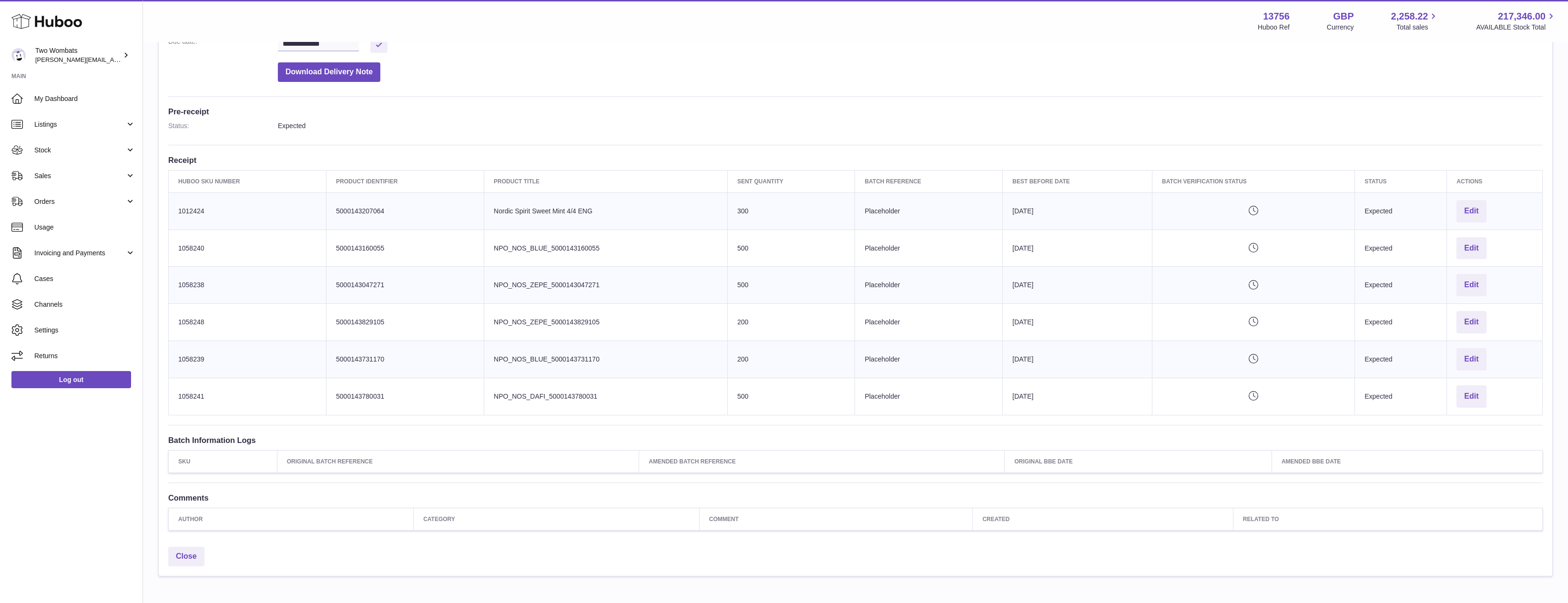
drag, startPoint x: 758, startPoint y: 385, endPoint x: 293, endPoint y: 556, distance: 495.4
click at [758, 385] on td "Sent Quantity 500" at bounding box center [791, 396] width 128 height 37
click at [277, 305] on td "Huboo SKU Number 1058248" at bounding box center [248, 323] width 158 height 37
drag, startPoint x: 277, startPoint y: 305, endPoint x: 295, endPoint y: 291, distance: 22.8
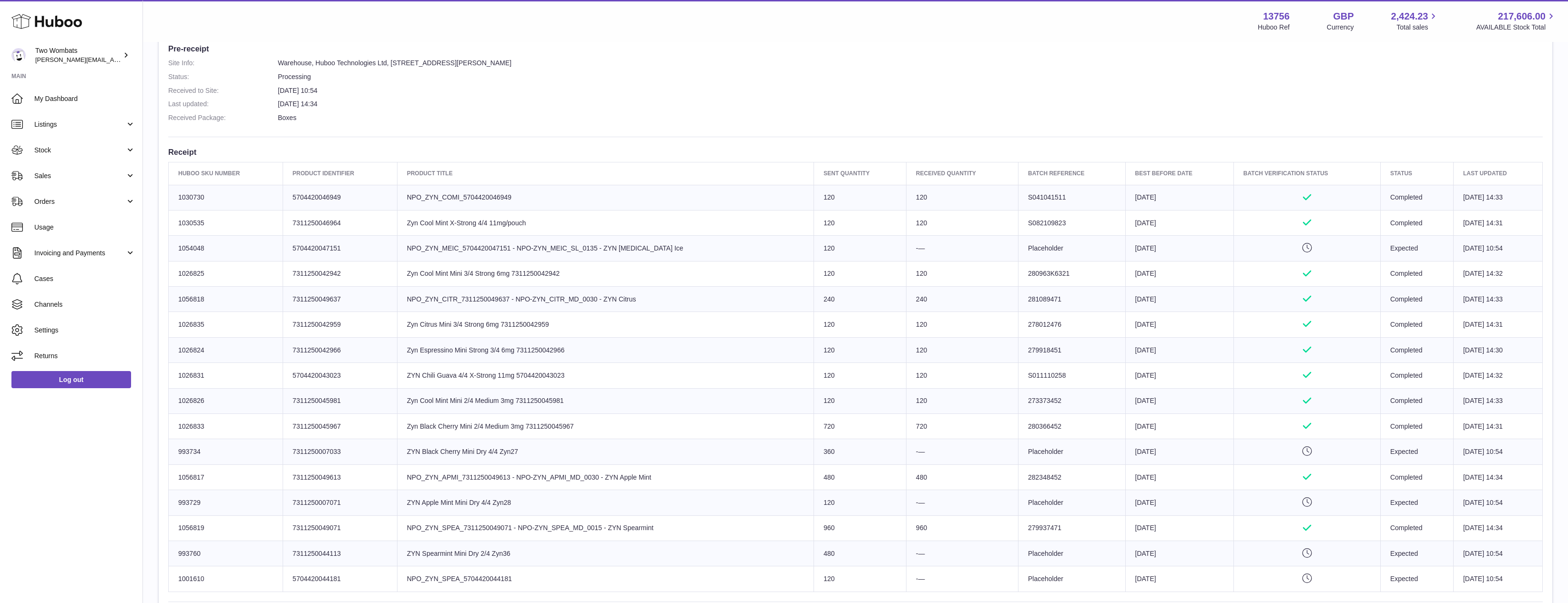
scroll to position [334, 0]
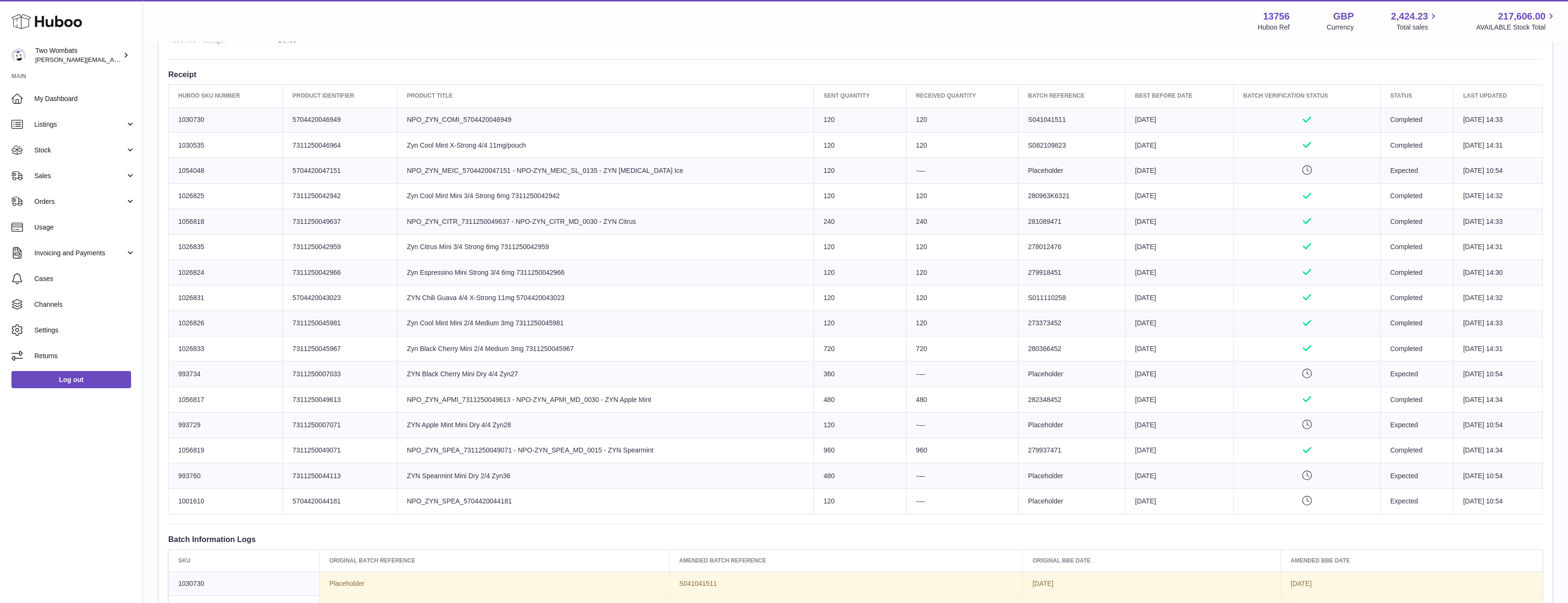
drag, startPoint x: 896, startPoint y: 377, endPoint x: 415, endPoint y: 378, distance: 481.0
click at [415, 378] on tr "Huboo SKU Number 993734 Client Identifier 7311250007033 Product title ZYN Black…" at bounding box center [856, 374] width 1374 height 25
click at [415, 378] on td "Product title ZYN Black Cherry Mini Dry 4/4 Zyn27" at bounding box center [605, 374] width 417 height 25
drag, startPoint x: 415, startPoint y: 378, endPoint x: 903, endPoint y: 371, distance: 488.1
click at [902, 371] on tr "Huboo SKU Number 993734 Client Identifier 7311250007033 Product title ZYN Black…" at bounding box center [856, 374] width 1374 height 25
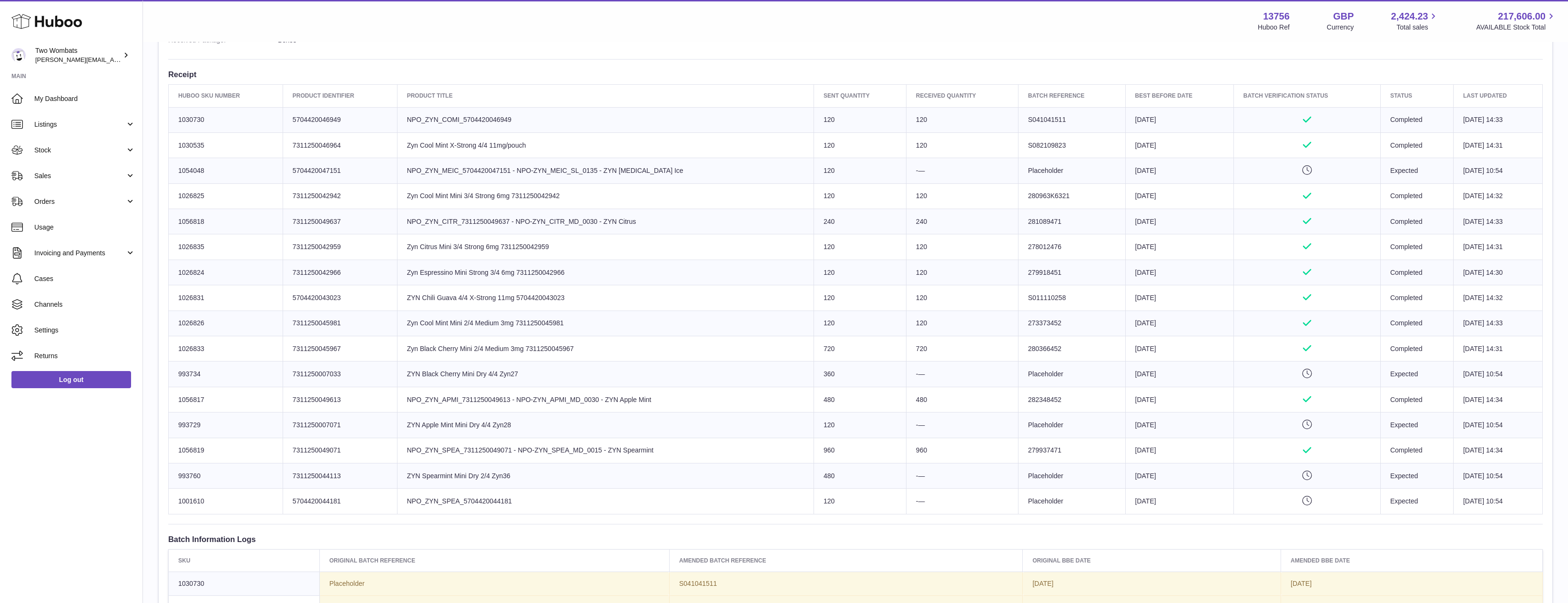
click at [906, 371] on td "-—" at bounding box center [961, 374] width 112 height 25
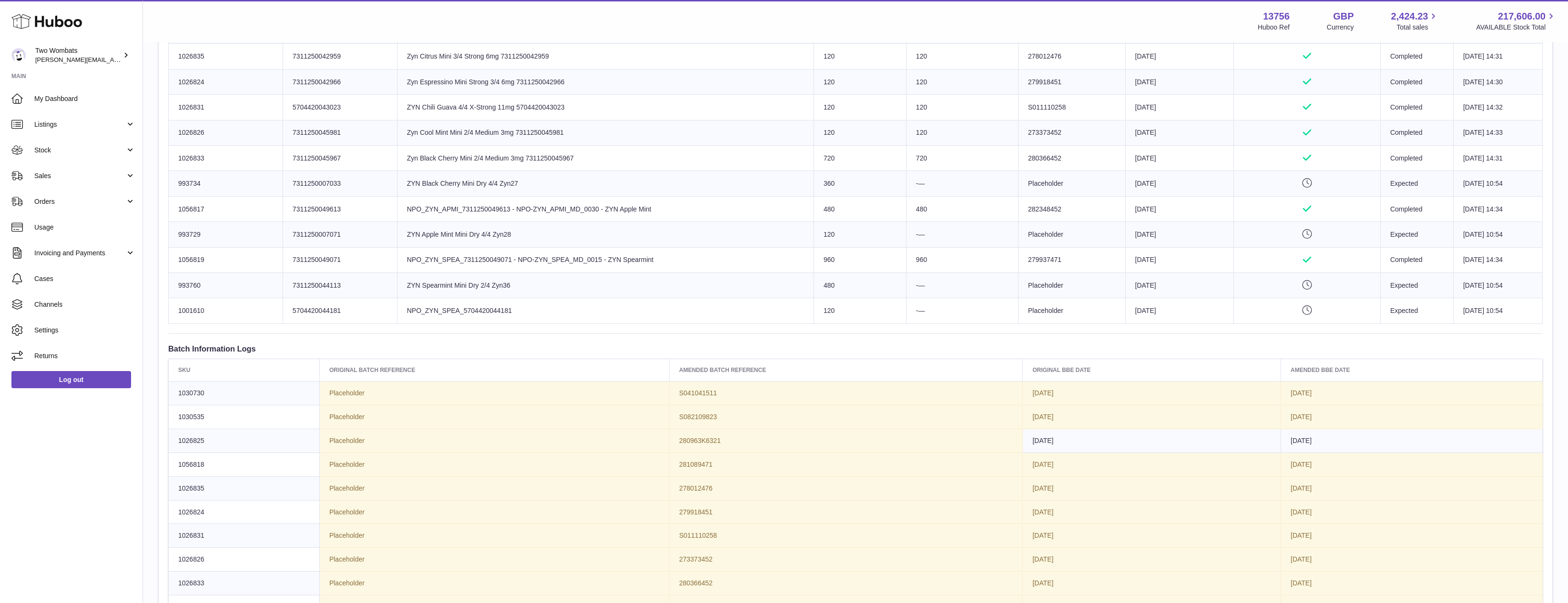
scroll to position [286, 0]
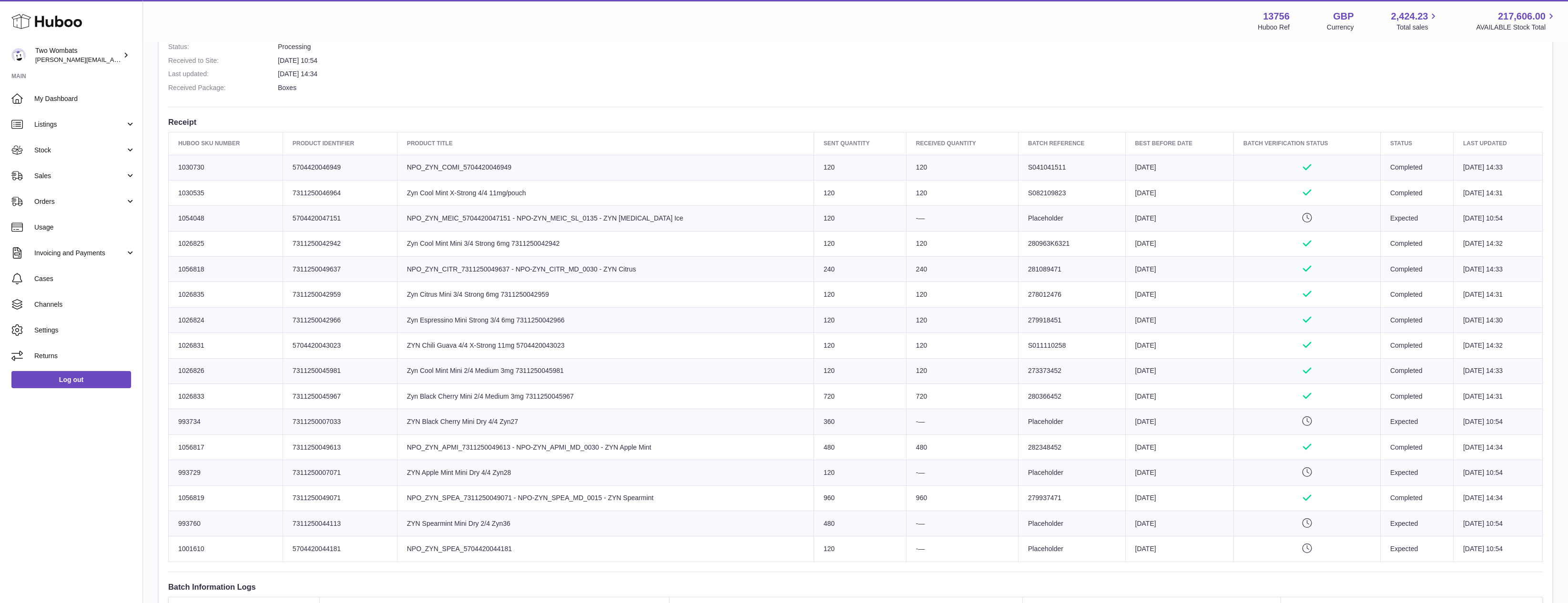
drag, startPoint x: 903, startPoint y: 218, endPoint x: 590, endPoint y: 246, distance: 314.2
click at [590, 246] on tbody "Huboo SKU Number 1030730 Client Identifier 5704420046949 Product title NPO_ZYN_…" at bounding box center [856, 358] width 1374 height 407
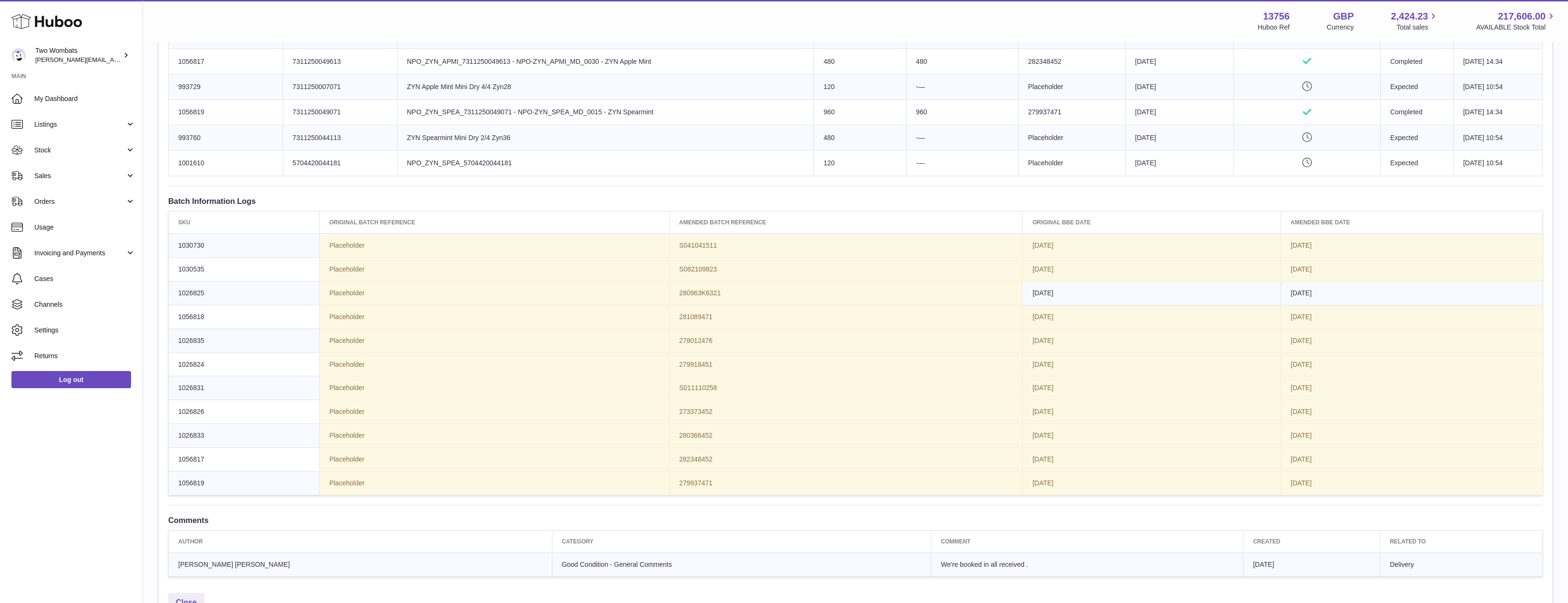
scroll to position [765, 0]
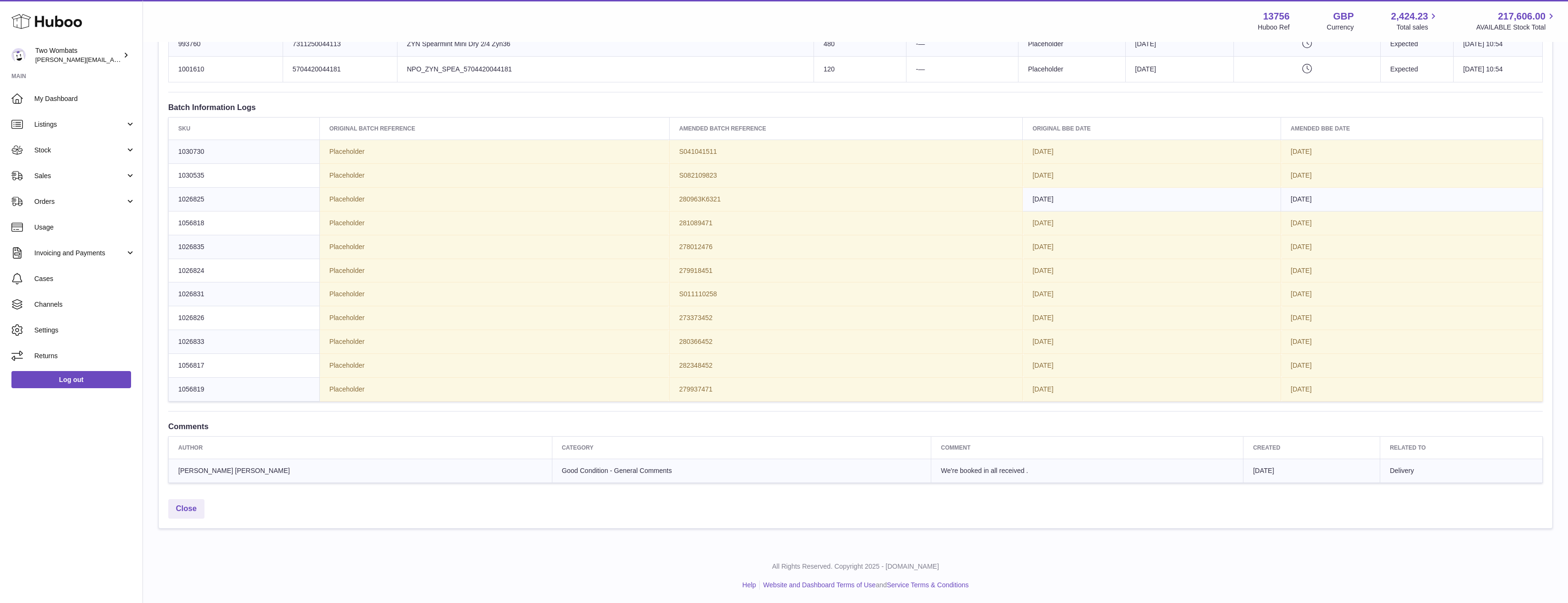
drag, startPoint x: 945, startPoint y: 478, endPoint x: 821, endPoint y: 475, distance: 124.0
click at [931, 475] on td "We're booked in all received ." at bounding box center [1087, 471] width 312 height 24
click at [931, 474] on td "We're booked in all received ." at bounding box center [1087, 471] width 312 height 24
drag, startPoint x: 823, startPoint y: 474, endPoint x: 954, endPoint y: 476, distance: 131.0
click at [954, 476] on td "We're booked in all received ." at bounding box center [1087, 471] width 312 height 24
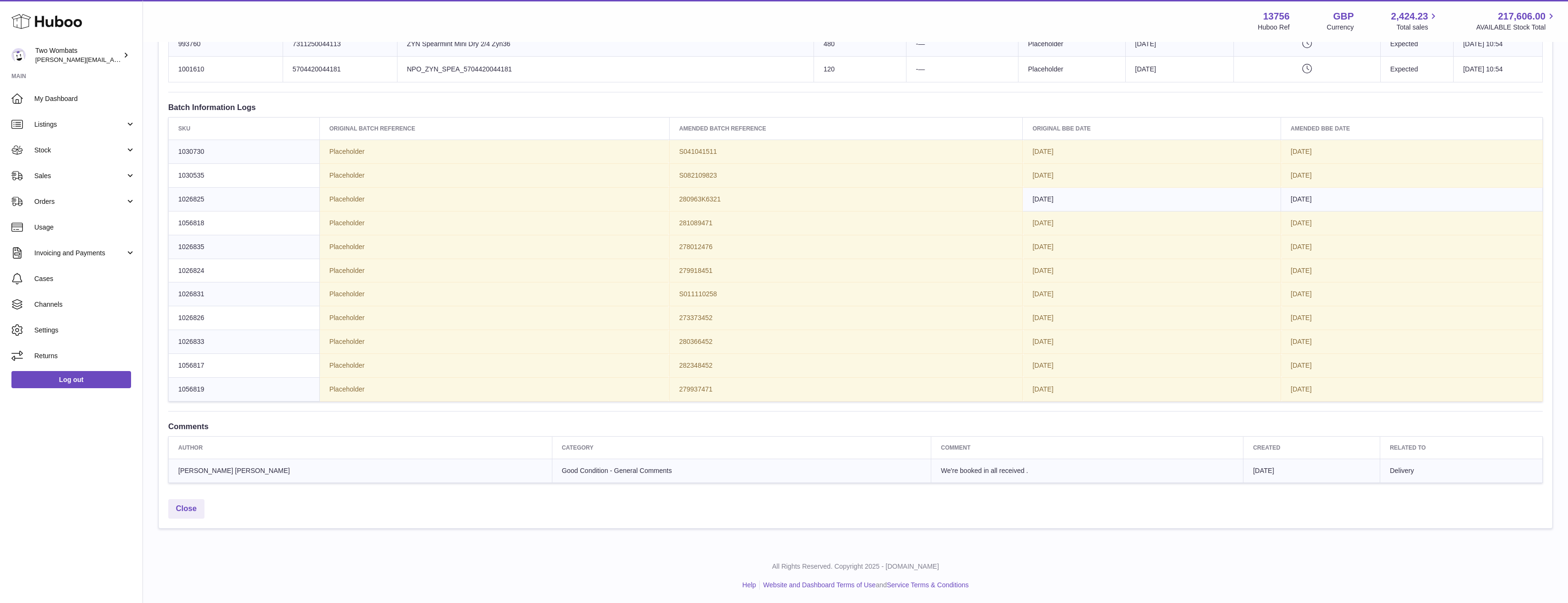
click at [954, 476] on td "We're booked in all received ." at bounding box center [1087, 471] width 312 height 24
drag, startPoint x: 954, startPoint y: 476, endPoint x: 817, endPoint y: 475, distance: 137.0
click at [931, 475] on td "We're booked in all received ." at bounding box center [1087, 471] width 312 height 24
drag, startPoint x: 817, startPoint y: 475, endPoint x: 954, endPoint y: 473, distance: 137.0
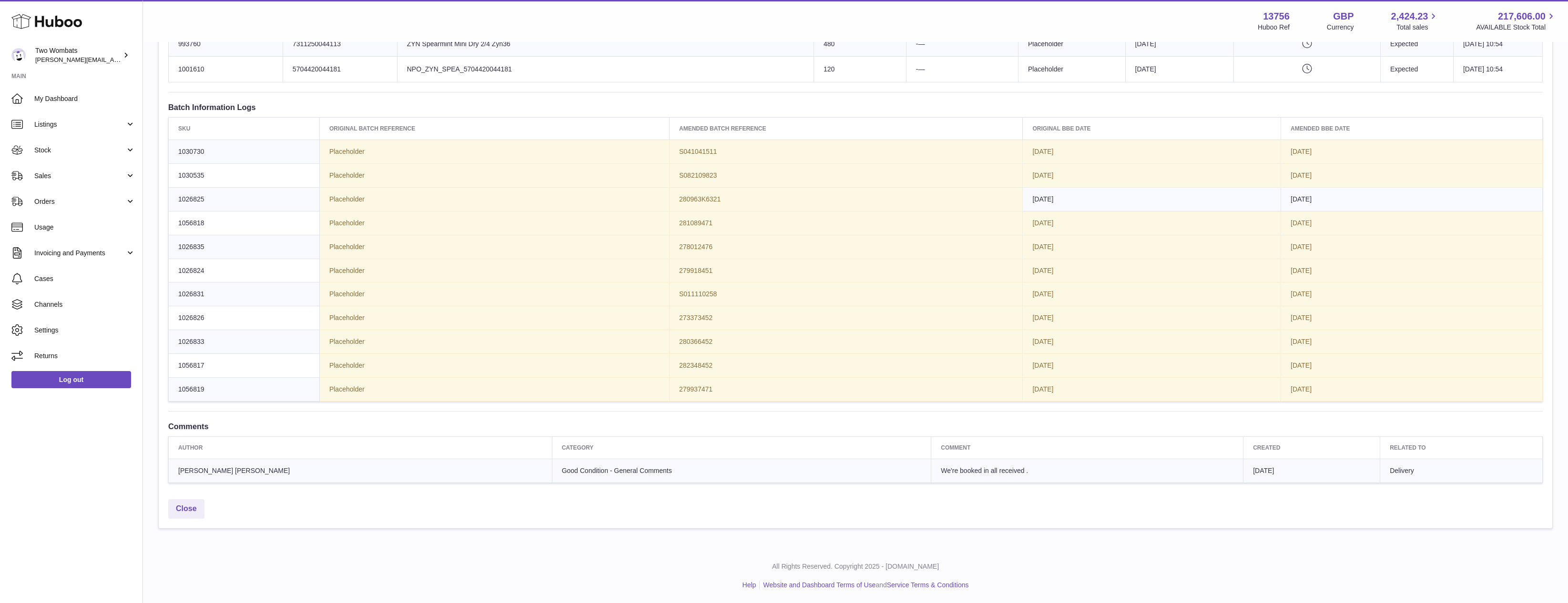
click at [954, 474] on td "We're booked in all received ." at bounding box center [1087, 471] width 312 height 24
click at [954, 473] on td "We're booked in all received ." at bounding box center [1087, 471] width 312 height 24
drag, startPoint x: 954, startPoint y: 473, endPoint x: 825, endPoint y: 476, distance: 129.0
click at [931, 476] on td "We're booked in all received ." at bounding box center [1087, 471] width 312 height 24
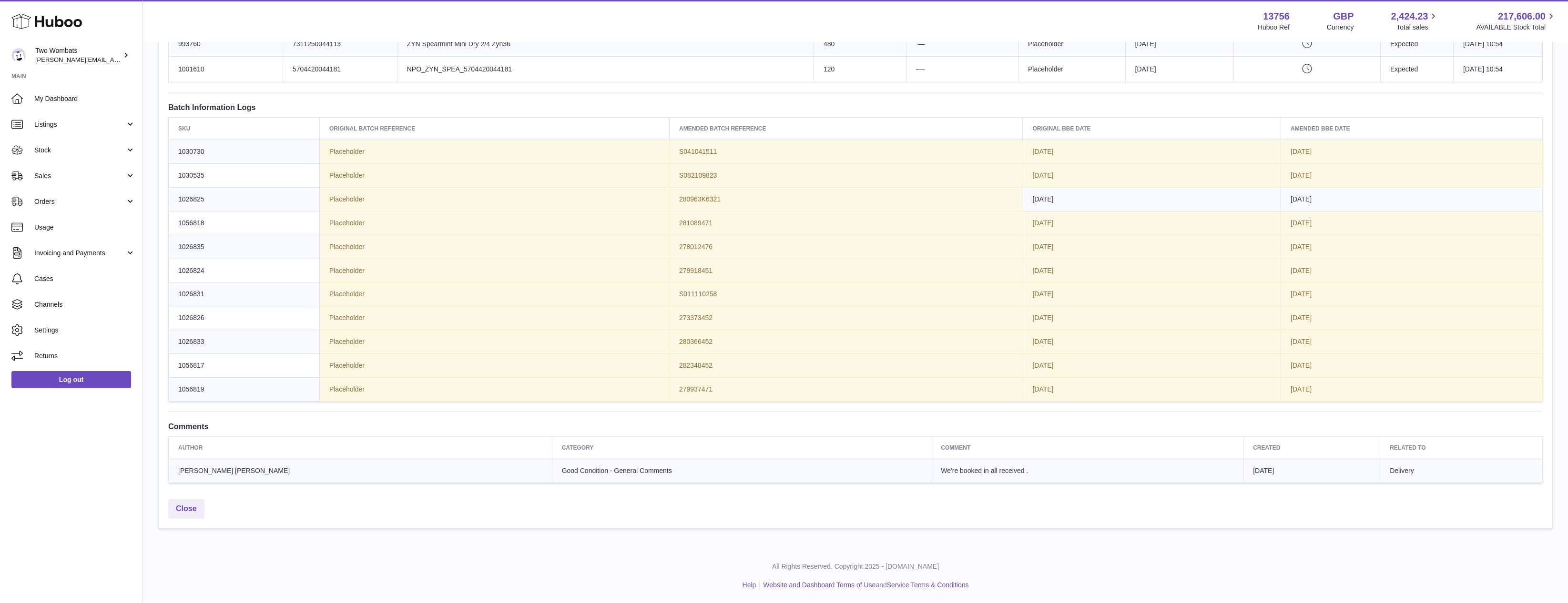
drag, startPoint x: 825, startPoint y: 476, endPoint x: 947, endPoint y: 474, distance: 122.0
click at [947, 474] on td "We're booked in all received ." at bounding box center [1087, 471] width 312 height 24
drag, startPoint x: 947, startPoint y: 474, endPoint x: 817, endPoint y: 476, distance: 130.0
click at [931, 476] on td "We're booked in all received ." at bounding box center [1087, 471] width 312 height 24
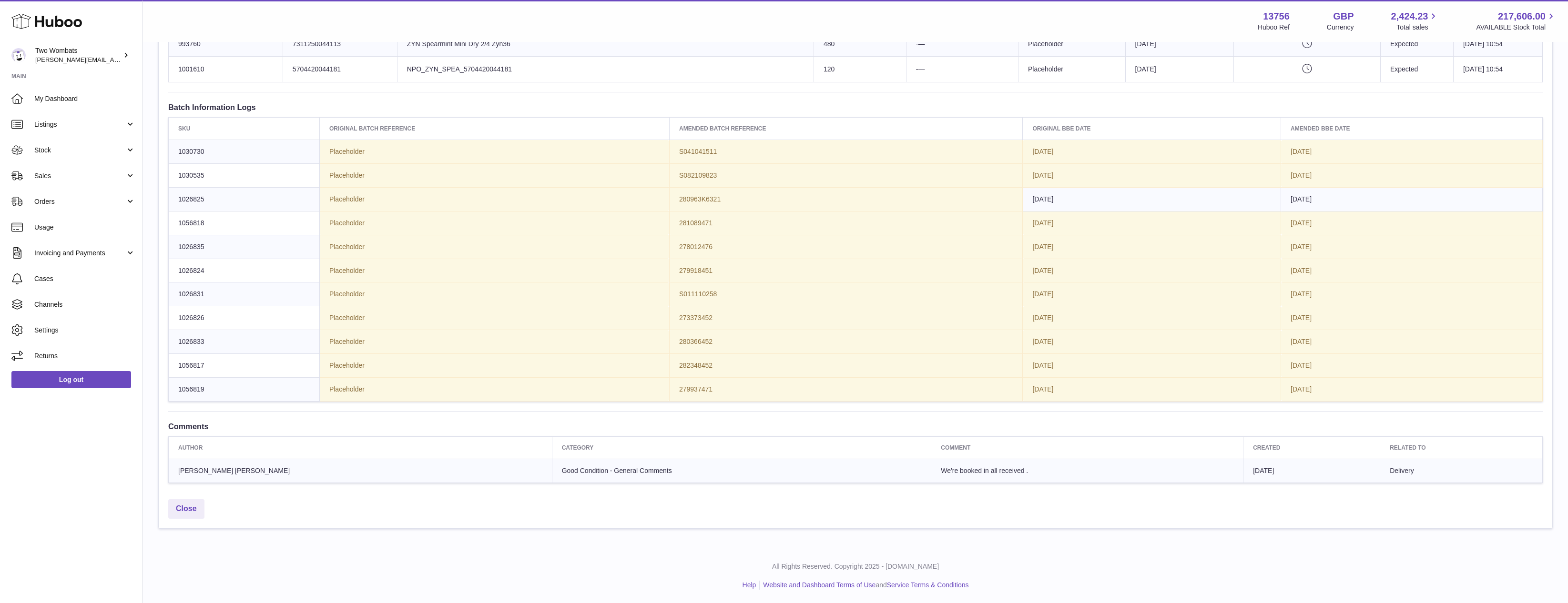
click at [931, 476] on td "We're booked in all received ." at bounding box center [1087, 471] width 312 height 24
drag, startPoint x: 817, startPoint y: 476, endPoint x: 1036, endPoint y: 486, distance: 219.2
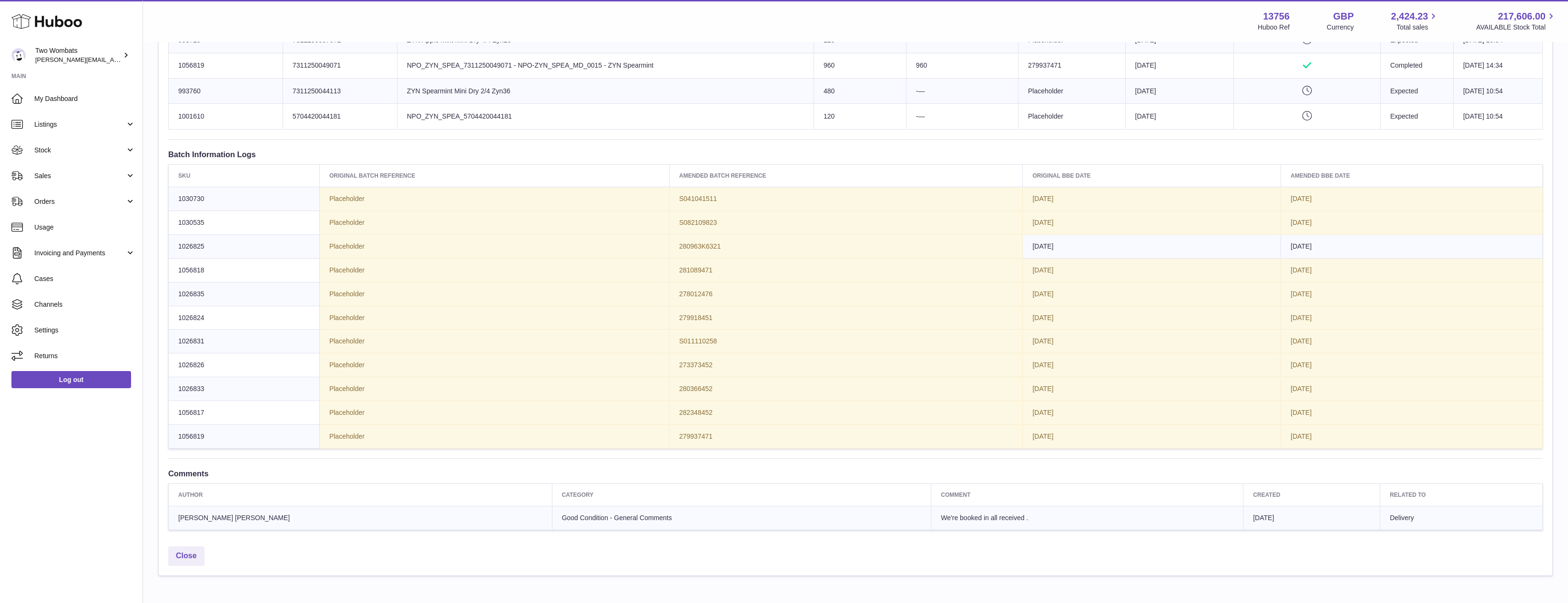
scroll to position [718, 0]
drag, startPoint x: 963, startPoint y: 535, endPoint x: 814, endPoint y: 519, distance: 149.9
click at [814, 519] on td "Good Condition - General Comments" at bounding box center [741, 519] width 379 height 24
drag, startPoint x: 819, startPoint y: 517, endPoint x: 1017, endPoint y: 512, distance: 198.1
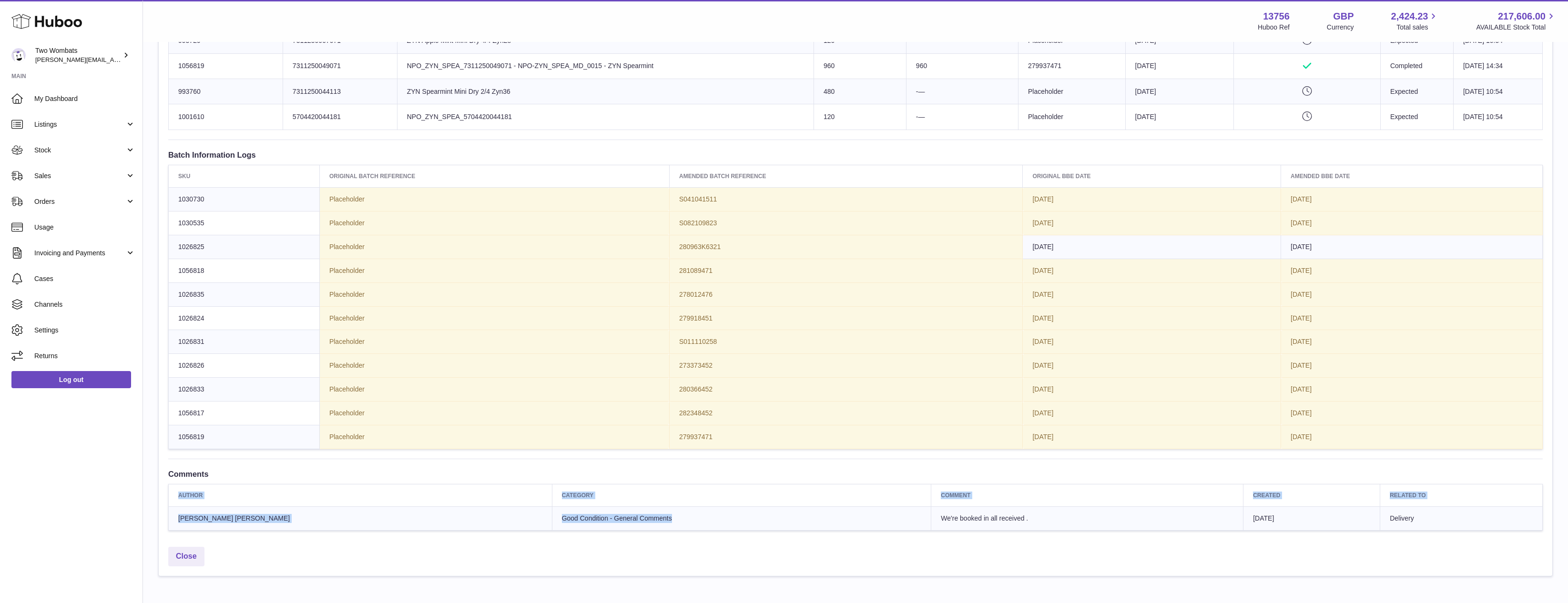
click at [1013, 513] on td "We're booked in all received ." at bounding box center [1087, 519] width 312 height 24
click at [1017, 512] on td "We're booked in all received ." at bounding box center [1087, 519] width 312 height 24
drag, startPoint x: 1223, startPoint y: 511, endPoint x: 1467, endPoint y: 512, distance: 244.0
click at [1467, 512] on tr "[PERSON_NAME] [PERSON_NAME] Good Condition - General Comments We're booked in a…" at bounding box center [856, 519] width 1374 height 24
click at [1467, 512] on td "Delivery" at bounding box center [1461, 519] width 162 height 24
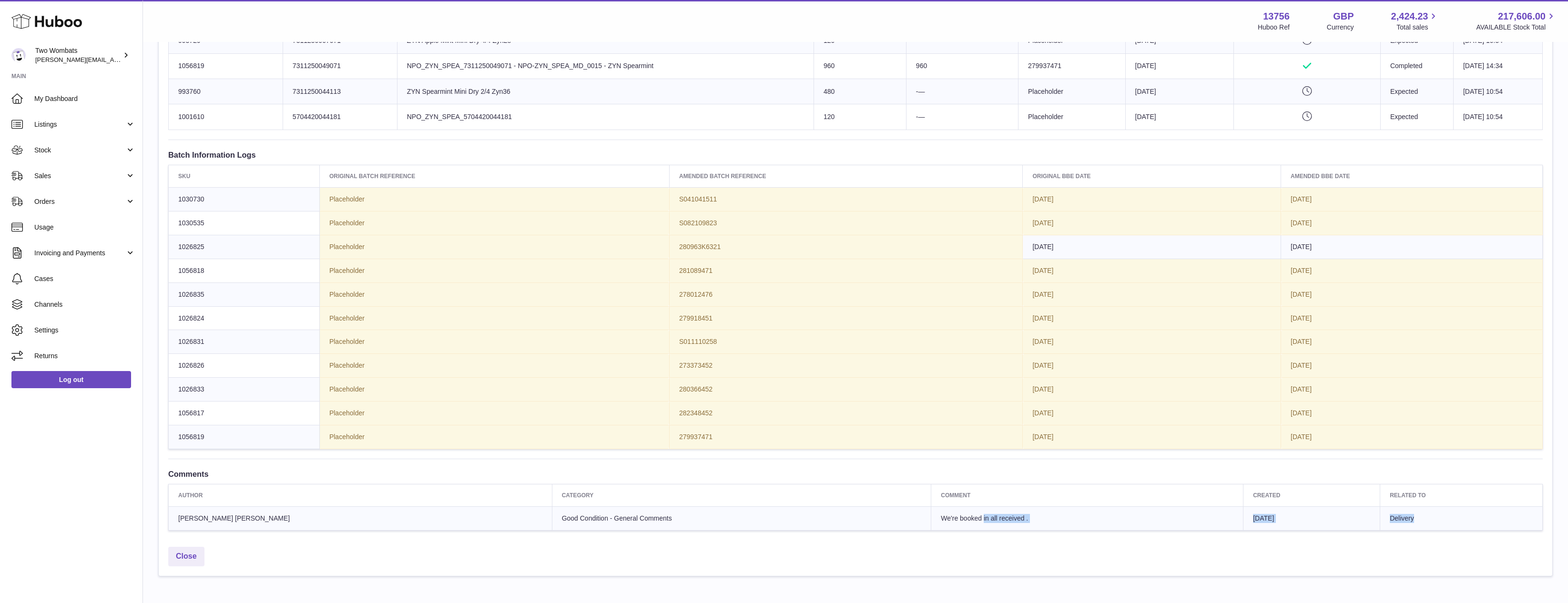
drag, startPoint x: 1461, startPoint y: 514, endPoint x: 825, endPoint y: 515, distance: 636.0
click at [825, 515] on tr "[PERSON_NAME] [PERSON_NAME] Good Condition - General Comments We're booked in a…" at bounding box center [856, 519] width 1374 height 24
click at [931, 515] on td "We're booked in all received ." at bounding box center [1087, 519] width 312 height 24
drag, startPoint x: 825, startPoint y: 515, endPoint x: 995, endPoint y: 512, distance: 170.0
click at [995, 512] on td "We're booked in all received ." at bounding box center [1087, 519] width 312 height 24
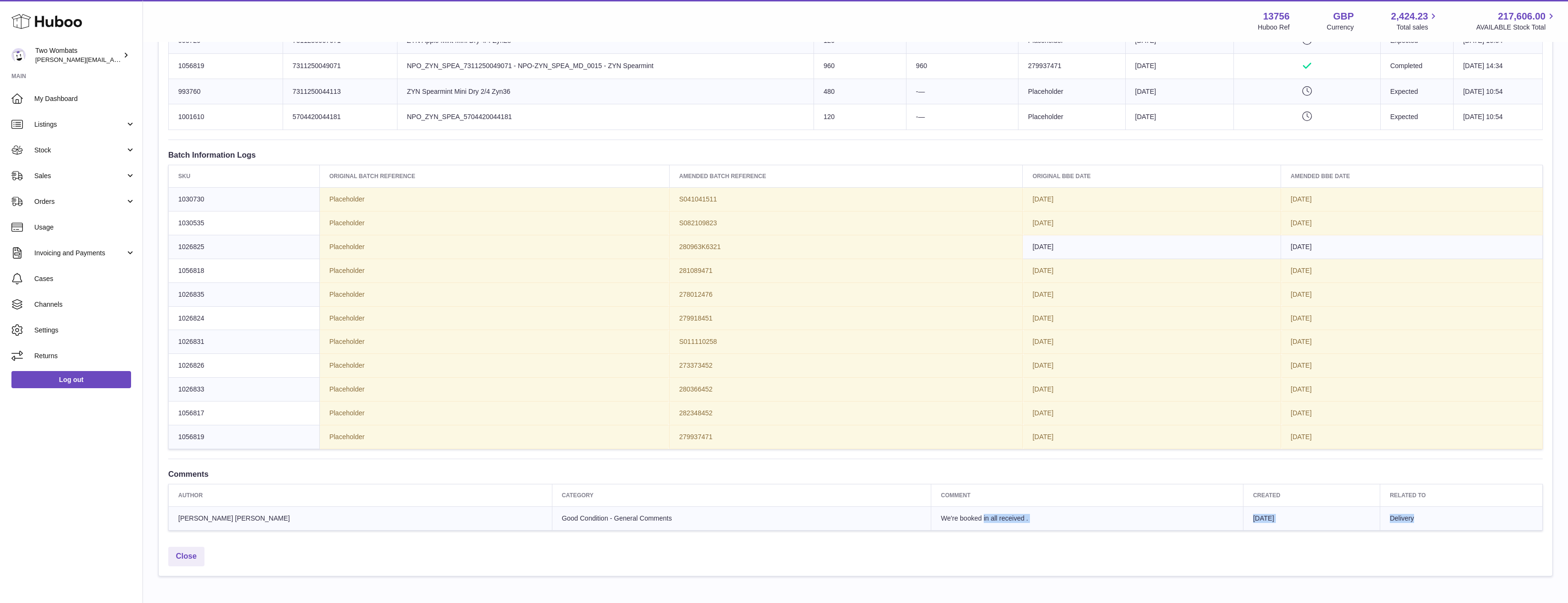
drag, startPoint x: 1222, startPoint y: 521, endPoint x: 1164, endPoint y: 522, distance: 58.0
click at [1244, 522] on td "[DATE]" at bounding box center [1312, 519] width 137 height 24
drag, startPoint x: 1024, startPoint y: 519, endPoint x: 821, endPoint y: 521, distance: 203.0
click at [931, 521] on td "We're booked in all received ." at bounding box center [1087, 519] width 312 height 24
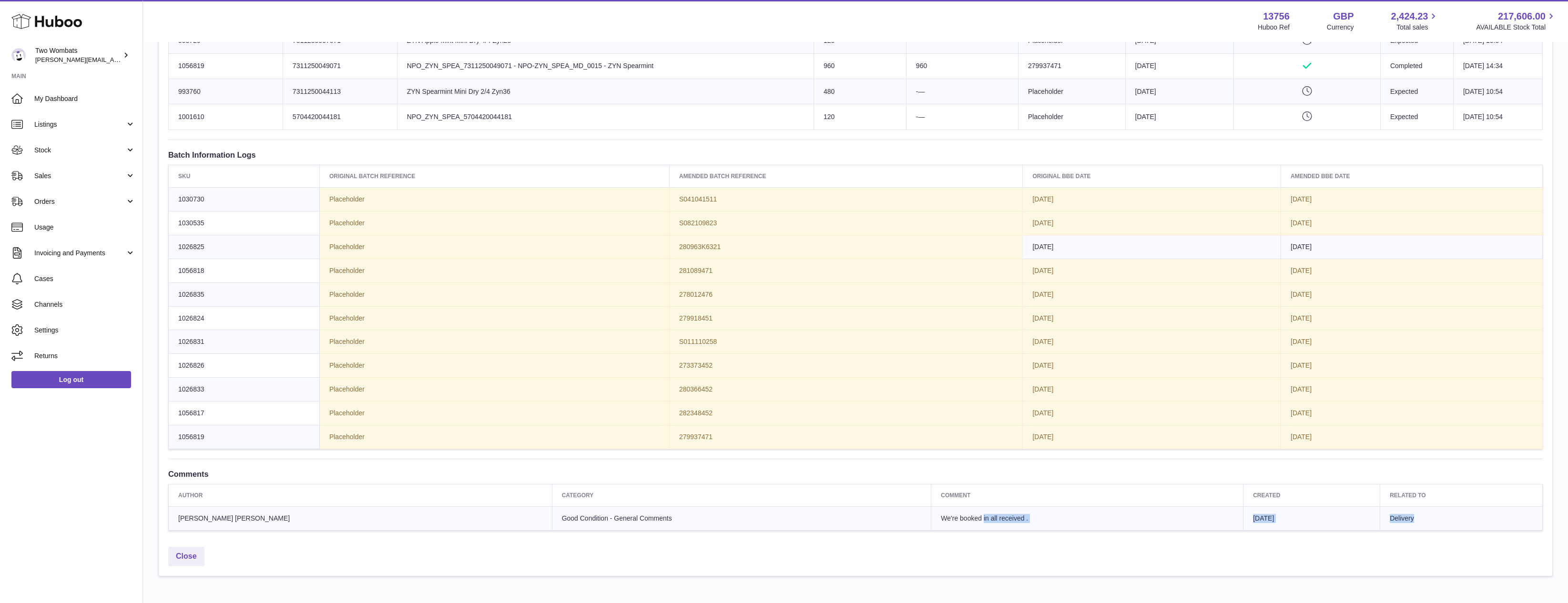
click at [931, 521] on td "We're booked in all received ." at bounding box center [1087, 519] width 312 height 24
drag, startPoint x: 821, startPoint y: 521, endPoint x: 937, endPoint y: 519, distance: 116.0
click at [936, 519] on td "We're booked in all received ." at bounding box center [1087, 519] width 312 height 24
click at [937, 519] on td "We're booked in all received ." at bounding box center [1087, 519] width 312 height 24
drag, startPoint x: 1249, startPoint y: 515, endPoint x: 1364, endPoint y: 515, distance: 115.0
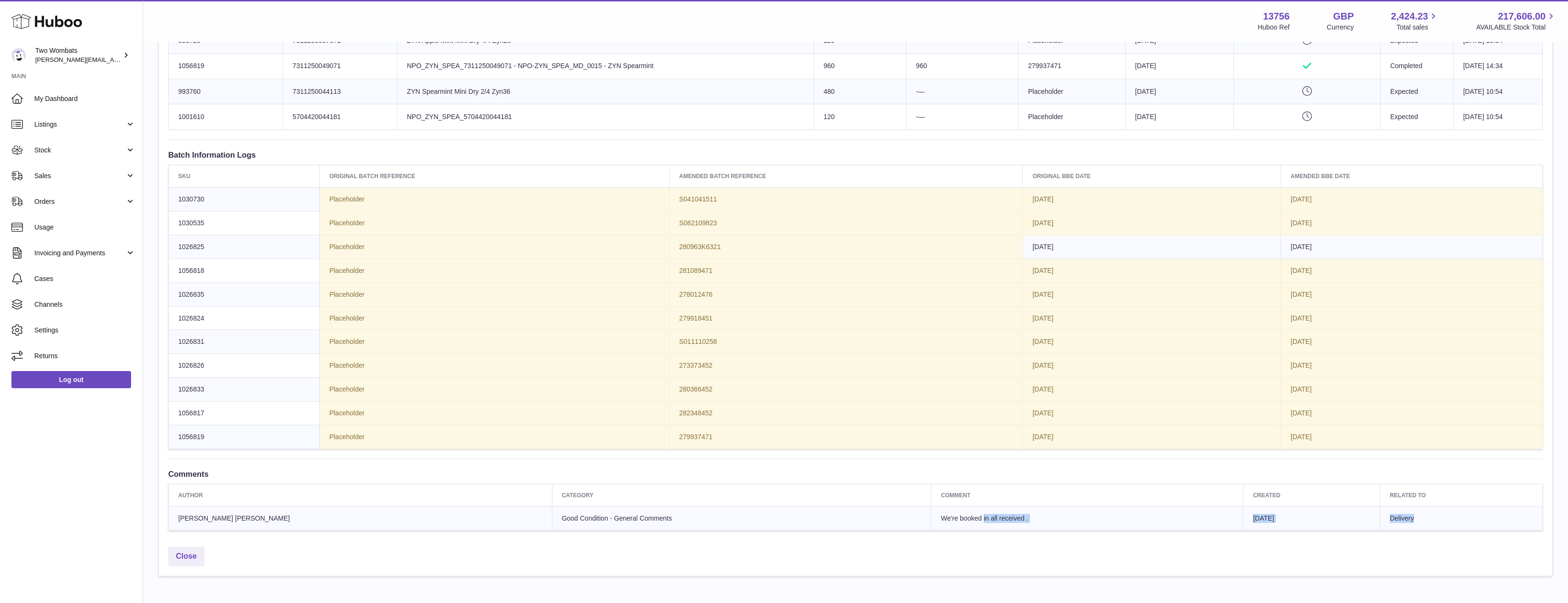
click at [1364, 515] on tr "[PERSON_NAME] [PERSON_NAME] Good Condition - General Comments We're booked in a…" at bounding box center [856, 519] width 1374 height 24
click at [1380, 515] on td "Delivery" at bounding box center [1461, 519] width 162 height 24
drag, startPoint x: 1407, startPoint y: 521, endPoint x: 817, endPoint y: 518, distance: 590.0
click at [816, 519] on tr "[PERSON_NAME] [PERSON_NAME] Good Condition - General Comments We're booked in a…" at bounding box center [856, 519] width 1374 height 24
click at [931, 517] on td "We're booked in all received ." at bounding box center [1087, 519] width 312 height 24
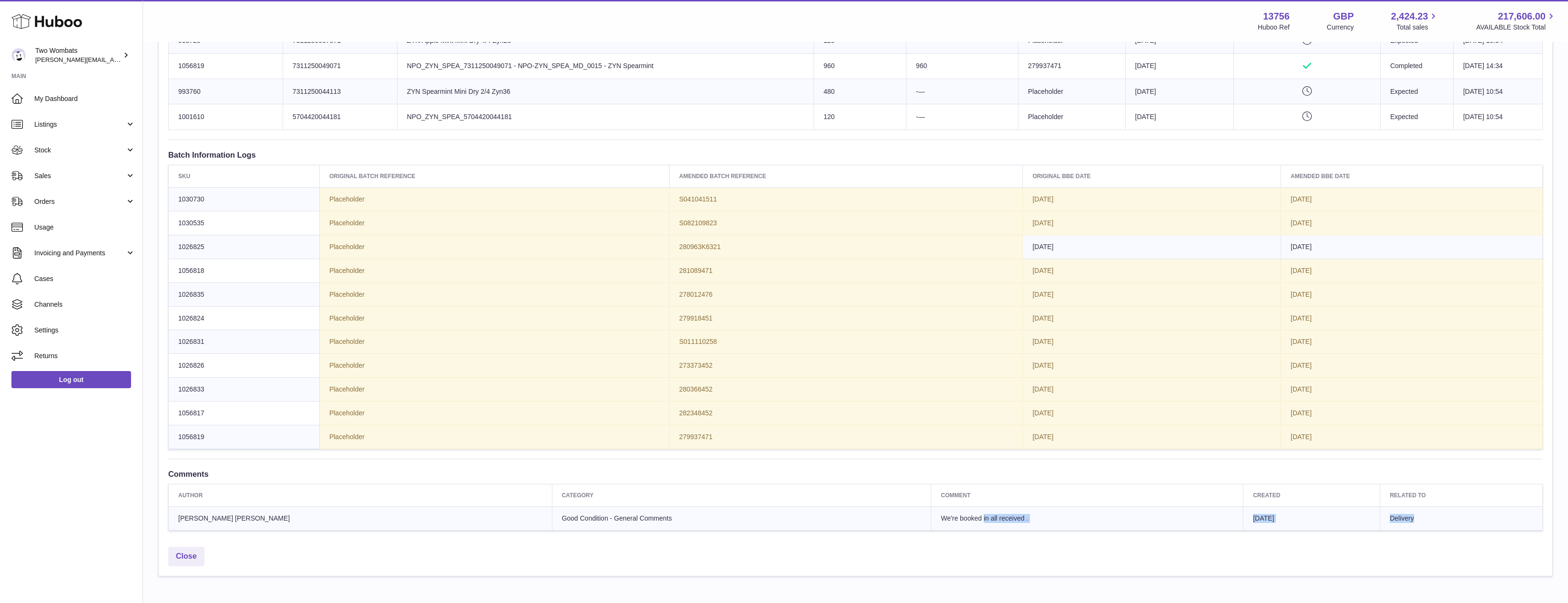
drag, startPoint x: 819, startPoint y: 517, endPoint x: 1401, endPoint y: 516, distance: 582.0
click at [1401, 516] on tr "[PERSON_NAME] [PERSON_NAME] Good Condition - General Comments We're booked in a…" at bounding box center [856, 519] width 1374 height 24
click at [1401, 516] on td "Delivery" at bounding box center [1461, 519] width 162 height 24
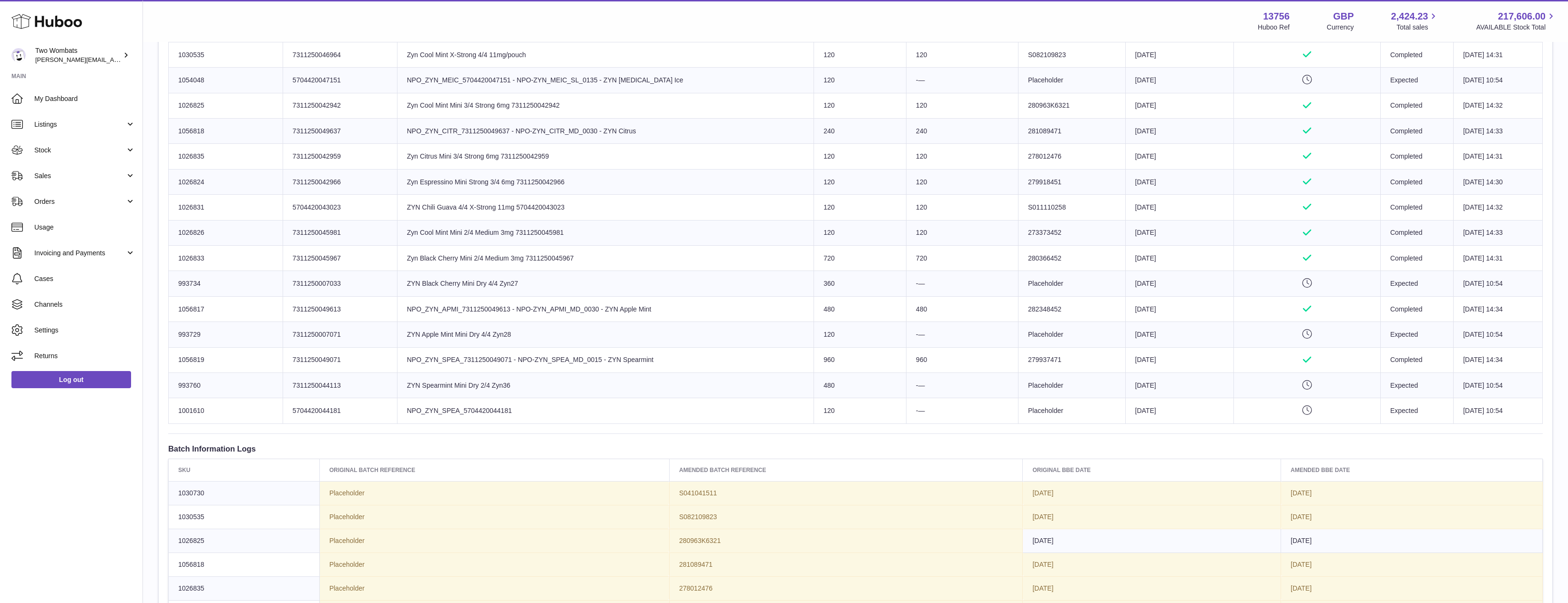
scroll to position [480, 0]
